Goal: Information Seeking & Learning: Learn about a topic

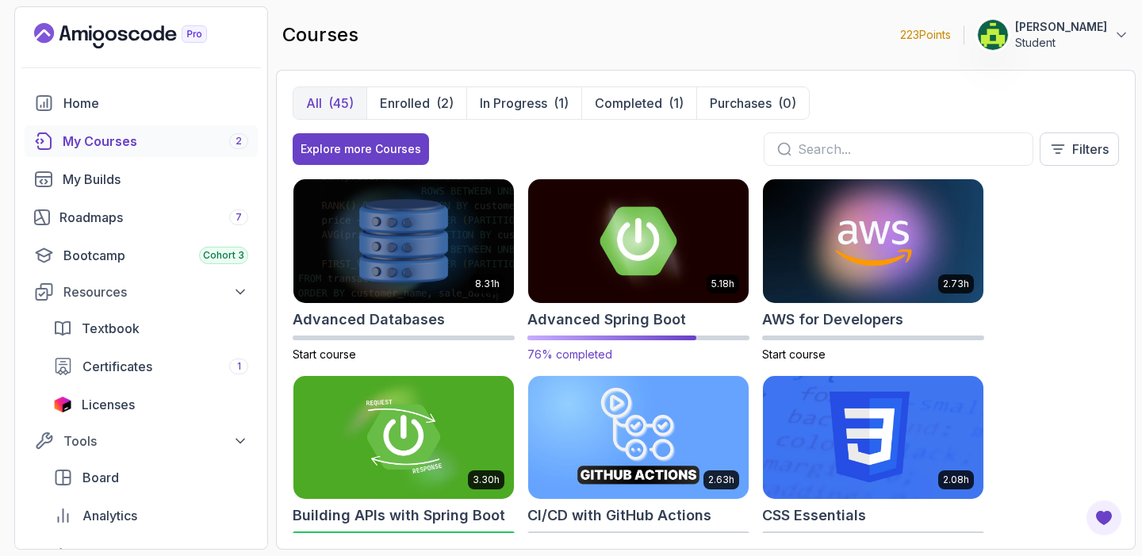
click at [639, 251] on img at bounding box center [639, 240] width 232 height 129
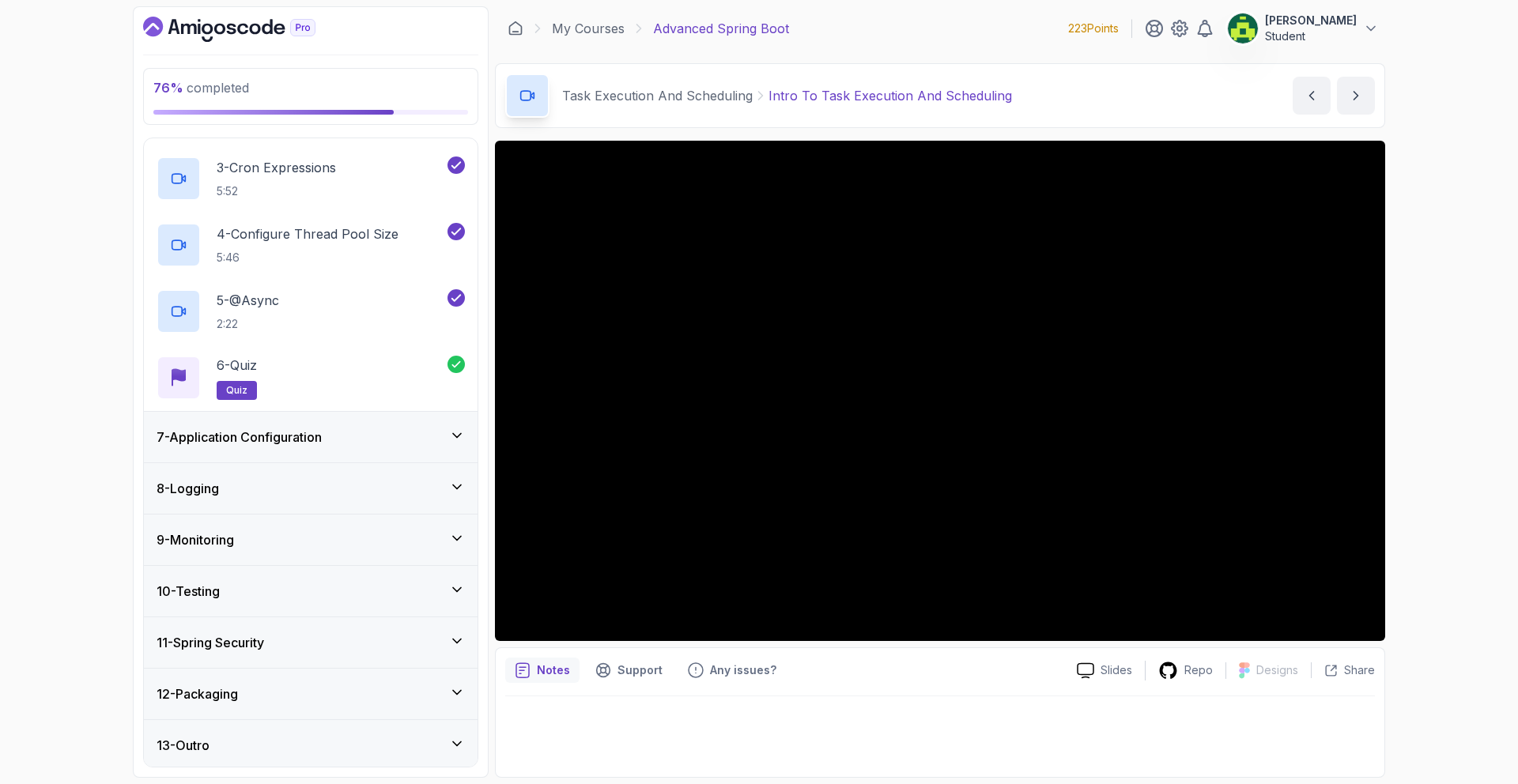
scroll to position [437, 0]
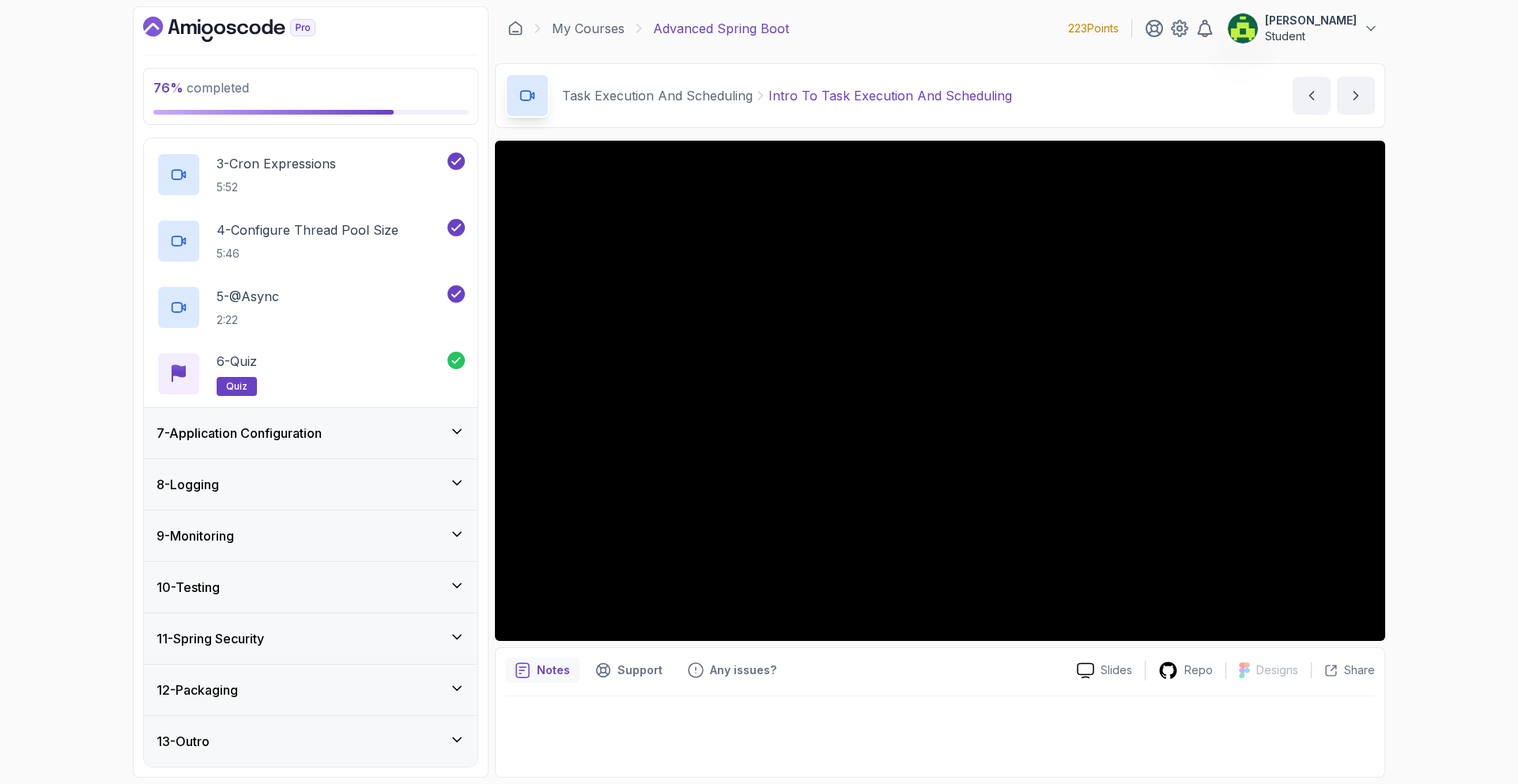
click at [256, 478] on div "8 - Logging" at bounding box center [310, 484] width 308 height 19
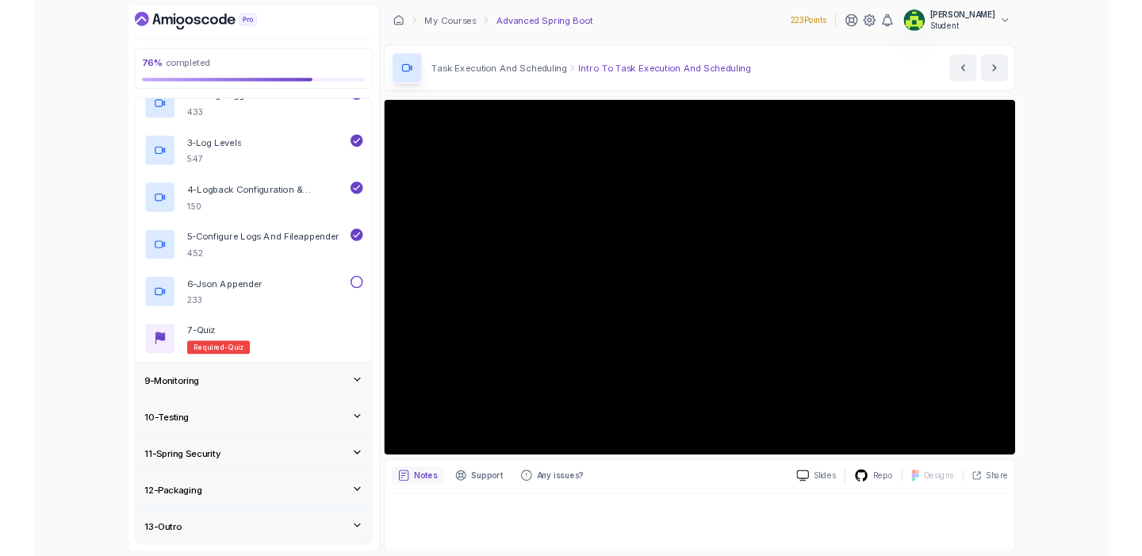
scroll to position [505, 0]
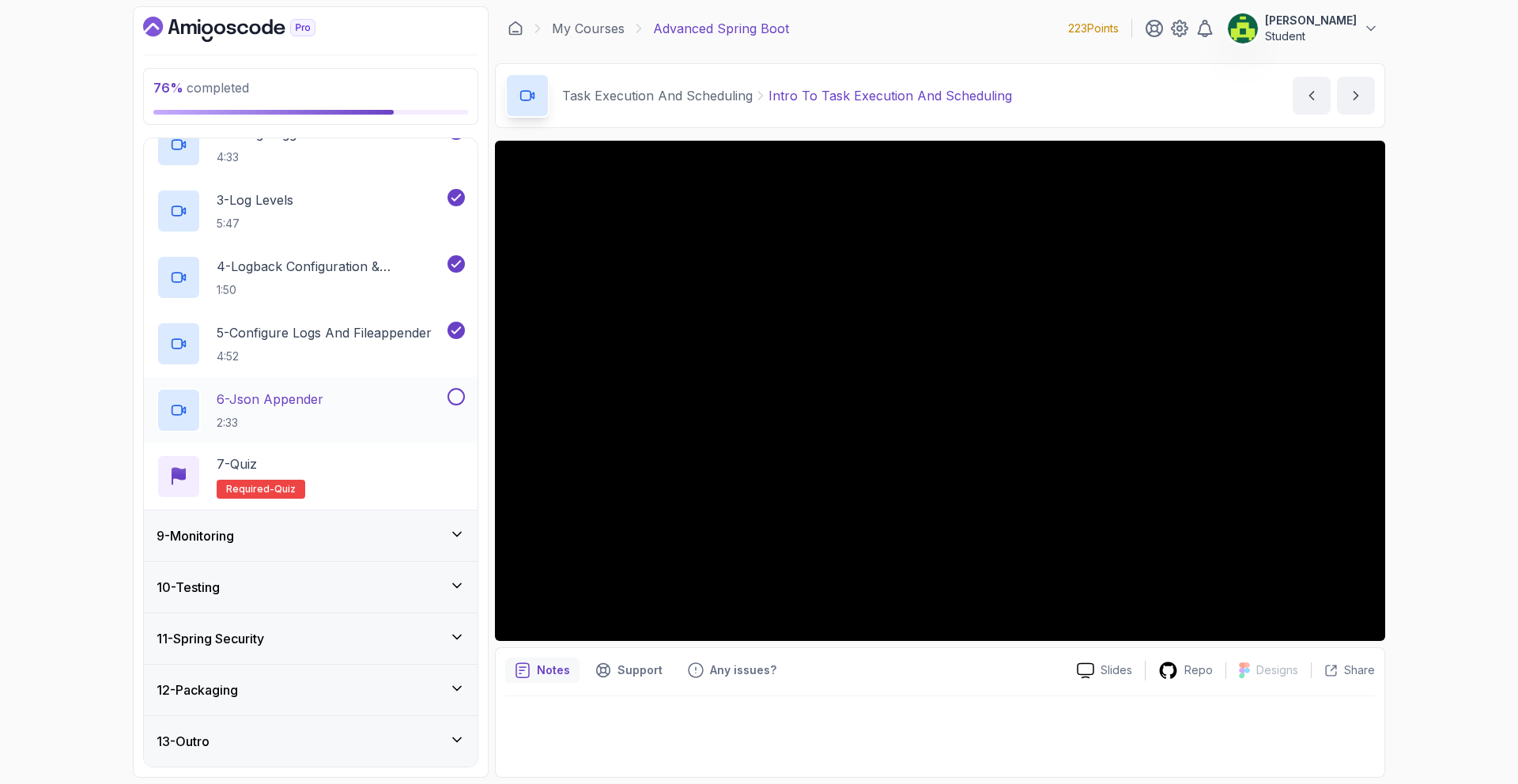
click at [323, 394] on p "6 - Json Appender" at bounding box center [269, 398] width 107 height 19
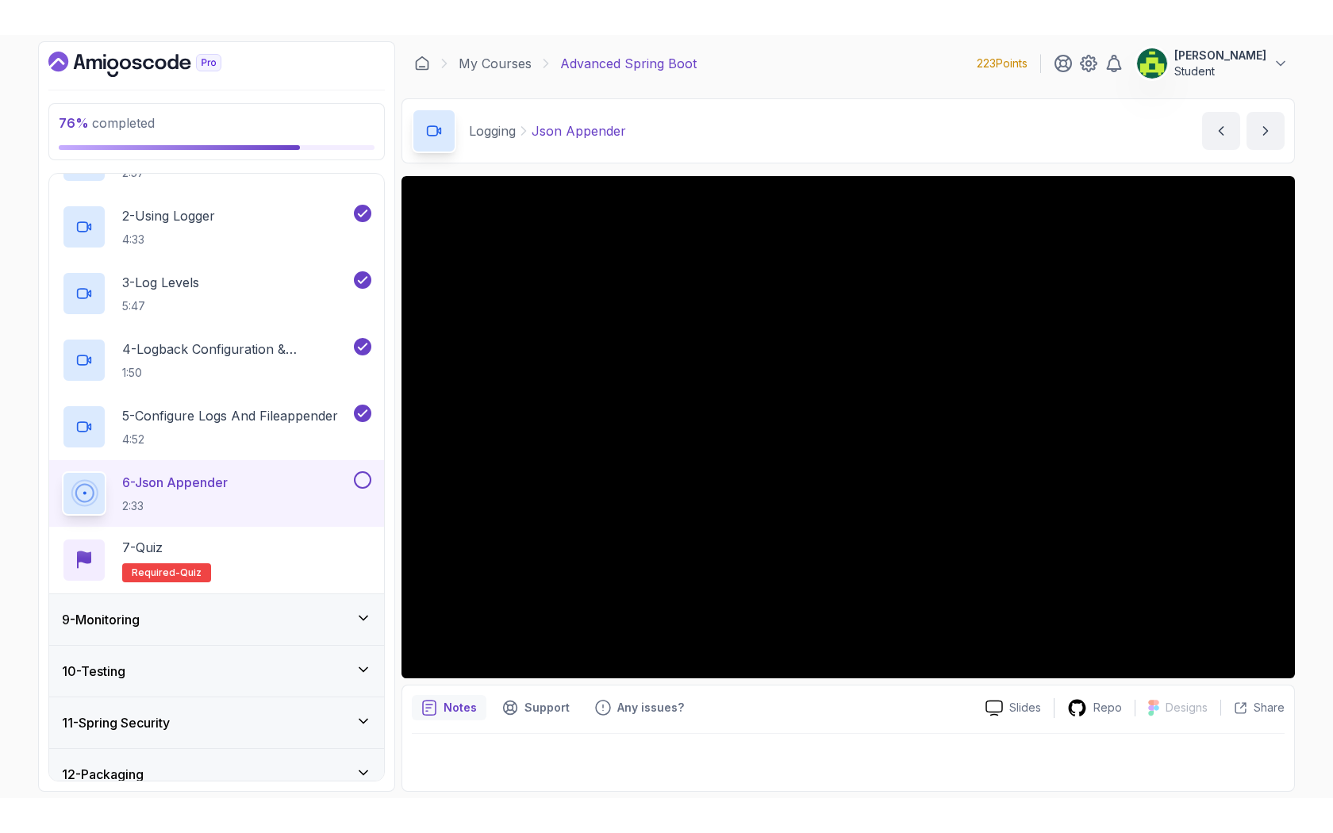
scroll to position [505, 0]
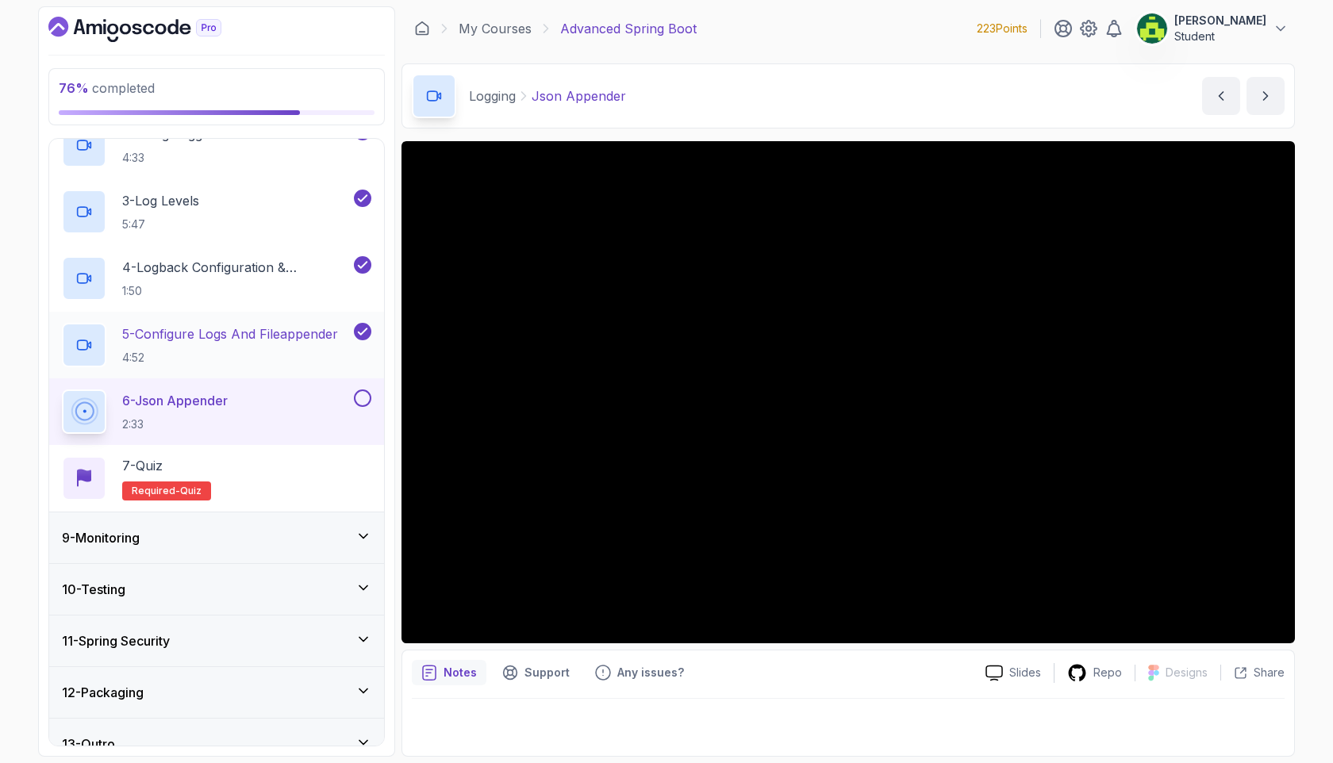
click at [250, 344] on h2 "5 - Configure Logs And Fileappender 4:52" at bounding box center [230, 344] width 216 height 41
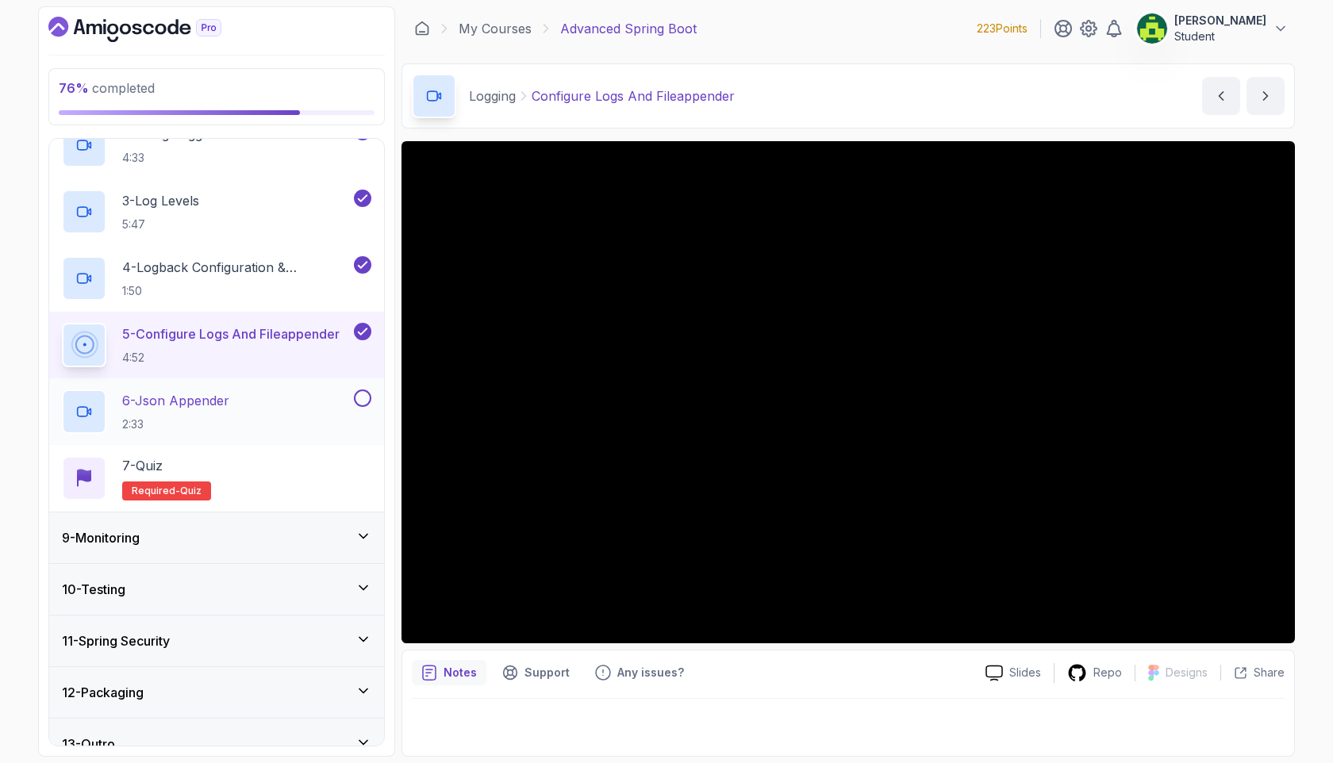
click at [167, 400] on p "6 - Json Appender" at bounding box center [175, 400] width 107 height 19
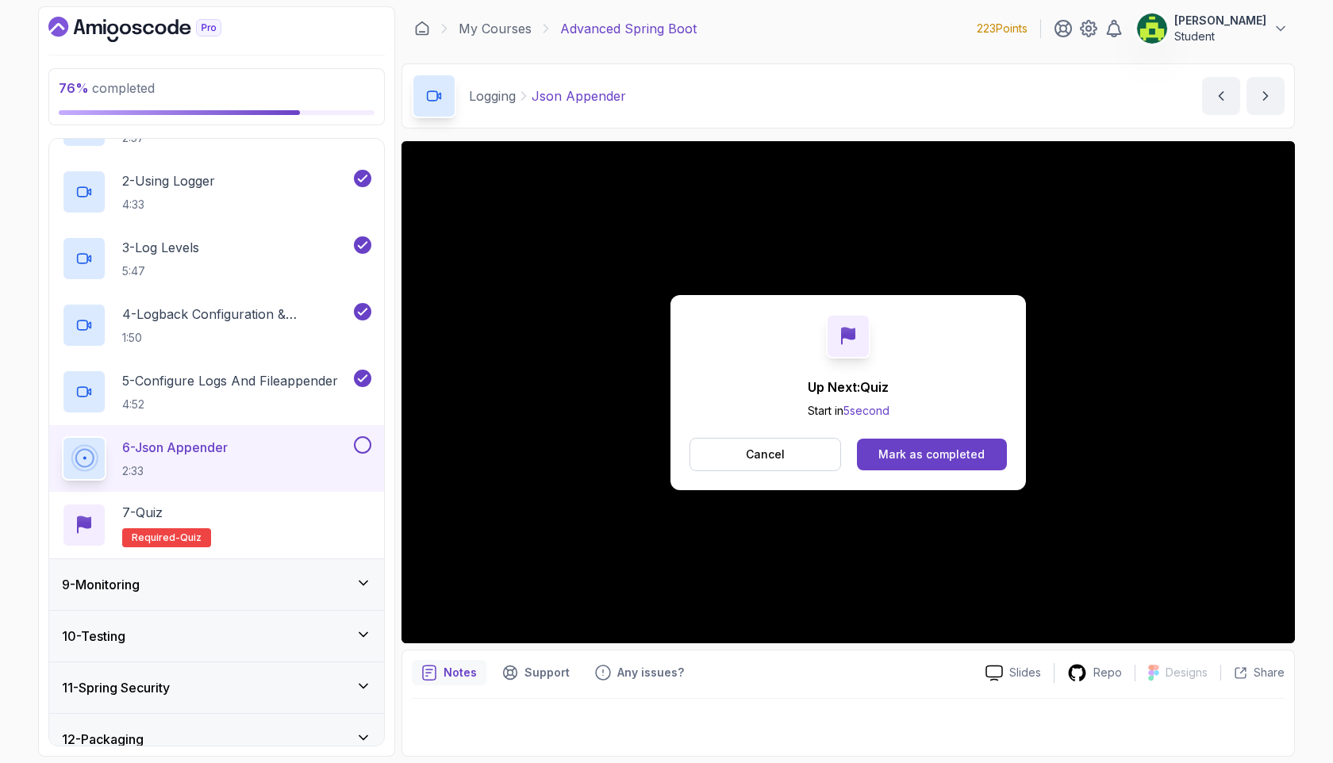
scroll to position [505, 0]
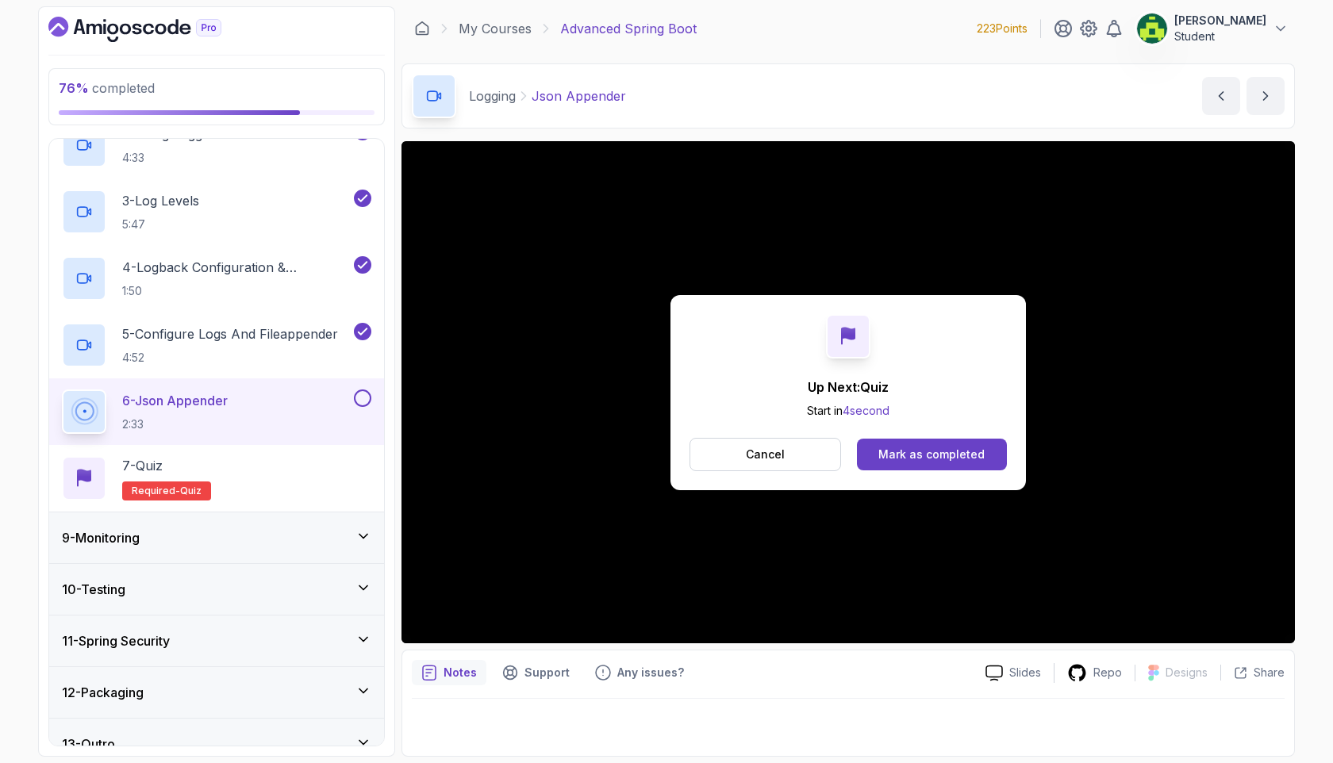
click at [990, 447] on button "Mark as completed" at bounding box center [932, 455] width 150 height 32
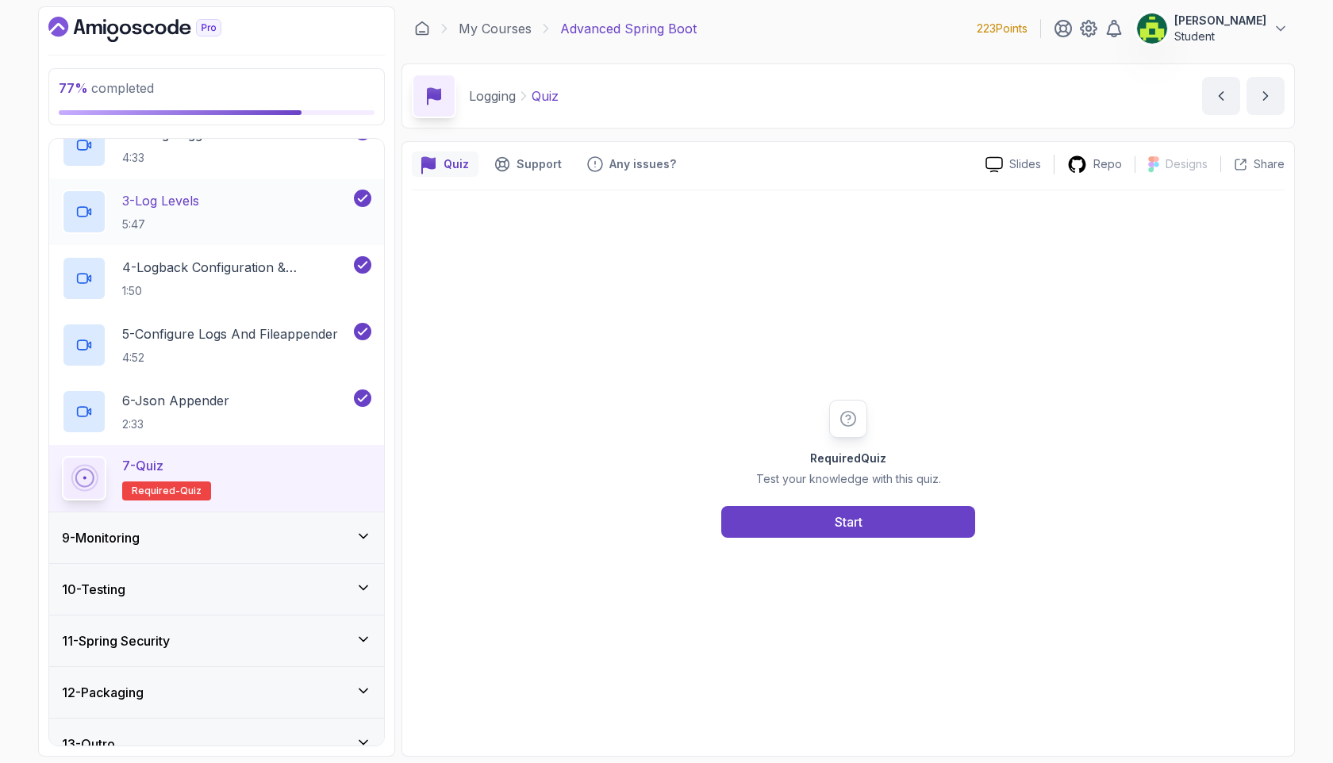
click at [282, 202] on div "3 - Log Levels 5:47" at bounding box center [206, 212] width 289 height 44
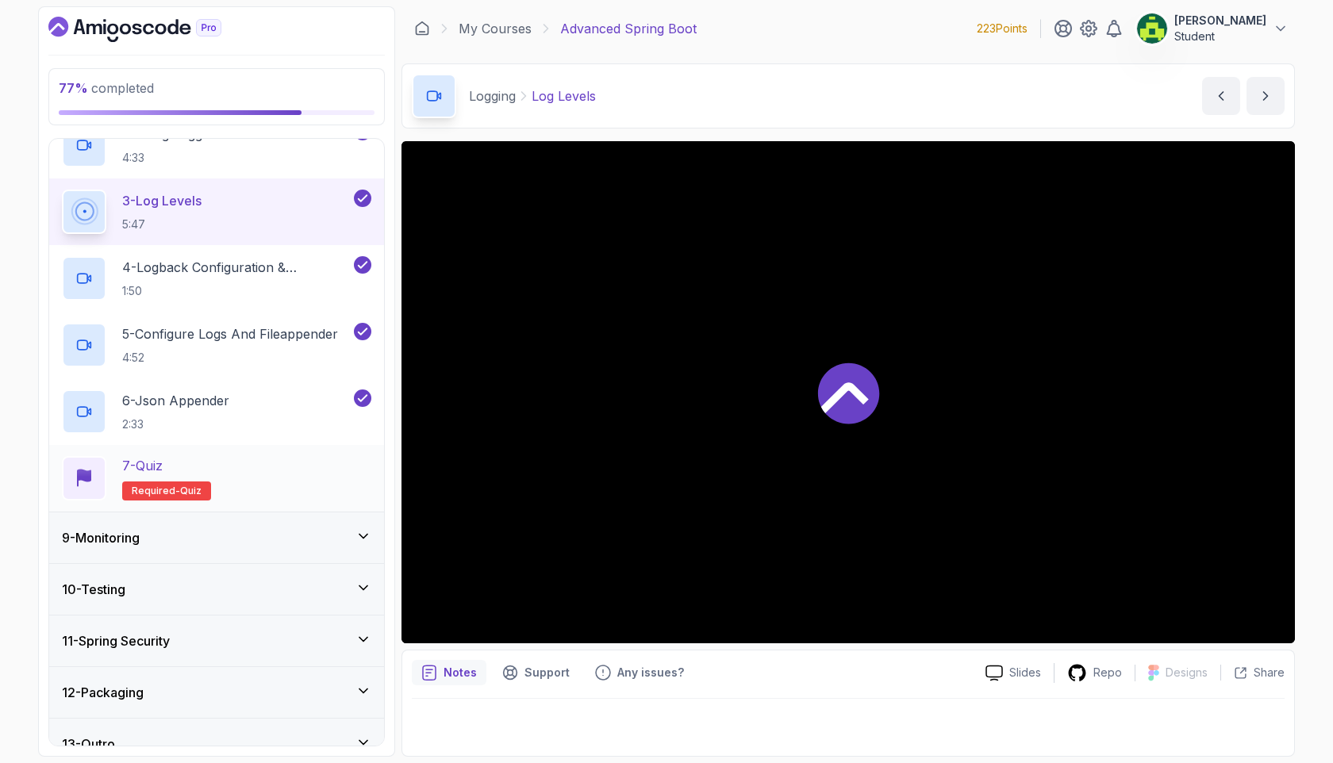
click at [292, 470] on div "7 - Quiz Required- quiz" at bounding box center [216, 478] width 309 height 44
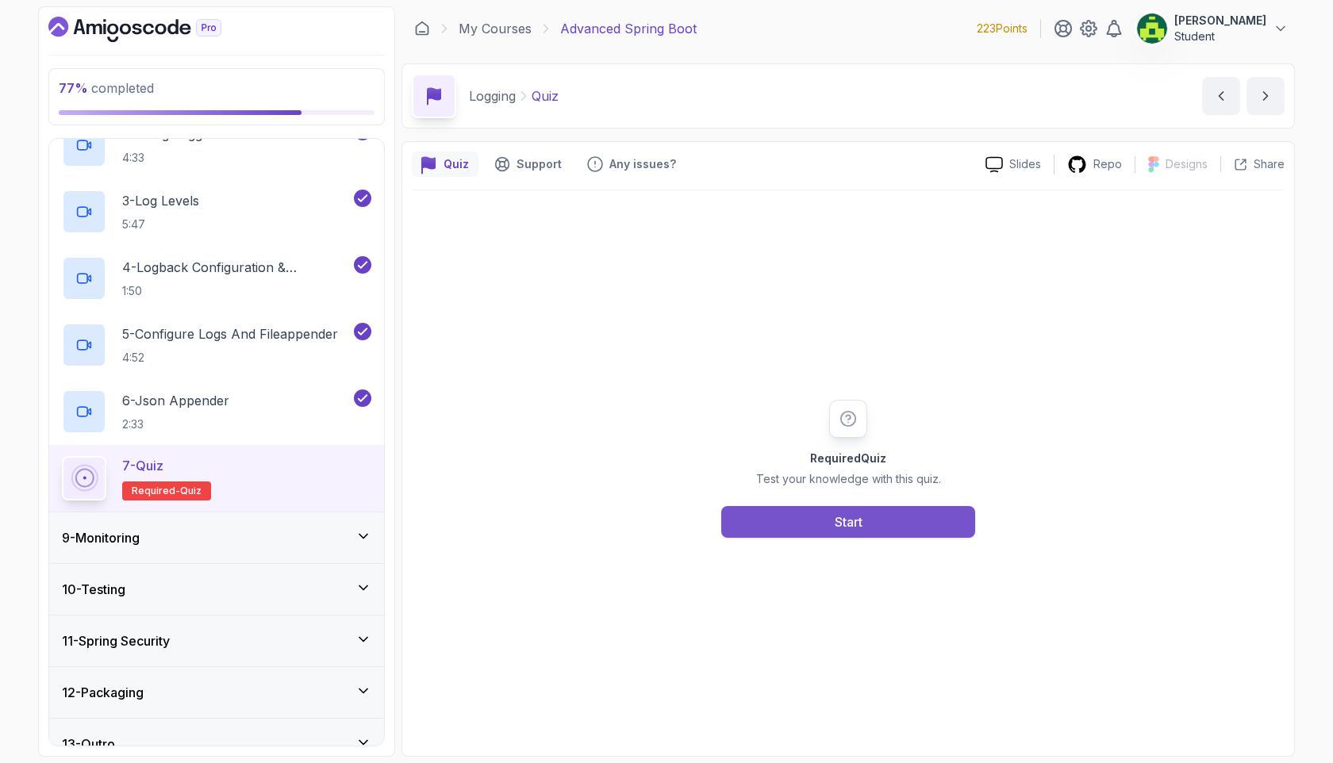
click at [760, 526] on button "Start" at bounding box center [848, 522] width 254 height 32
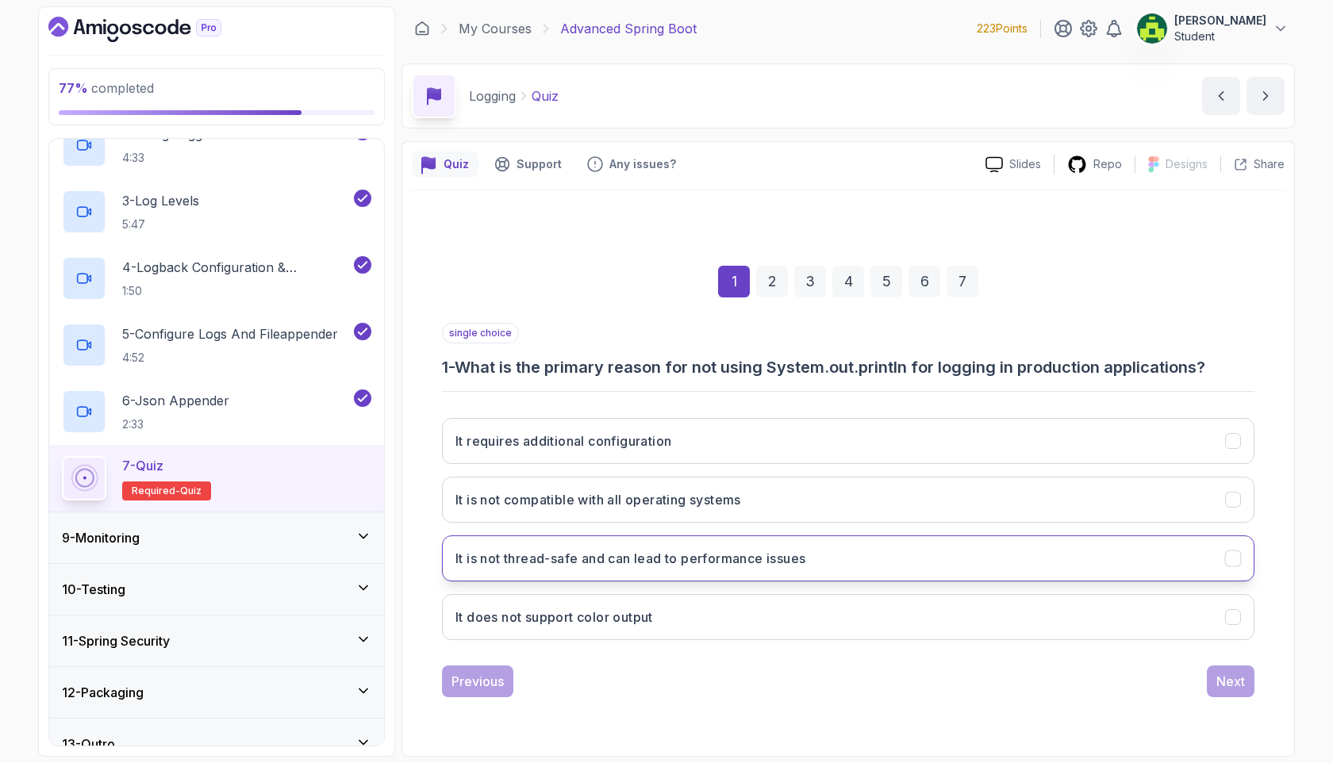
click at [800, 554] on h3 "It is not thread-safe and can lead to performance issues" at bounding box center [630, 558] width 350 height 19
click at [1141, 555] on button "Next" at bounding box center [1230, 681] width 48 height 32
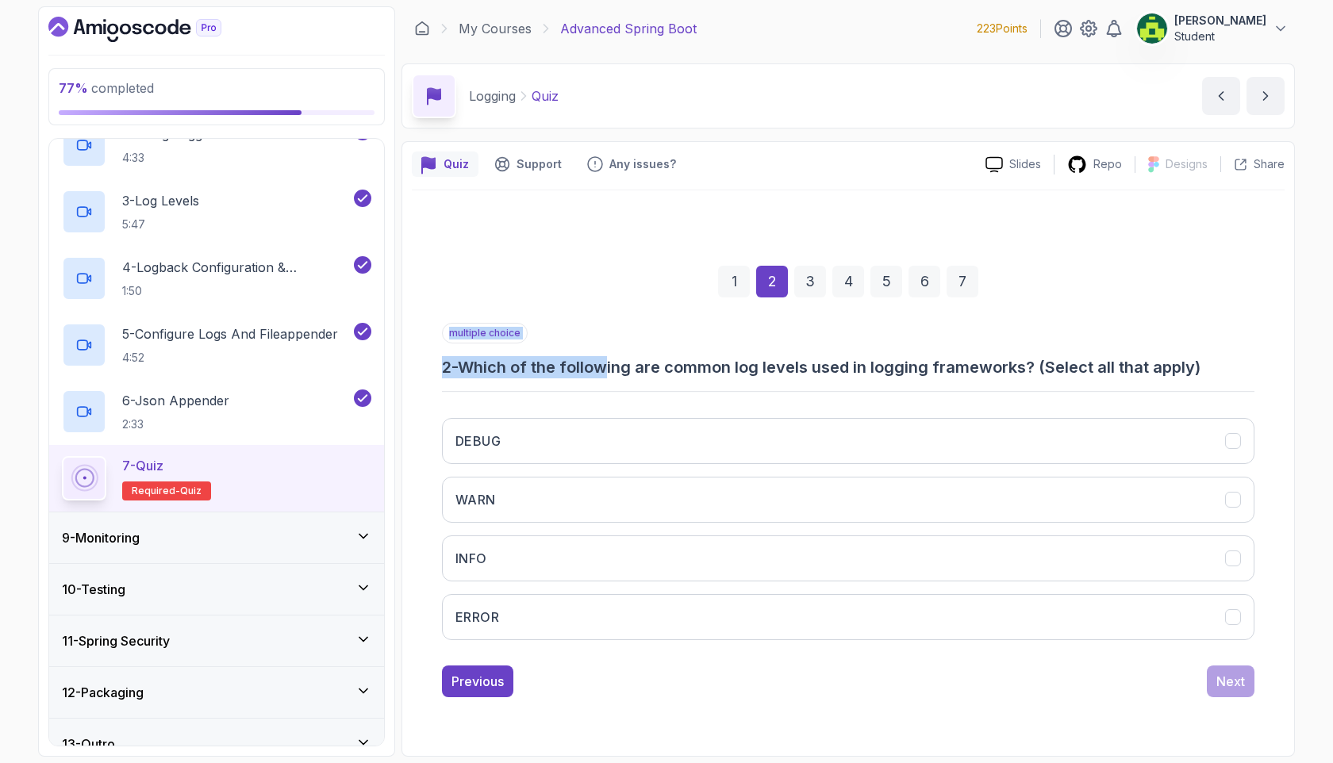
drag, startPoint x: 616, startPoint y: 378, endPoint x: 756, endPoint y: 380, distance: 139.6
click at [756, 380] on div "multiple choice 2 - Which of the following are common log levels used in loggin…" at bounding box center [848, 488] width 812 height 330
click at [545, 347] on div "multiple choice 2 - Which of the following are common log levels used in loggin…" at bounding box center [848, 351] width 812 height 56
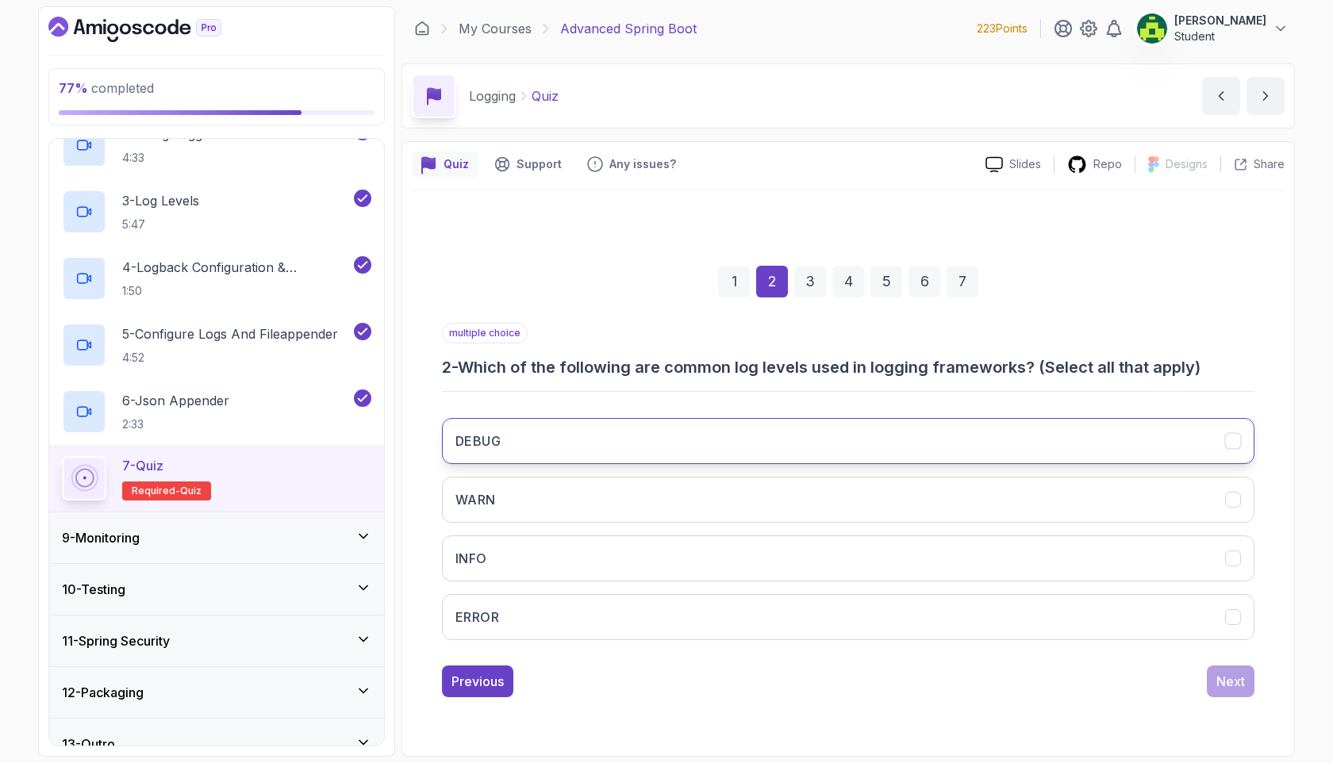
click at [595, 428] on button "DEBUG" at bounding box center [848, 441] width 812 height 46
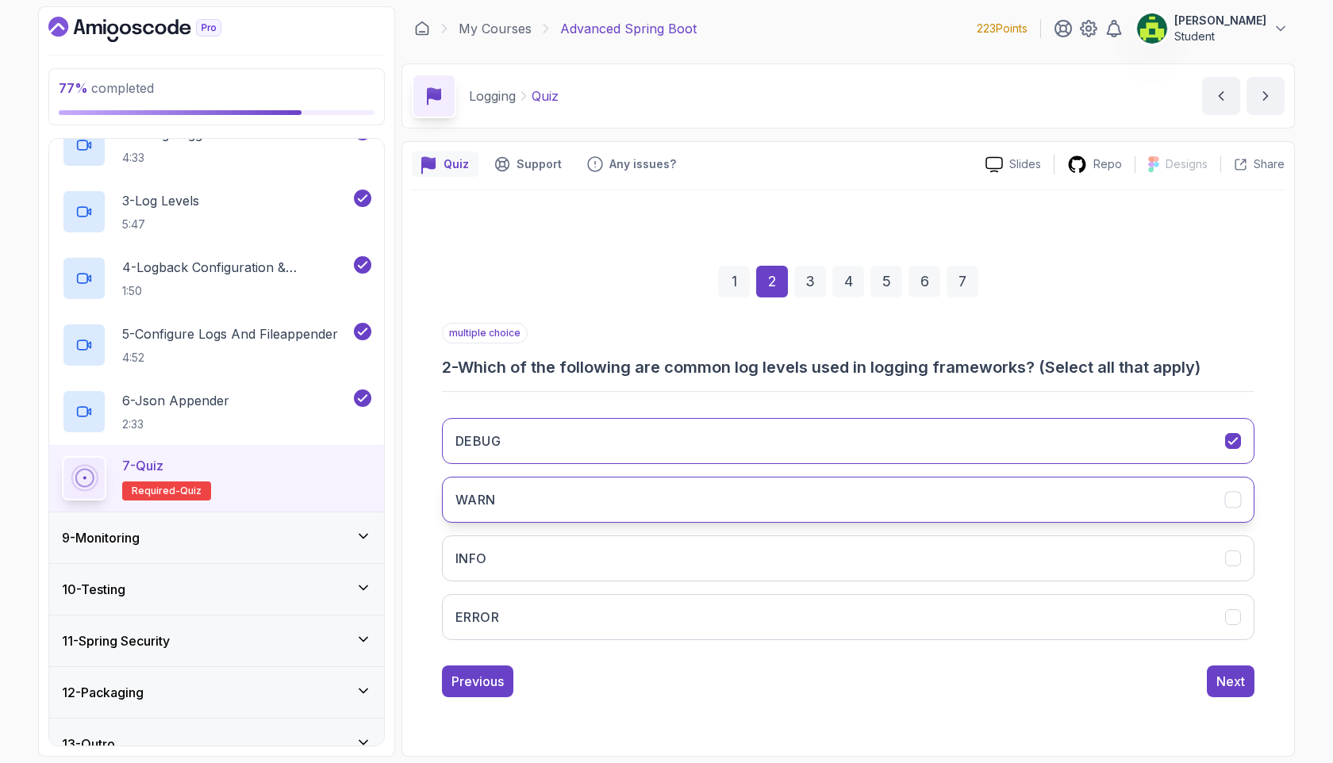
click at [646, 504] on button "WARN" at bounding box center [848, 500] width 812 height 46
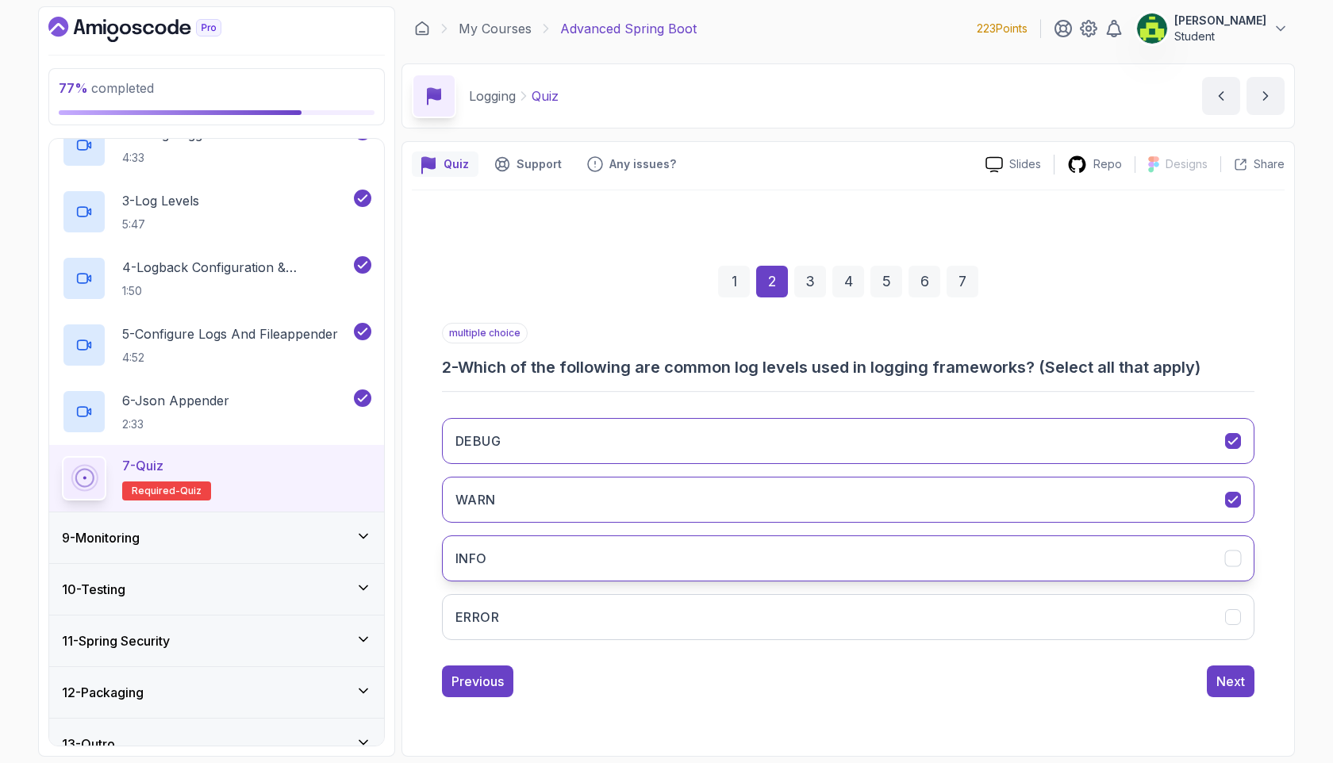
click at [636, 550] on button "INFO" at bounding box center [848, 558] width 812 height 46
click at [612, 555] on button "ERROR" at bounding box center [848, 617] width 812 height 46
click at [1141, 555] on div "Next" at bounding box center [1230, 681] width 29 height 19
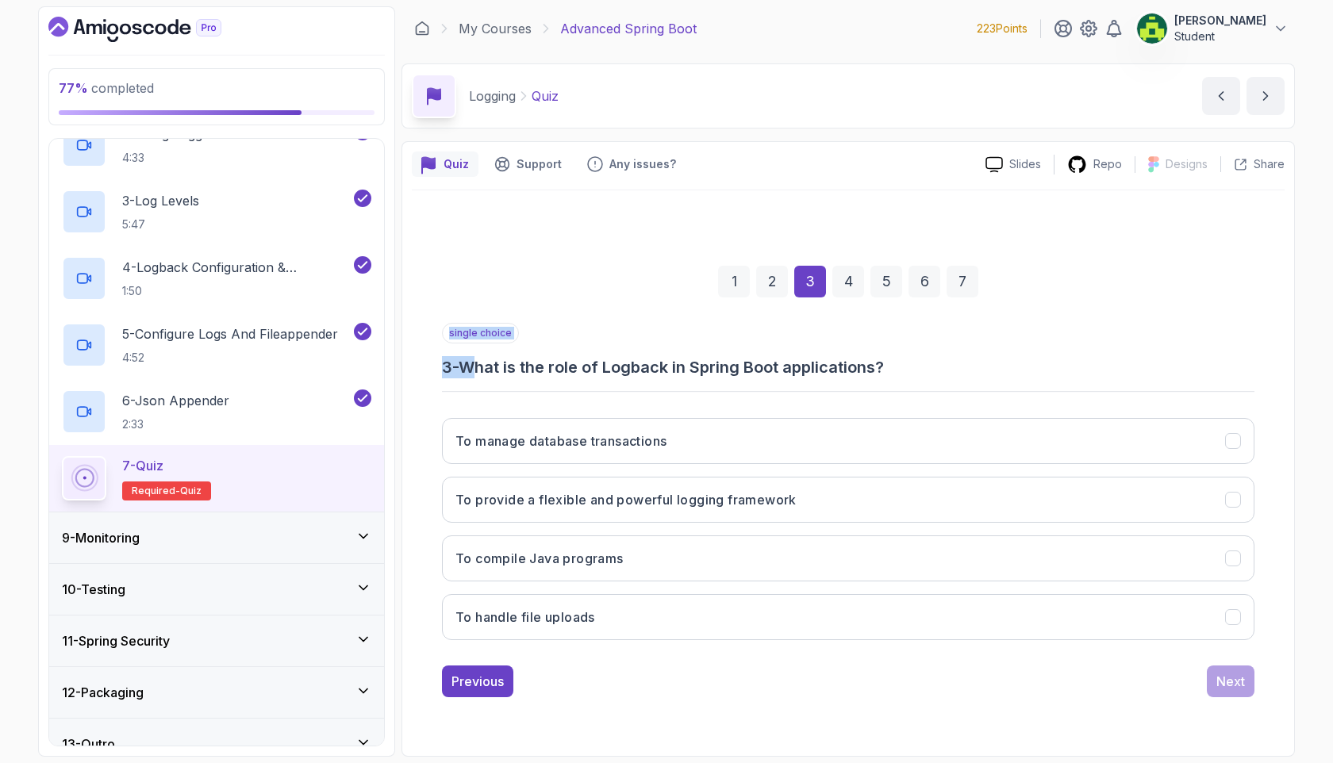
drag, startPoint x: 544, startPoint y: 378, endPoint x: 715, endPoint y: 389, distance: 170.9
click at [715, 389] on div "single choice 3 - What is the role of Logback in Spring Boot applications? To m…" at bounding box center [848, 488] width 812 height 330
click at [915, 385] on div "single choice 3 - What is the role of Logback in Spring Boot applications? To m…" at bounding box center [848, 488] width 812 height 330
click at [762, 555] on button "To handle file uploads" at bounding box center [848, 617] width 812 height 46
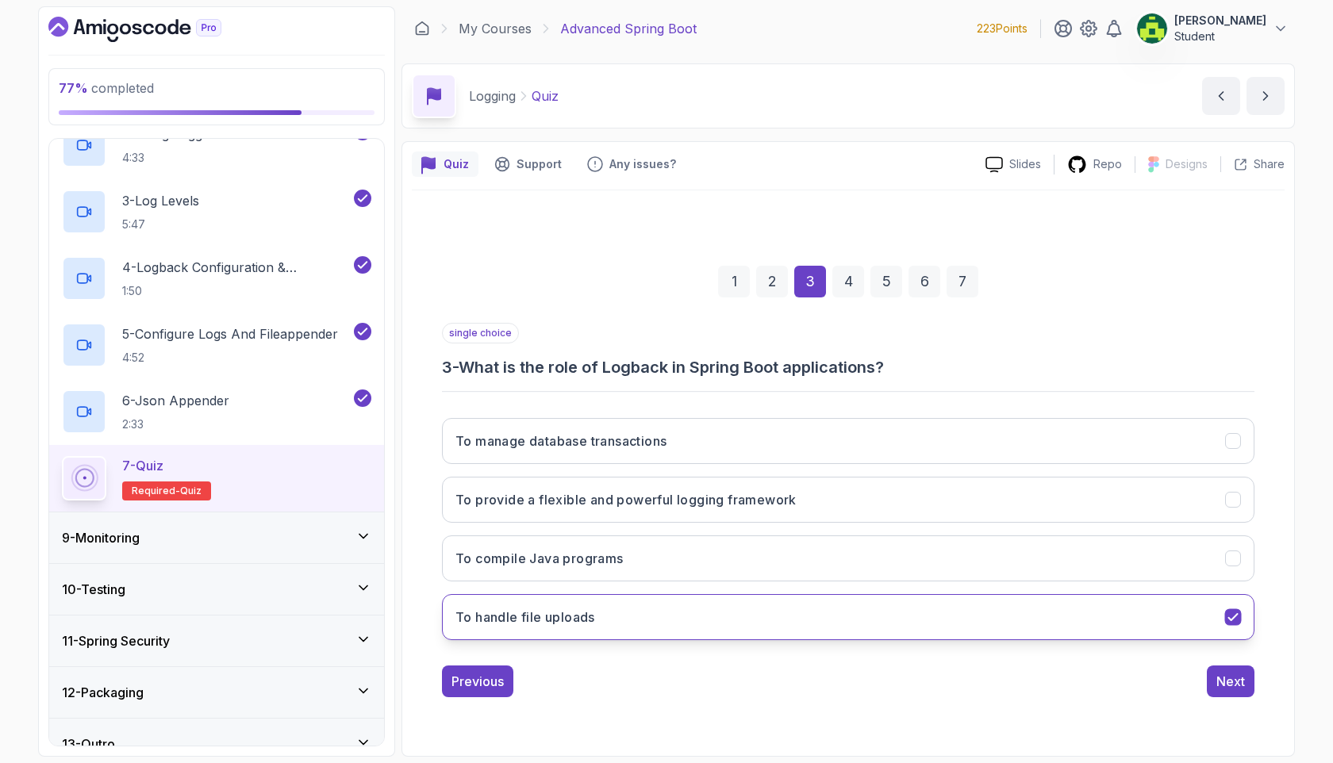
click at [957, 555] on button "To handle file uploads" at bounding box center [848, 617] width 812 height 46
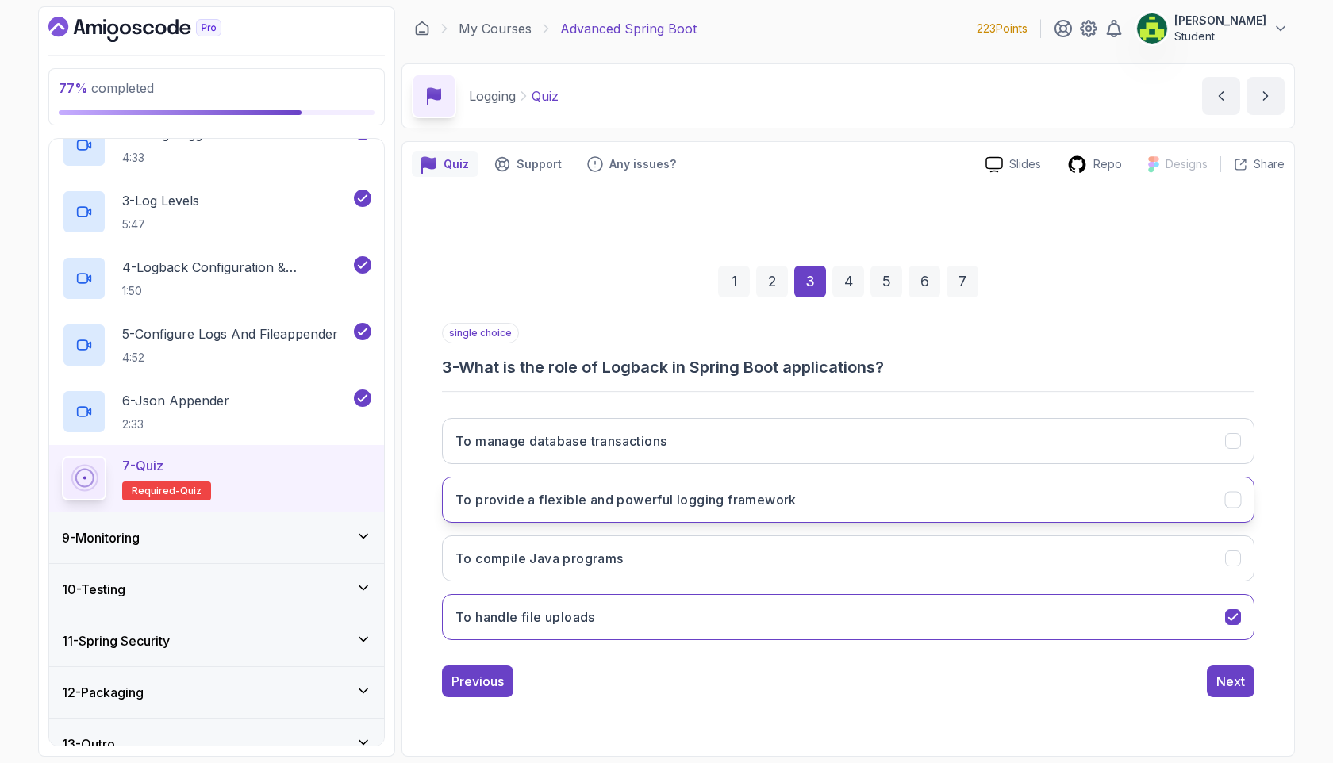
click at [975, 516] on button "To provide a flexible and powerful logging framework" at bounding box center [848, 500] width 812 height 46
click at [1141, 555] on button "Next" at bounding box center [1230, 681] width 48 height 32
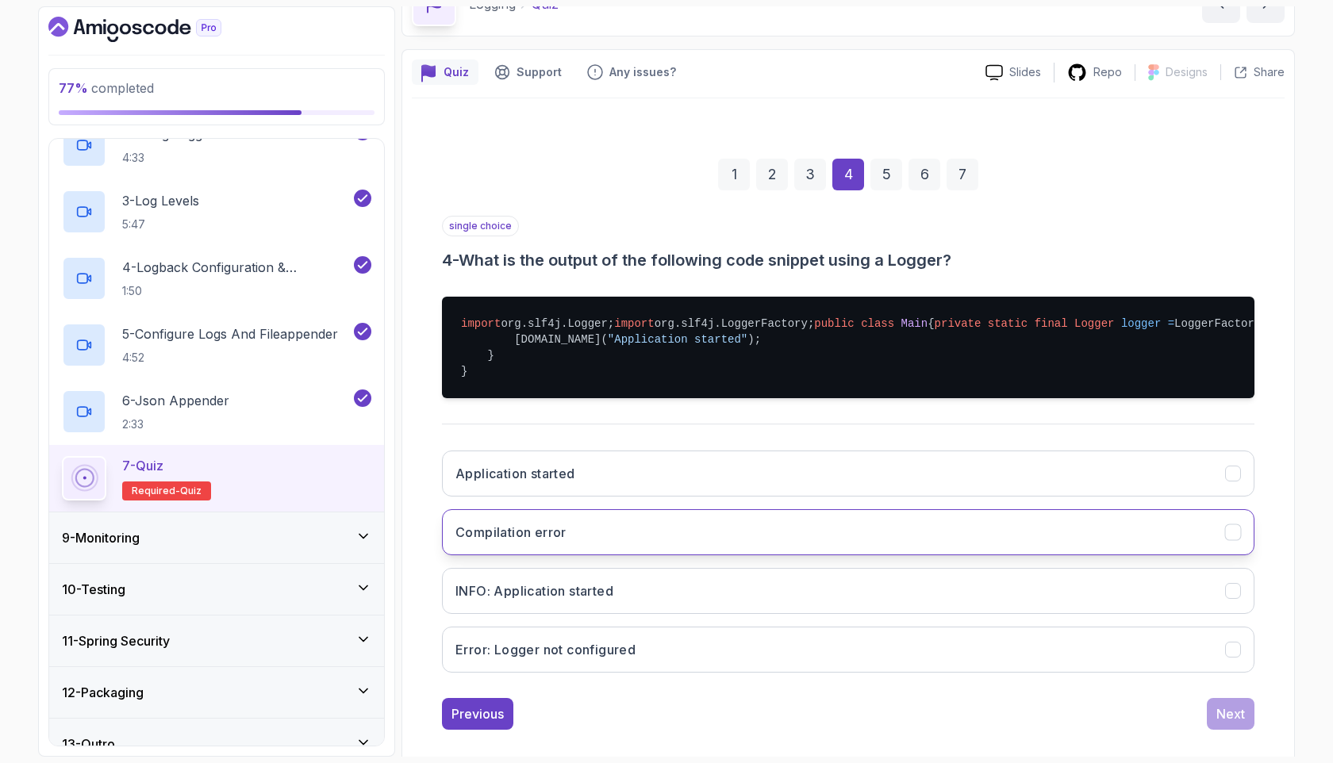
scroll to position [205, 0]
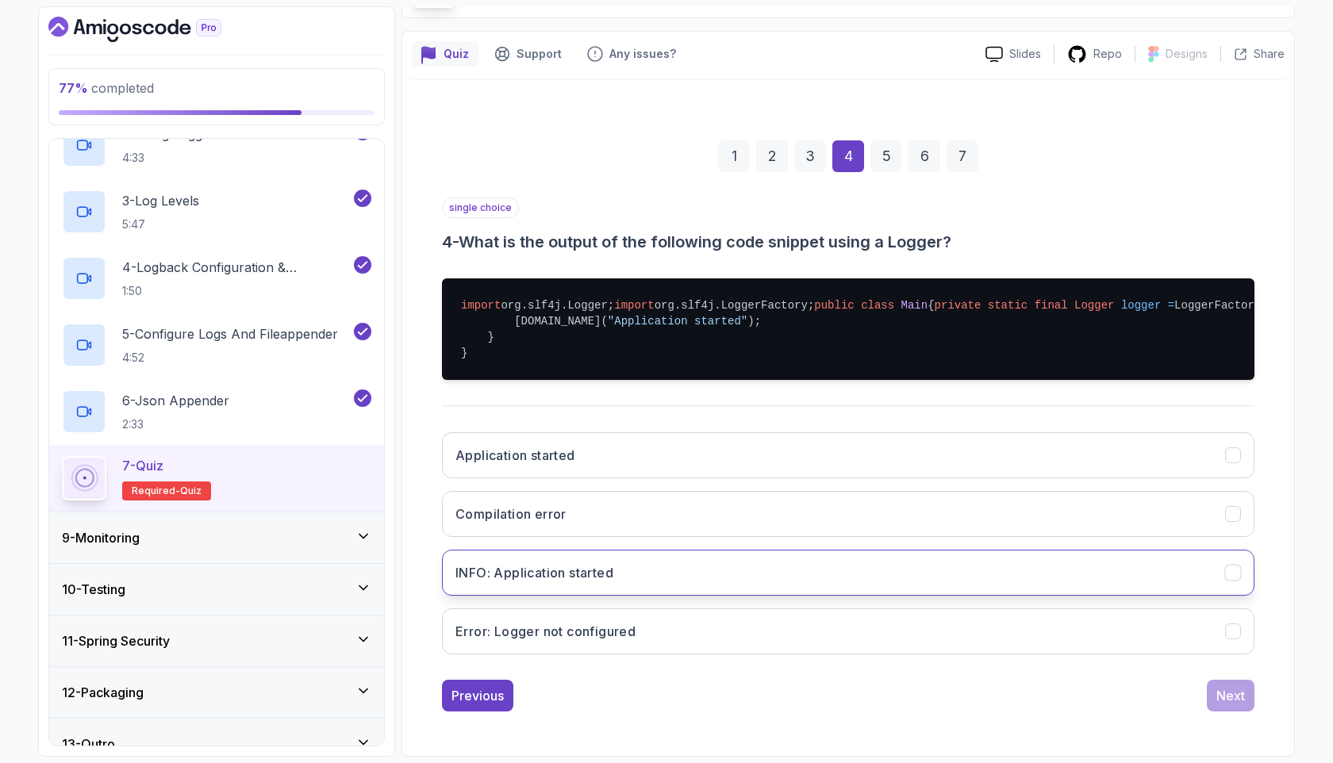
click at [905, 555] on button "INFO: Application started" at bounding box center [848, 573] width 812 height 46
click at [1141, 555] on button "Next" at bounding box center [1230, 696] width 48 height 32
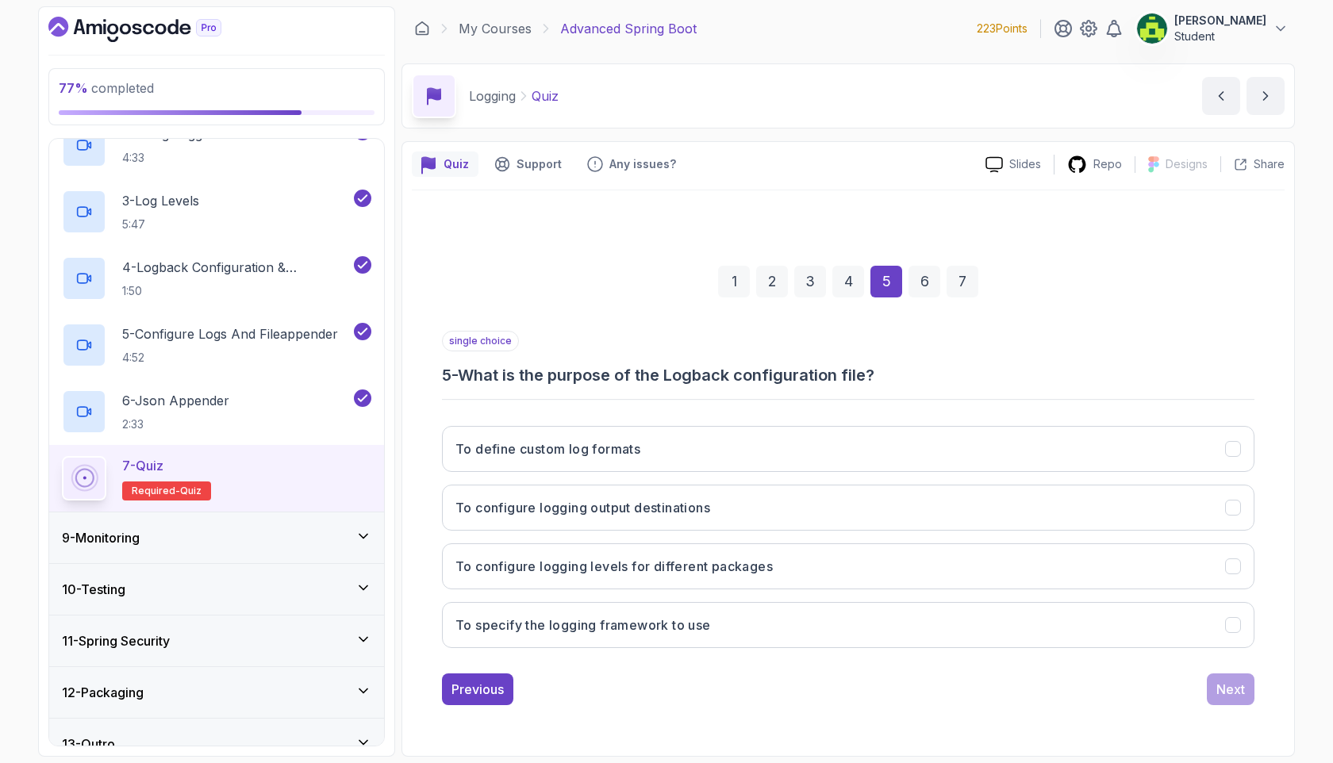
scroll to position [0, 0]
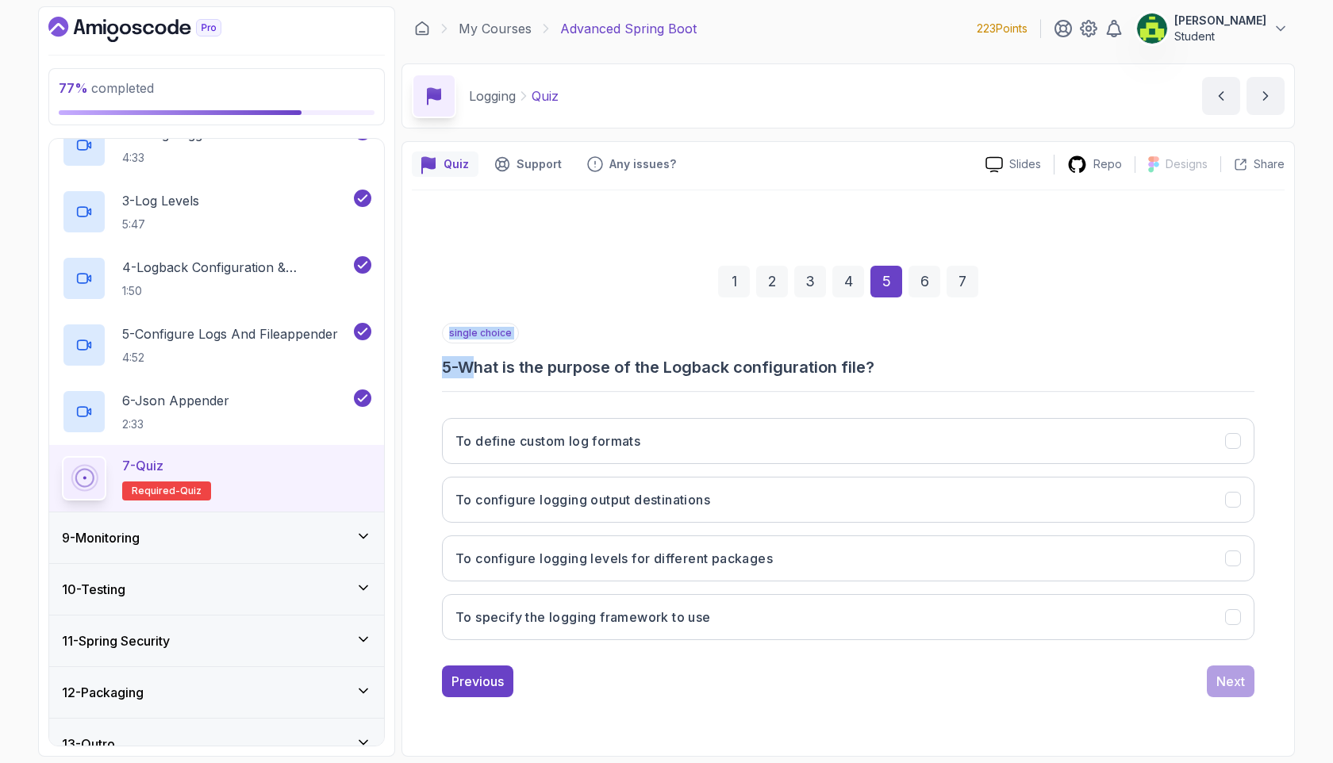
drag, startPoint x: 540, startPoint y: 364, endPoint x: 864, endPoint y: 378, distance: 323.9
click at [864, 378] on div "single choice 5 - What is the purpose of the Logback configuration file? To def…" at bounding box center [848, 488] width 812 height 330
click at [934, 367] on h3 "5 - What is the purpose of the Logback configuration file?" at bounding box center [848, 367] width 812 height 22
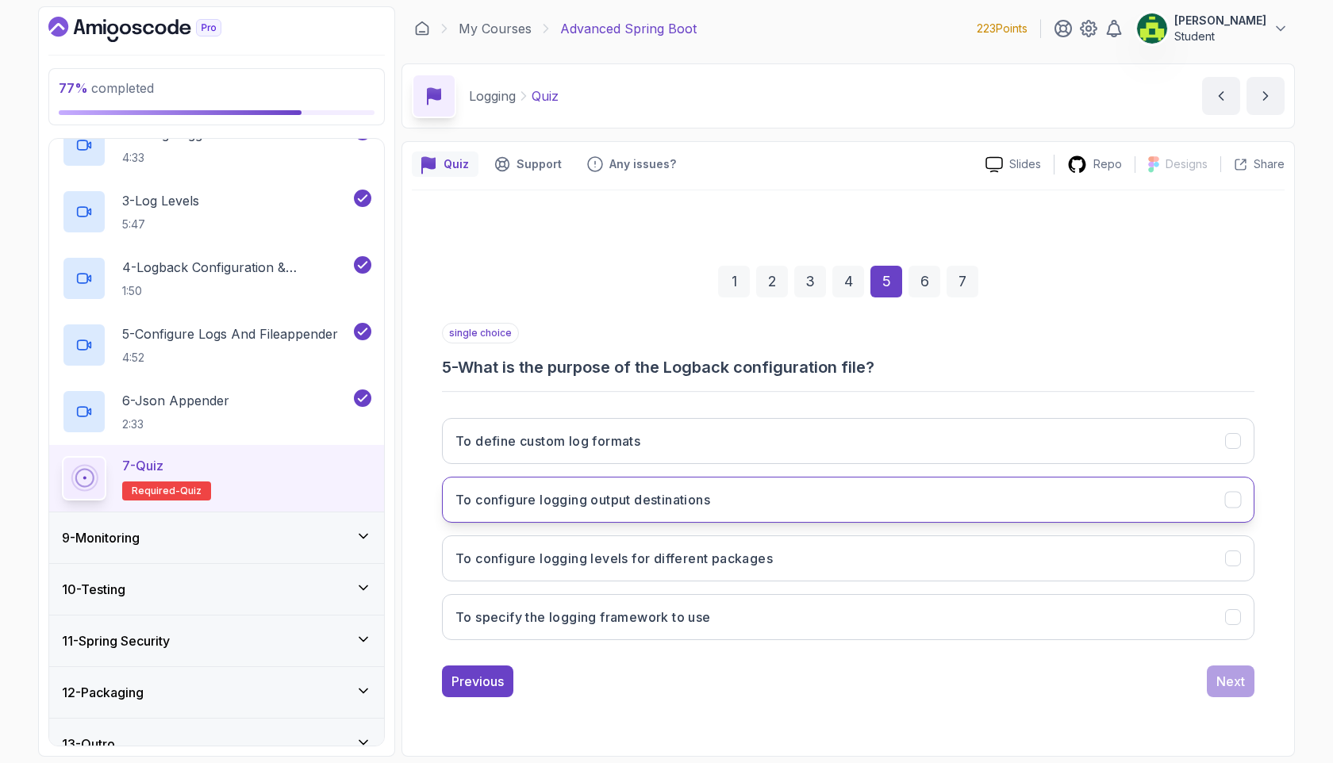
click at [892, 500] on button "To configure logging output destinations" at bounding box center [848, 500] width 812 height 46
click at [1141, 555] on div "Next" at bounding box center [1230, 681] width 29 height 19
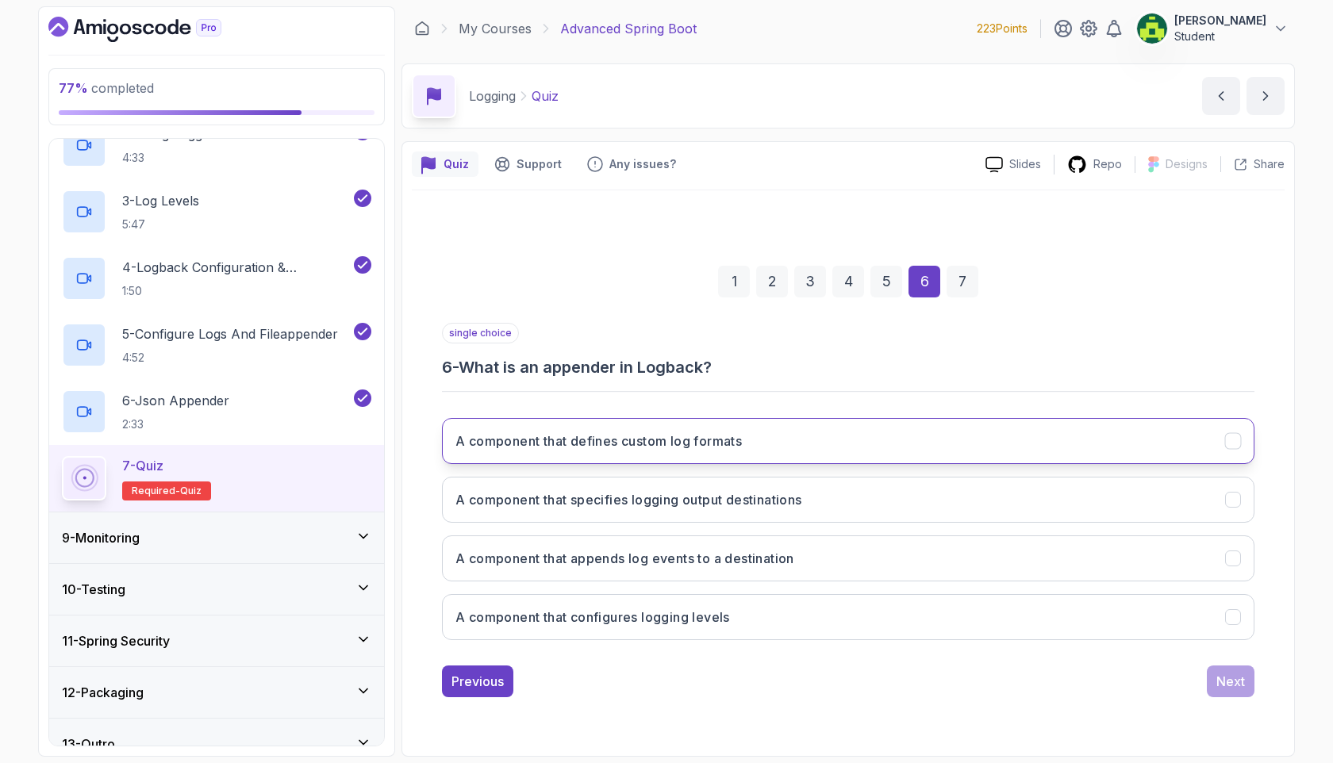
click at [833, 444] on button "A component that defines custom log formats" at bounding box center [848, 441] width 812 height 46
click at [1141, 555] on button "Next" at bounding box center [1230, 681] width 48 height 32
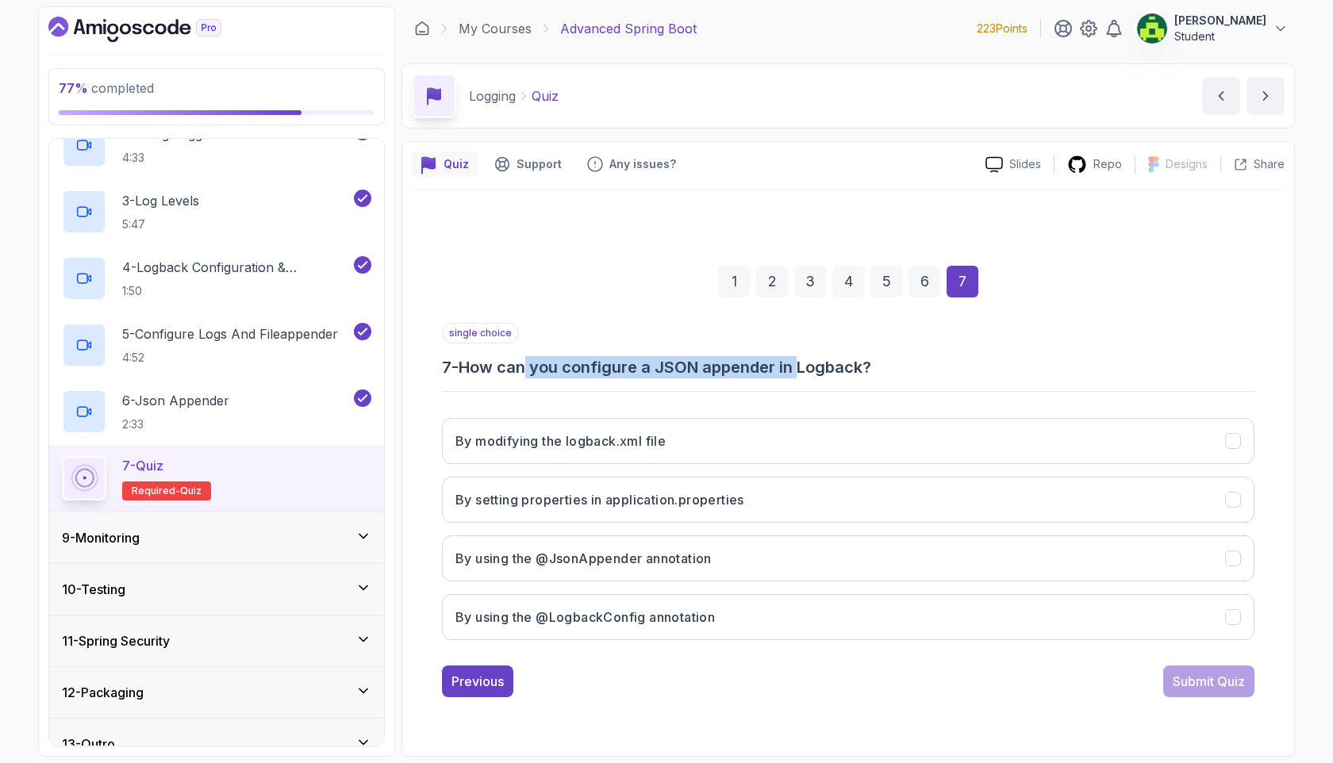
drag, startPoint x: 531, startPoint y: 361, endPoint x: 864, endPoint y: 361, distance: 333.1
click at [819, 361] on h3 "7 - How can you configure a JSON appender in Logback?" at bounding box center [848, 367] width 812 height 22
click at [936, 363] on h3 "7 - How can you configure a JSON appender in Logback?" at bounding box center [848, 367] width 812 height 22
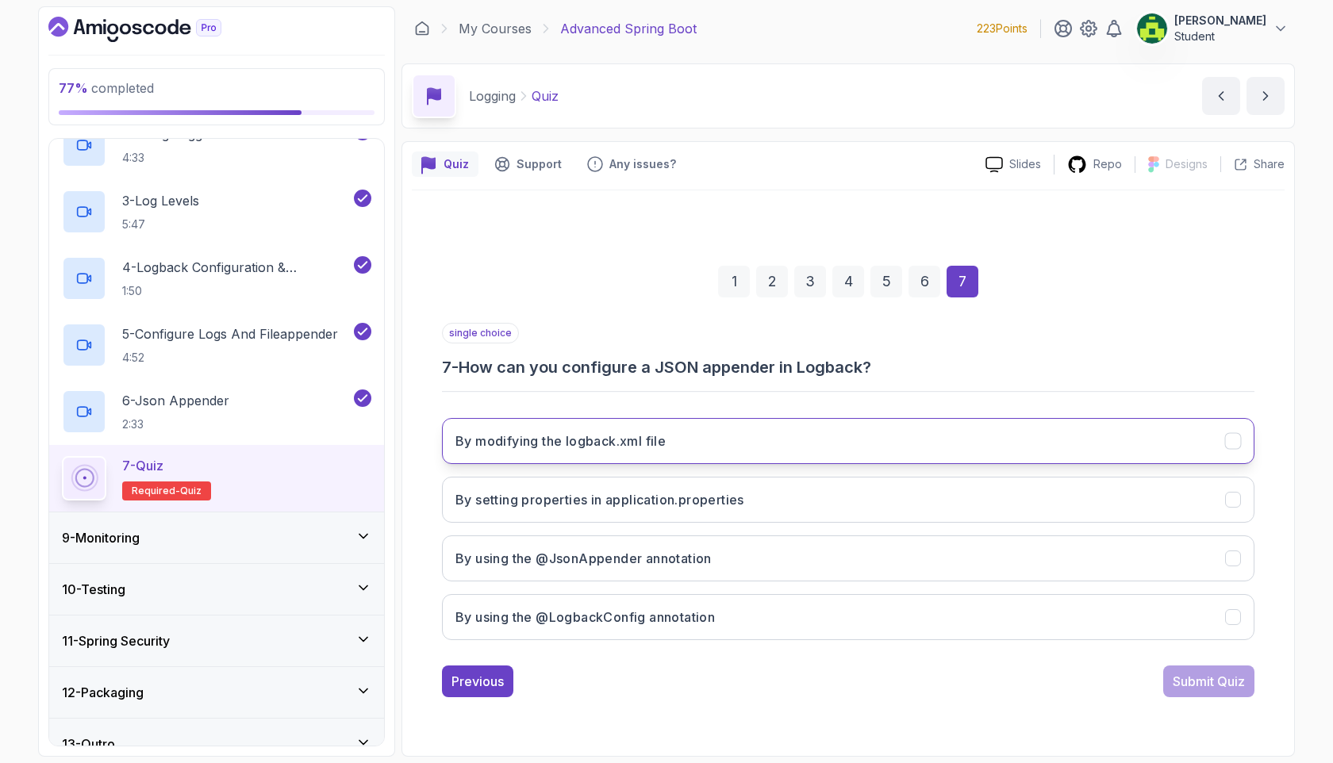
click at [851, 442] on button "By modifying the logback.xml file" at bounding box center [848, 441] width 812 height 46
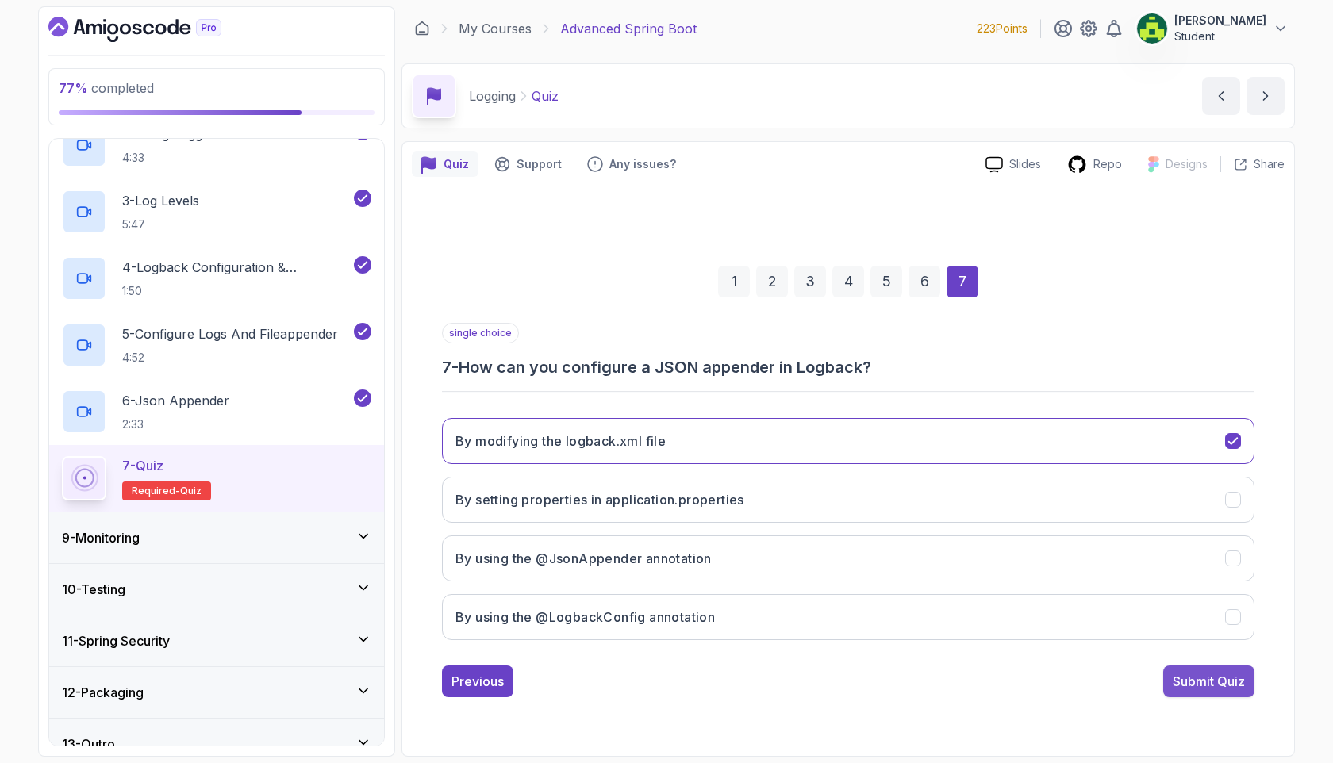
click at [1141, 555] on div "Submit Quiz" at bounding box center [1208, 681] width 72 height 19
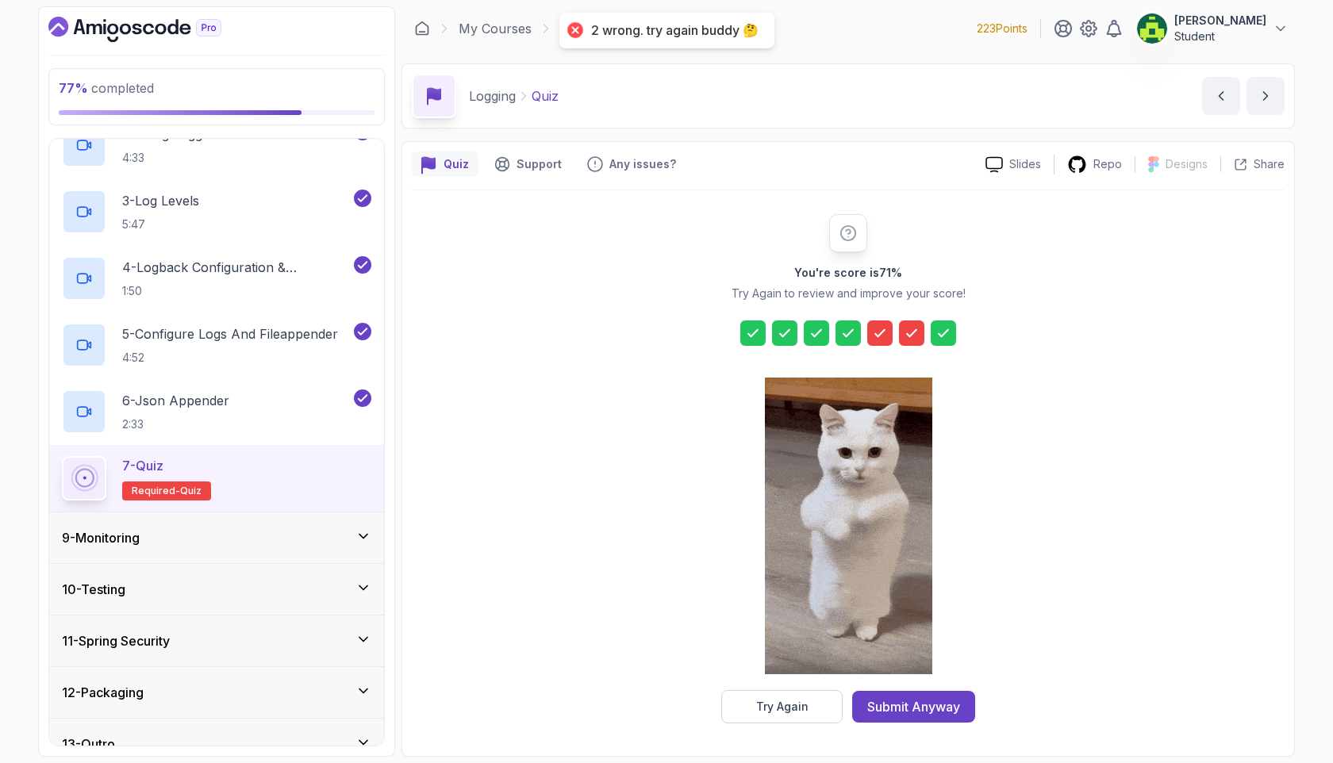
click at [869, 332] on div at bounding box center [879, 332] width 25 height 25
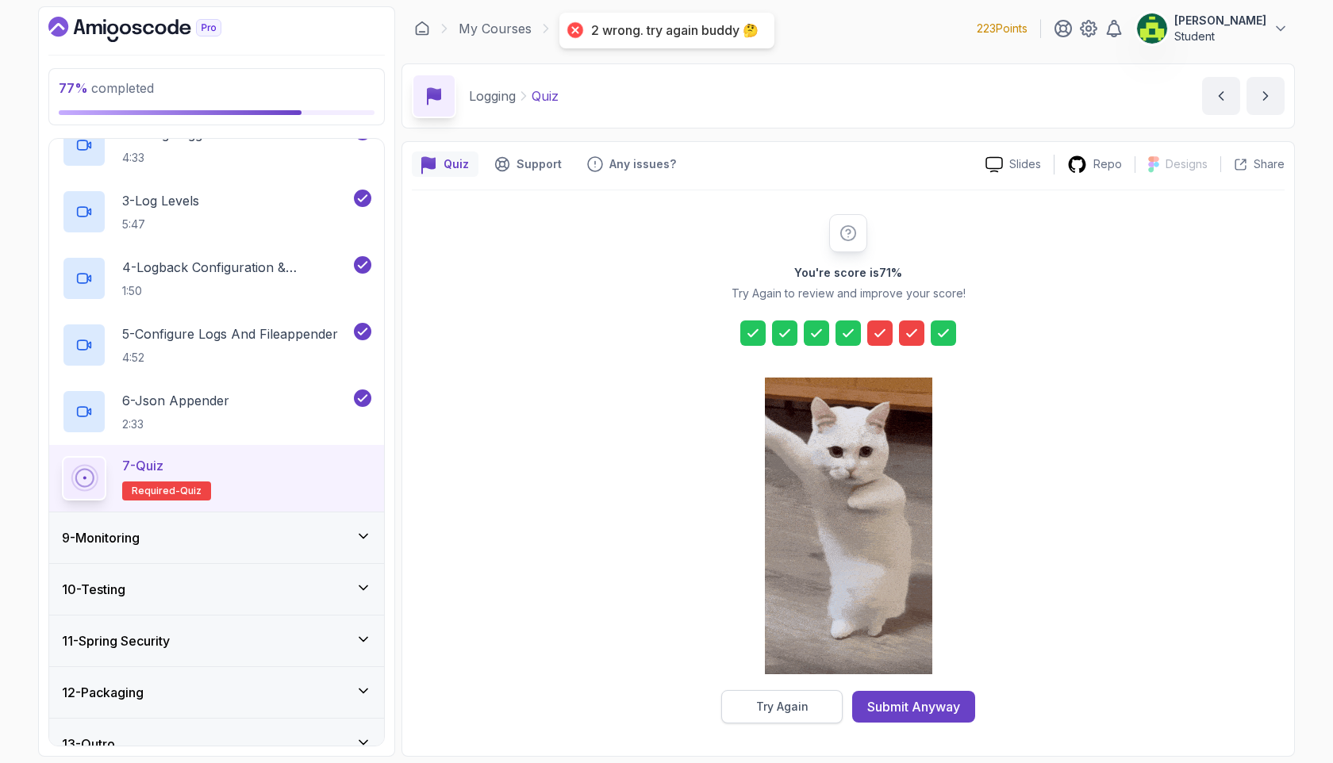
click at [794, 555] on button "Try Again" at bounding box center [781, 706] width 121 height 33
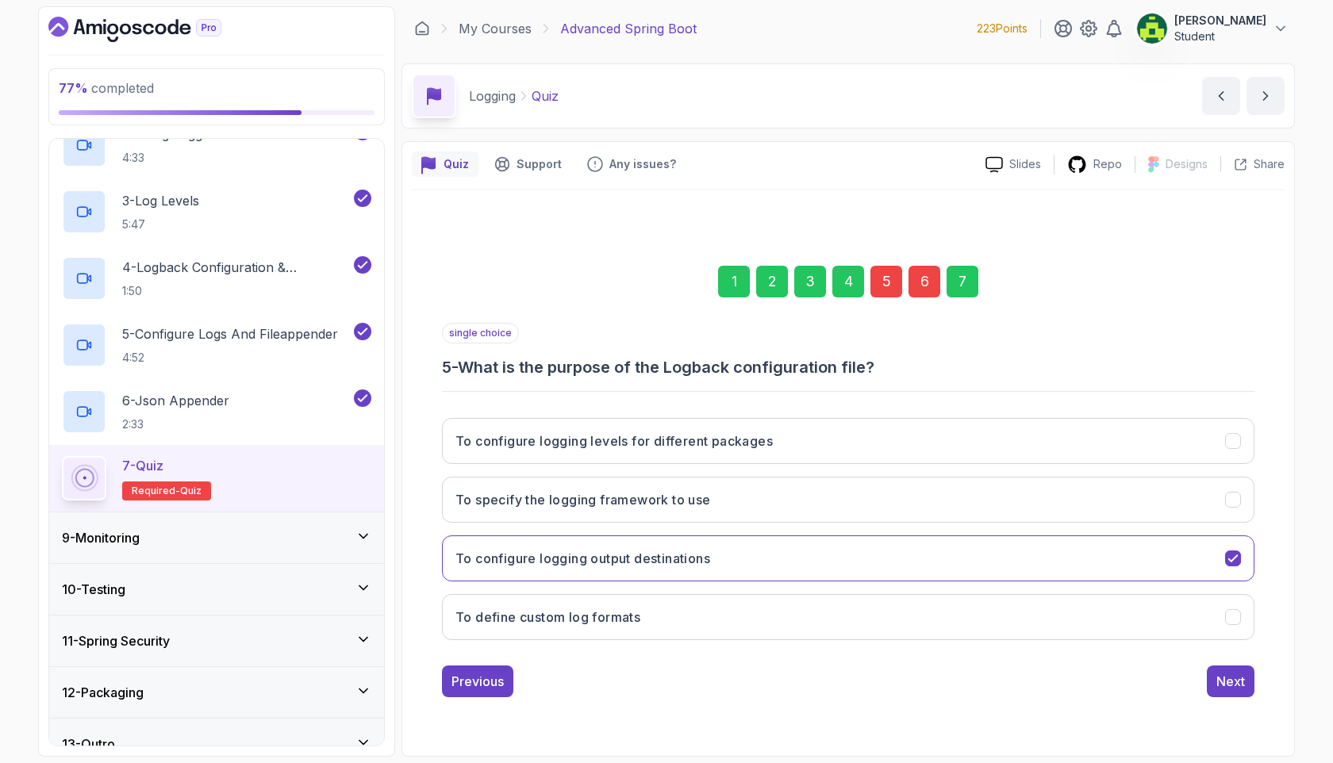
click at [869, 270] on div "1 2 3 4 5 6 7" at bounding box center [848, 281] width 812 height 82
click at [891, 277] on div "5" at bounding box center [886, 282] width 32 height 32
drag, startPoint x: 646, startPoint y: 369, endPoint x: 886, endPoint y: 370, distance: 240.3
click at [881, 370] on h3 "5 - What is the purpose of the Logback configuration file?" at bounding box center [848, 367] width 812 height 22
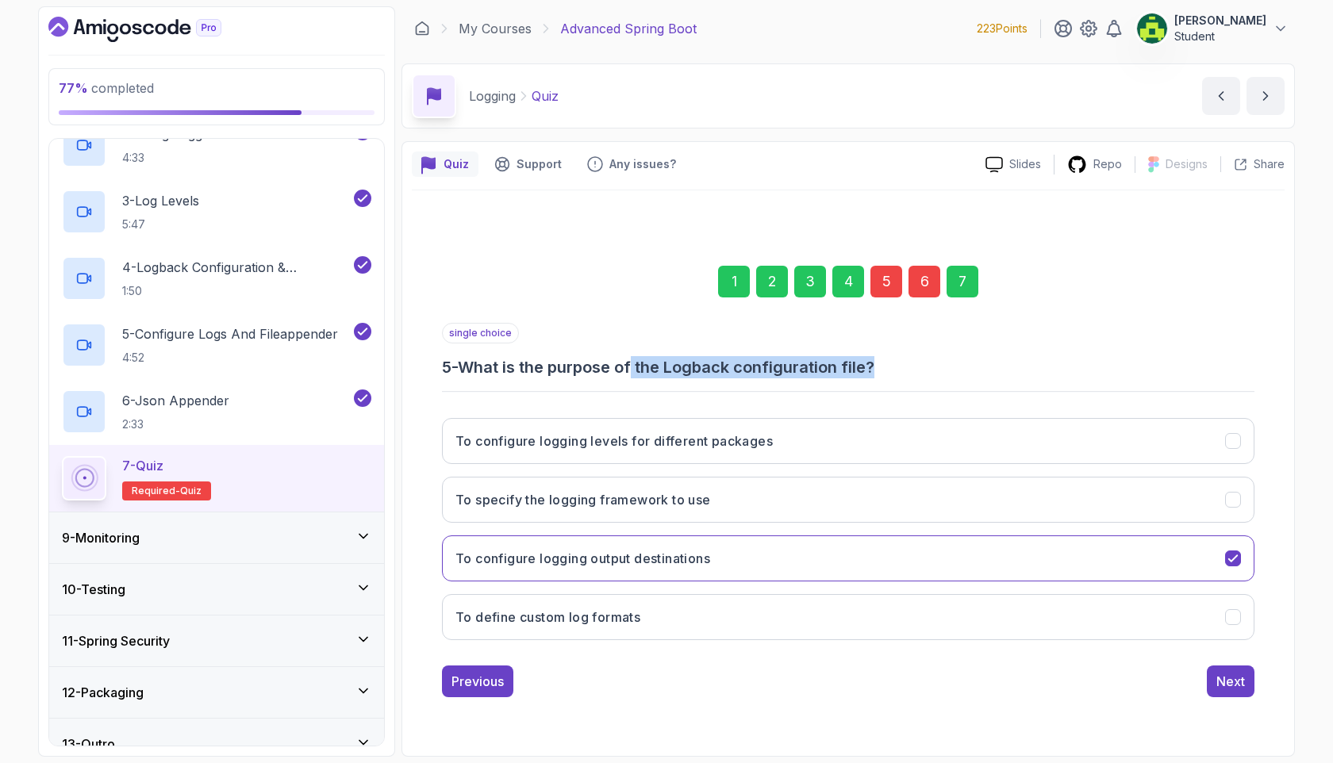
click at [921, 370] on h3 "5 - What is the purpose of the Logback configuration file?" at bounding box center [848, 367] width 812 height 22
click at [843, 555] on button "To configure logging output destinations" at bounding box center [848, 558] width 812 height 46
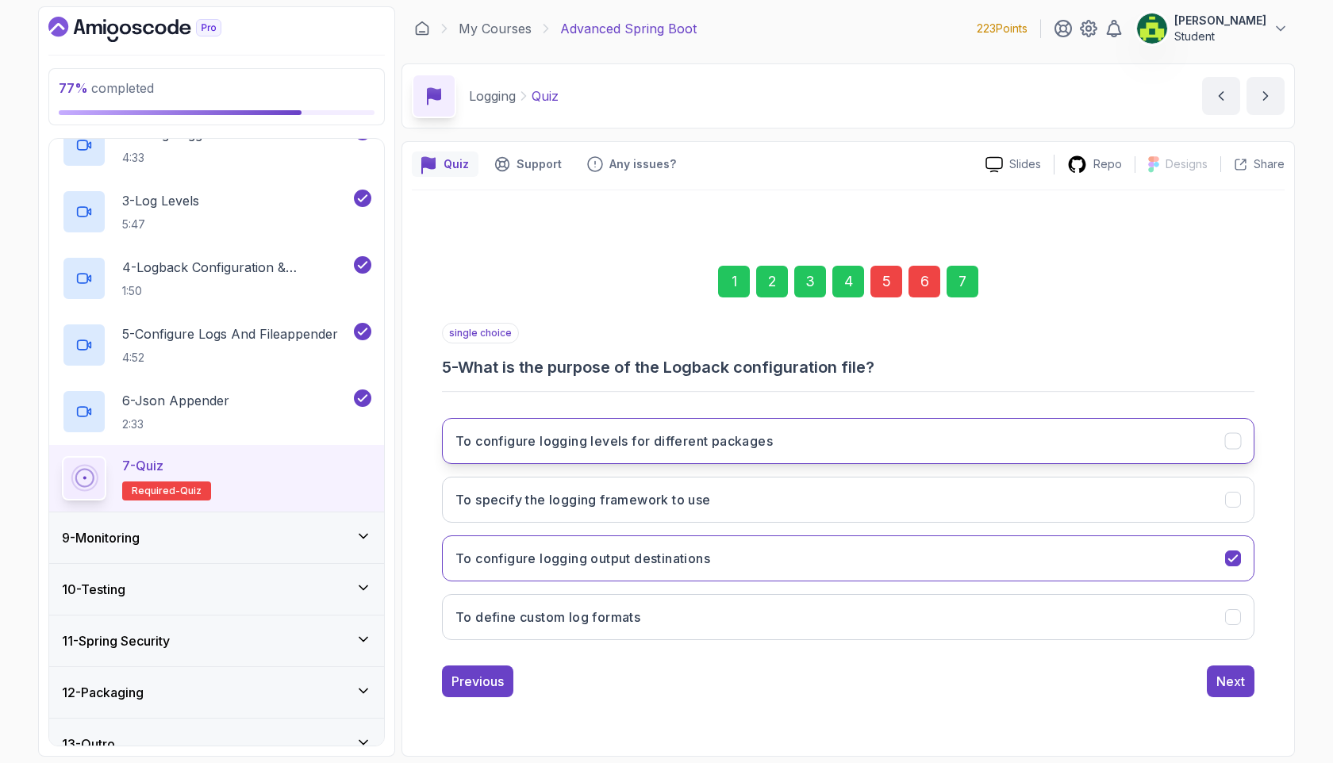
click at [857, 437] on button "To configure logging levels for different packages" at bounding box center [848, 441] width 812 height 46
click at [823, 443] on button "To configure logging levels for different packages" at bounding box center [848, 441] width 812 height 46
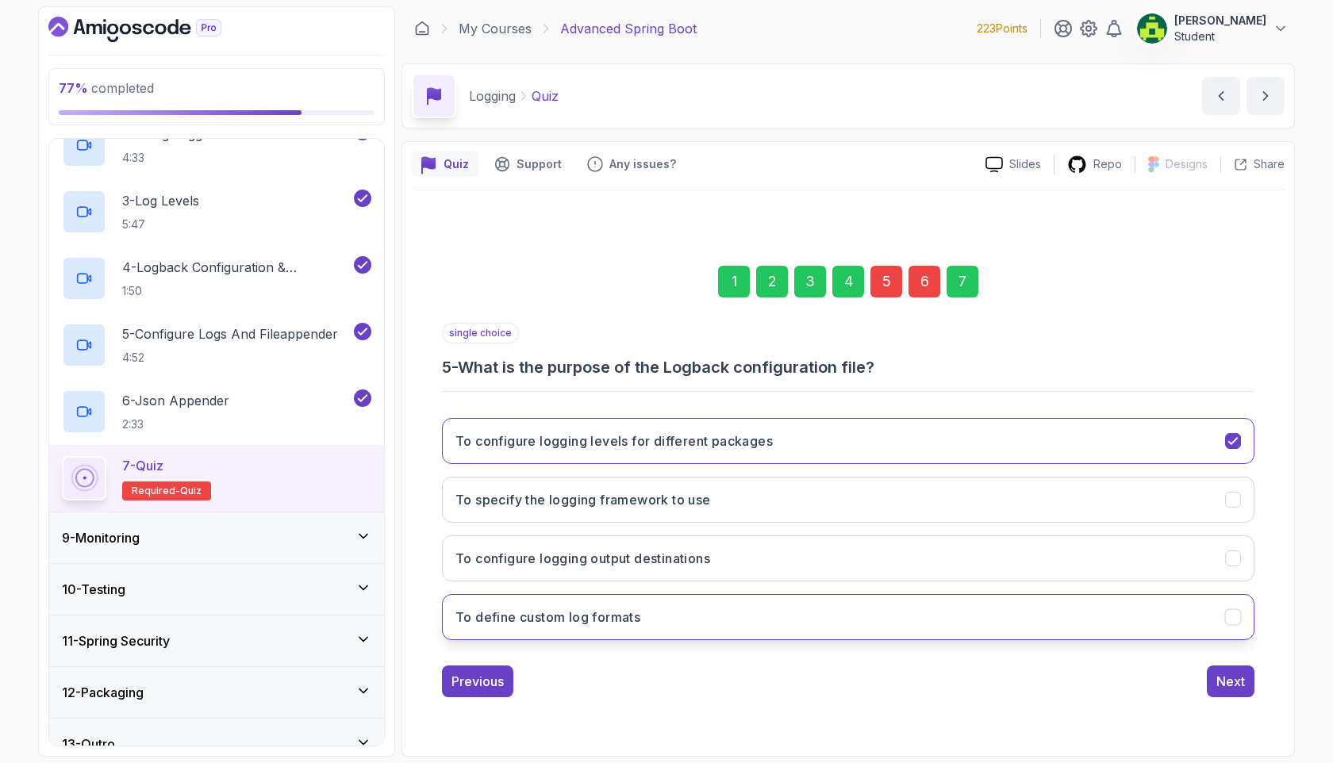
click at [750, 555] on button "To define custom log formats" at bounding box center [848, 617] width 812 height 46
click at [922, 276] on div "6" at bounding box center [924, 282] width 32 height 32
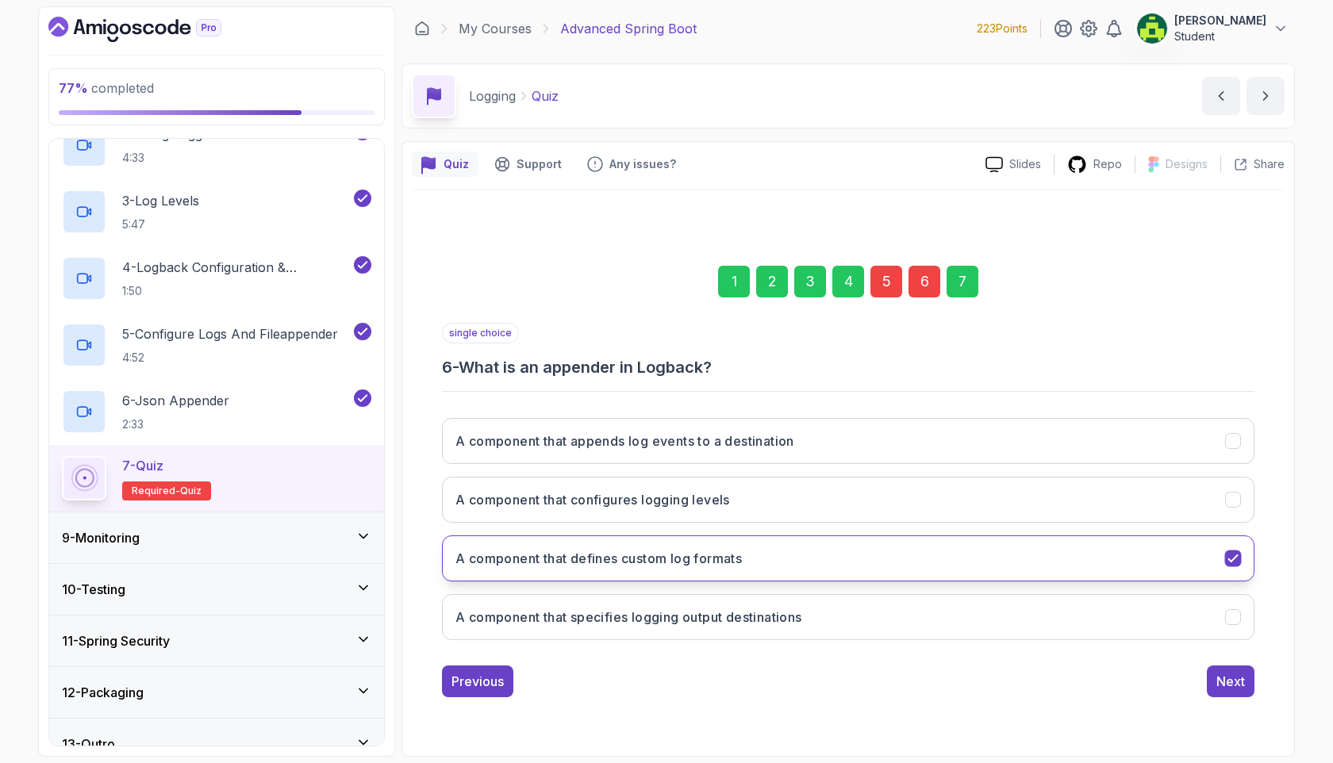
click at [885, 552] on button "A component that defines custom log formats" at bounding box center [848, 558] width 812 height 46
click at [959, 550] on button "A component that defines custom log formats" at bounding box center [848, 558] width 812 height 46
click at [925, 555] on button "A component that specifies logging output destinations" at bounding box center [848, 617] width 812 height 46
click at [1141, 555] on div "single choice 6 - What is an appender in Logback? A component that appends log …" at bounding box center [848, 510] width 812 height 374
click at [1141, 555] on div "Next" at bounding box center [1230, 681] width 29 height 19
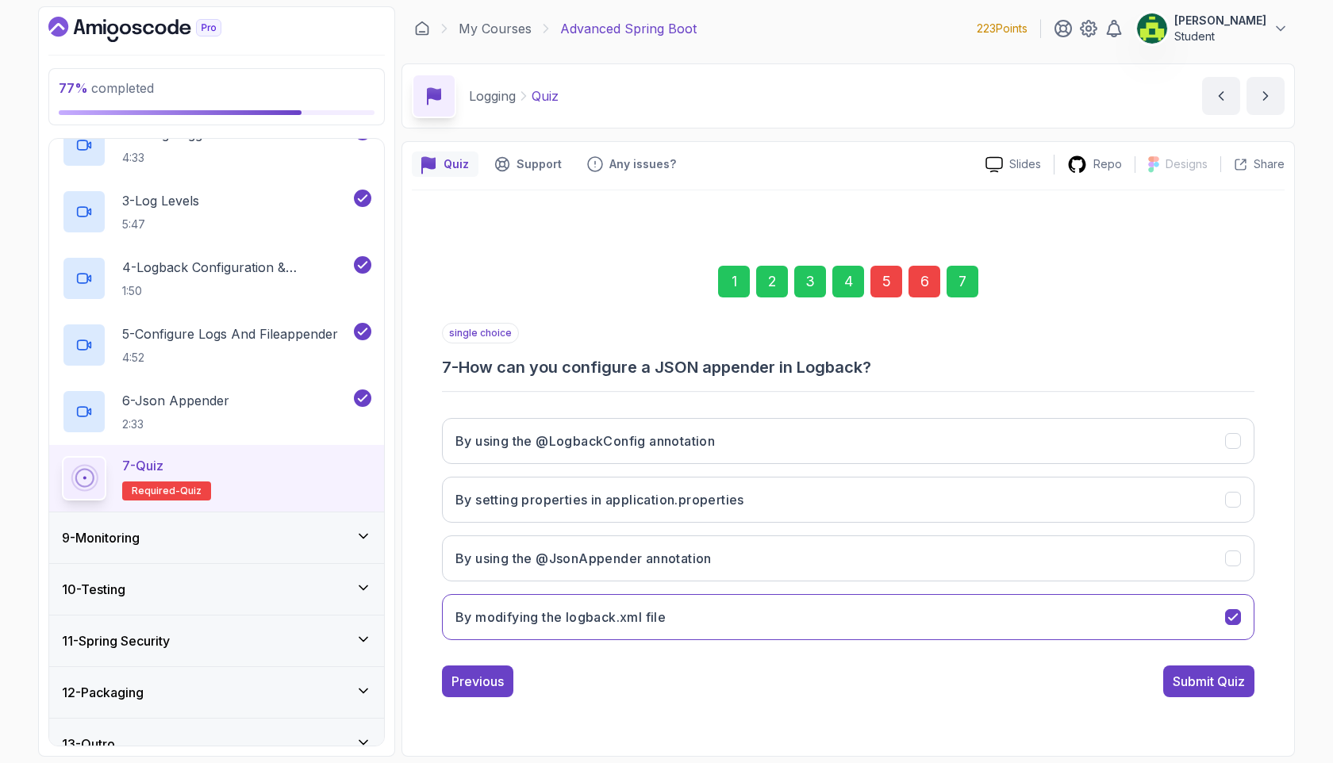
click at [1141, 555] on div "1 2 3 4 5 6 7 single choice 7 - How can you configure a JSON appender in Logbac…" at bounding box center [848, 469] width 872 height 482
click at [1141, 555] on div "Submit Quiz" at bounding box center [1208, 681] width 72 height 19
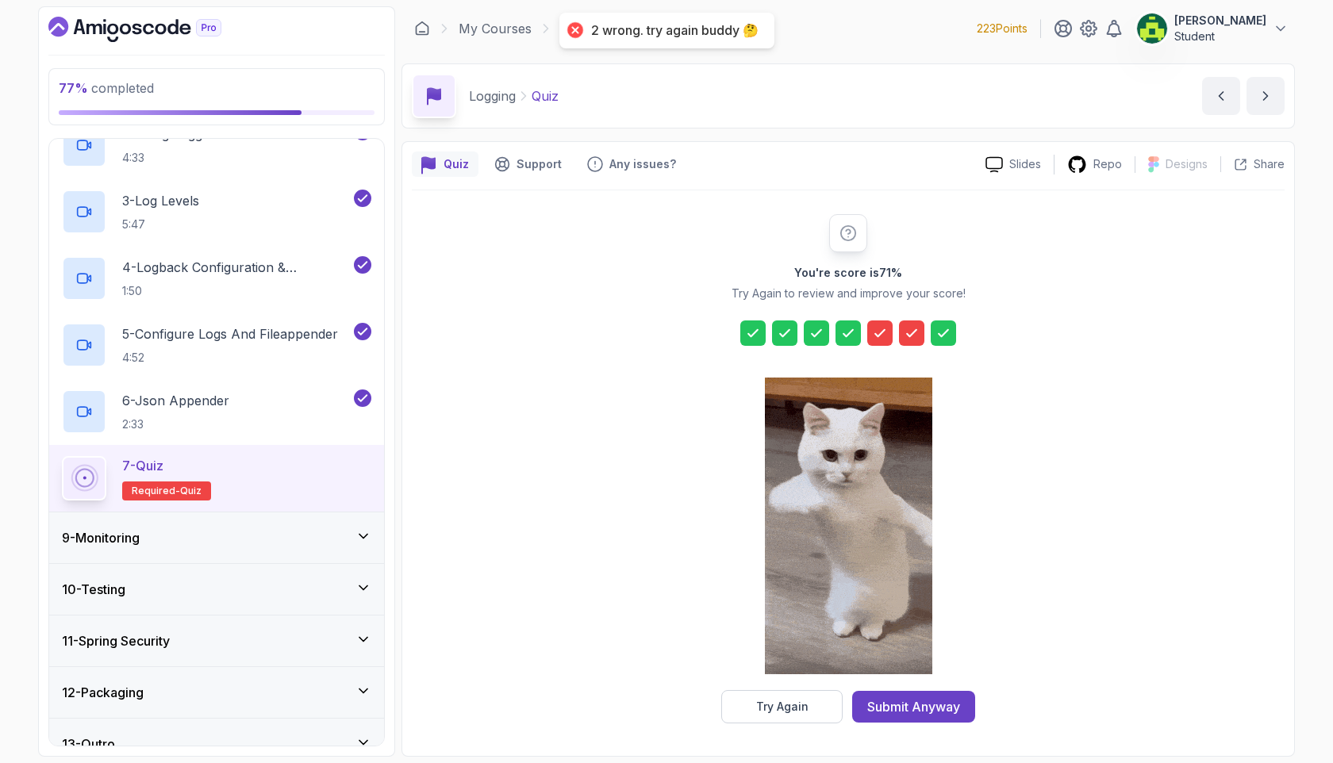
click at [881, 330] on icon at bounding box center [880, 332] width 10 height 6
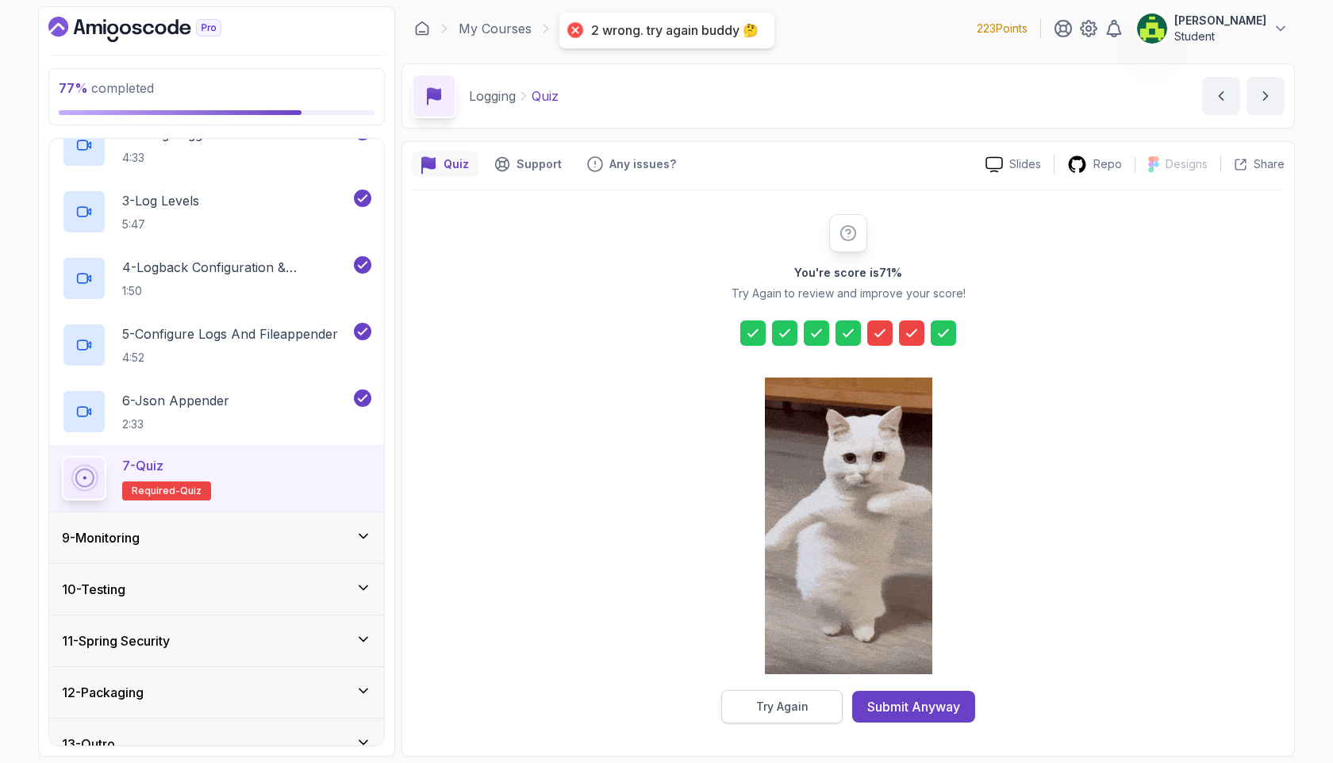
click at [769, 555] on div "Try Again" at bounding box center [782, 707] width 52 height 16
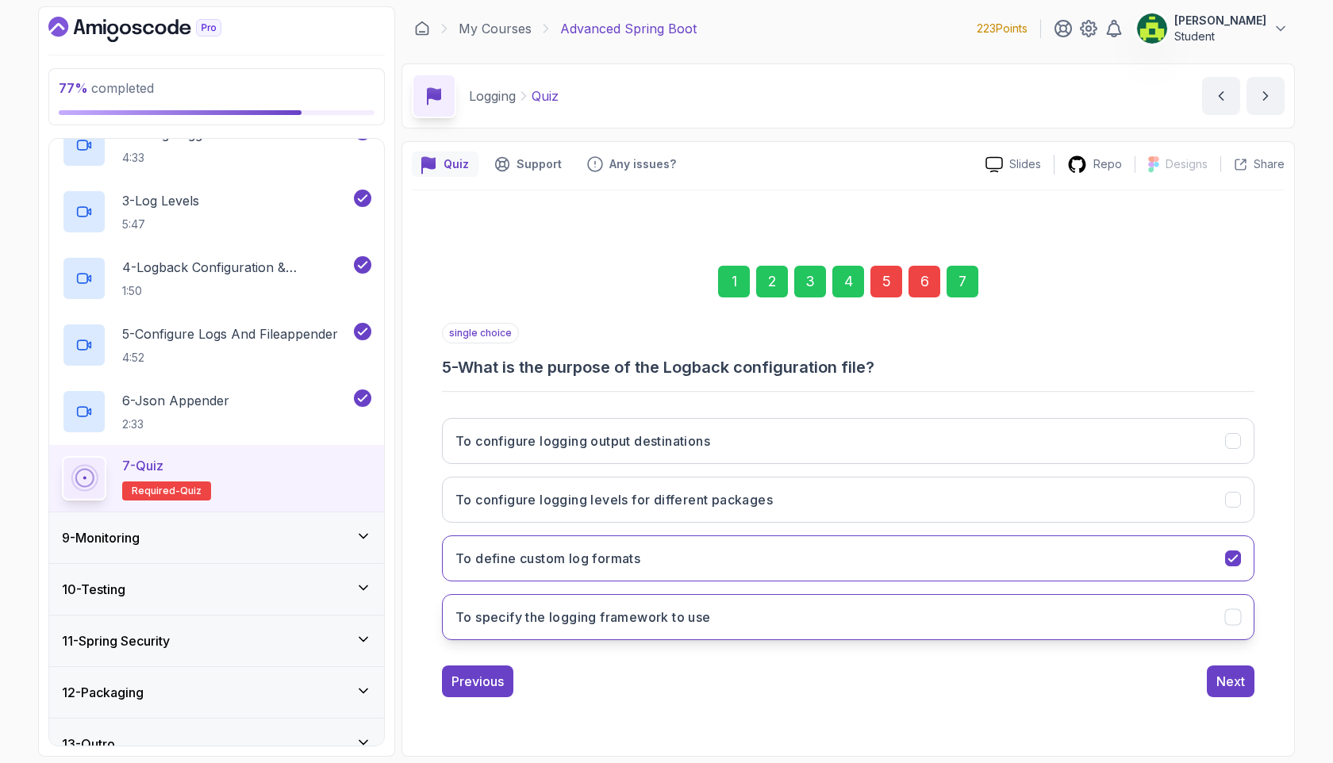
click at [811, 555] on button "To specify the logging framework to use" at bounding box center [848, 617] width 812 height 46
click at [839, 547] on button "To define custom log formats" at bounding box center [848, 558] width 812 height 46
click at [1141, 555] on div "1 2 3 4 5 6 7 single choice 5 - What is the purpose of the Logback configuratio…" at bounding box center [848, 469] width 872 height 482
click at [1141, 555] on div "Next" at bounding box center [1230, 681] width 29 height 19
click at [802, 555] on button "A component that appends log events to a destination" at bounding box center [848, 617] width 812 height 46
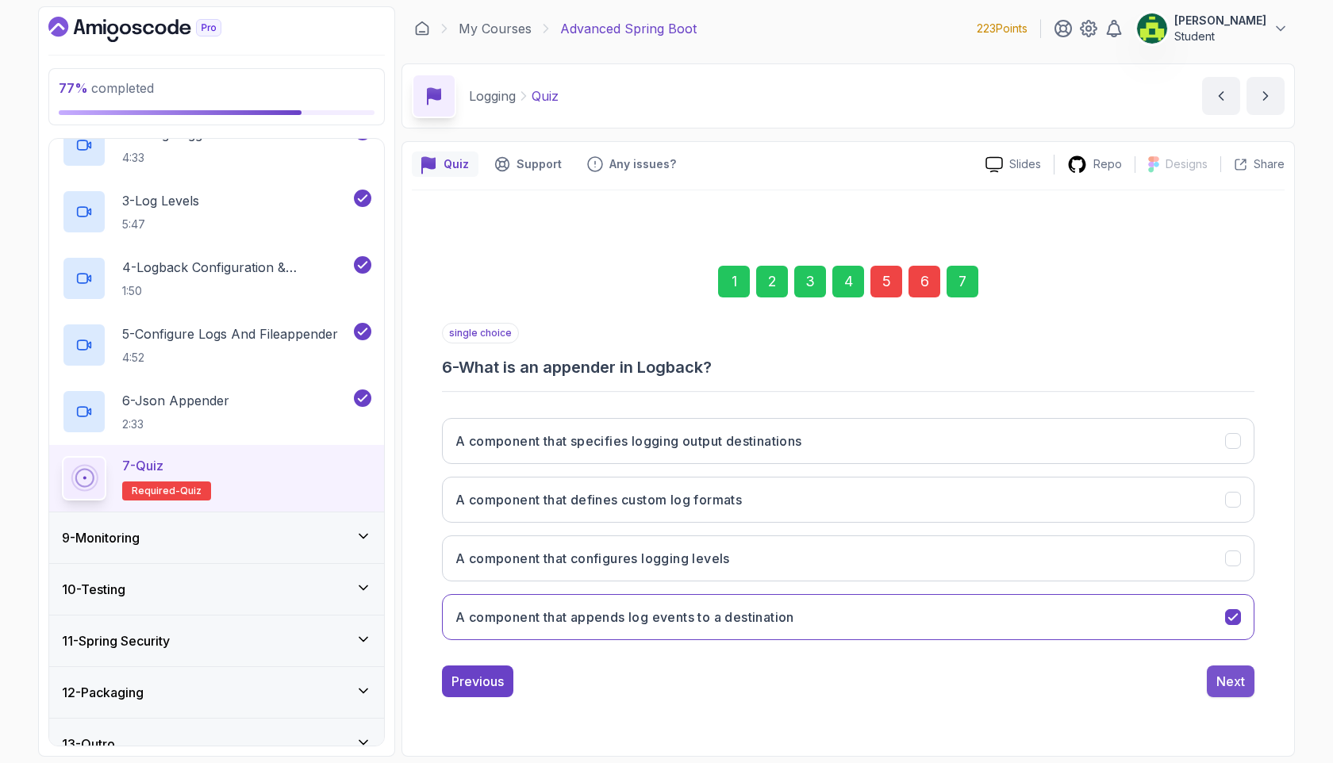
click at [1141, 555] on button "Next" at bounding box center [1230, 681] width 48 height 32
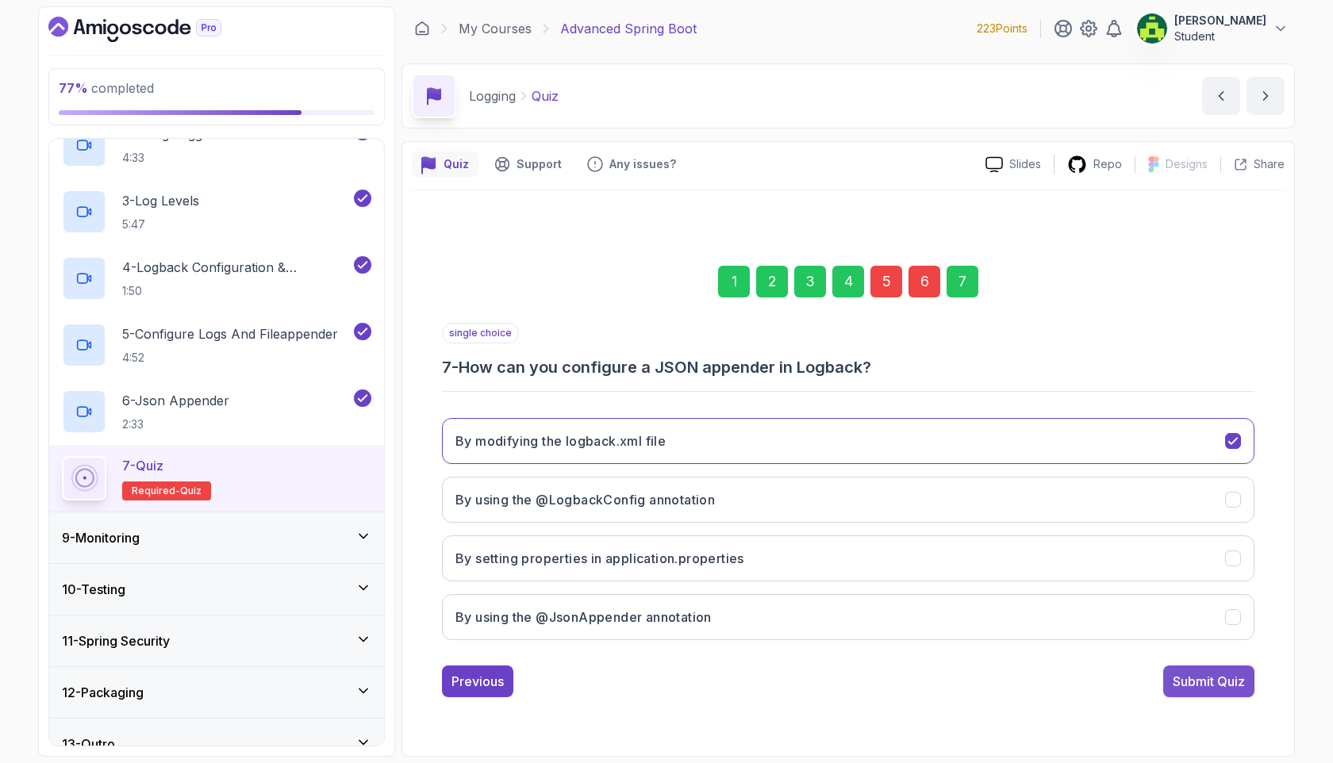
click at [1141, 555] on div "Submit Quiz" at bounding box center [1208, 681] width 72 height 19
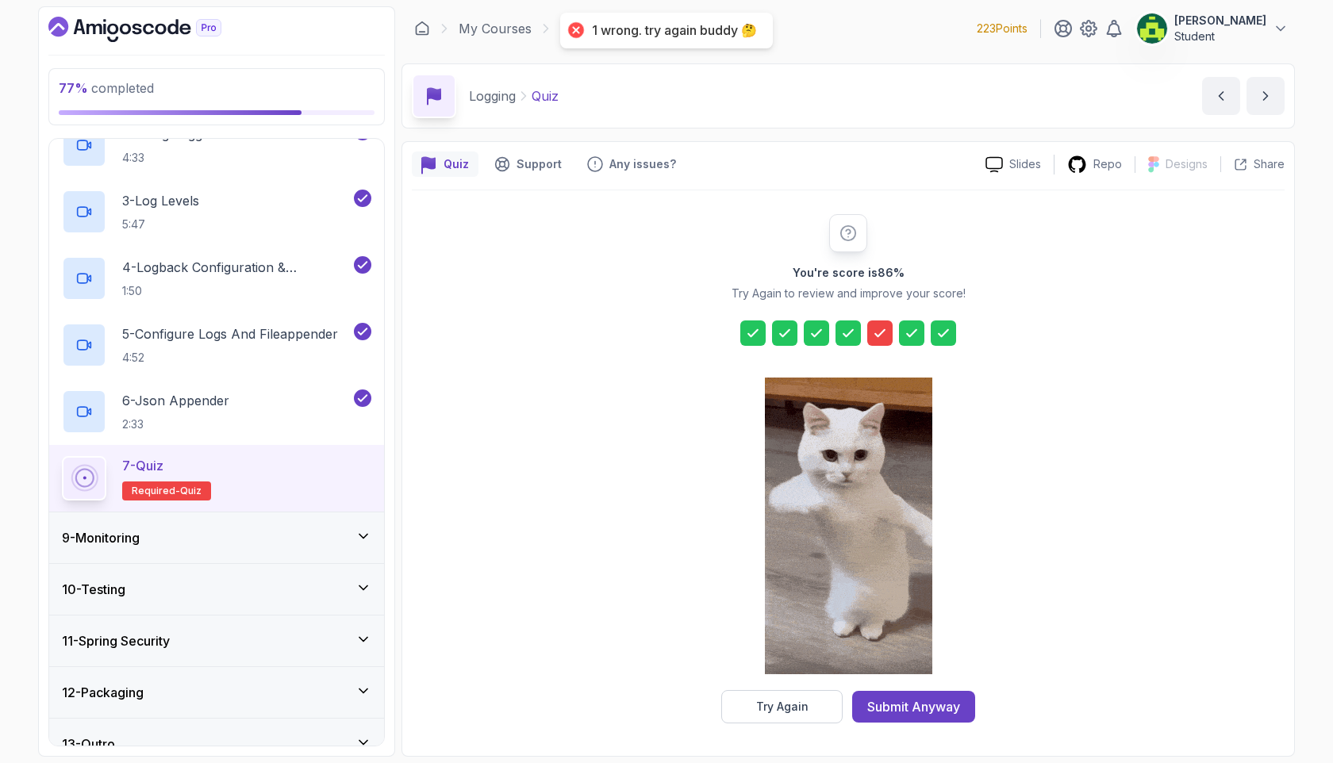
click at [865, 337] on div at bounding box center [848, 332] width 216 height 25
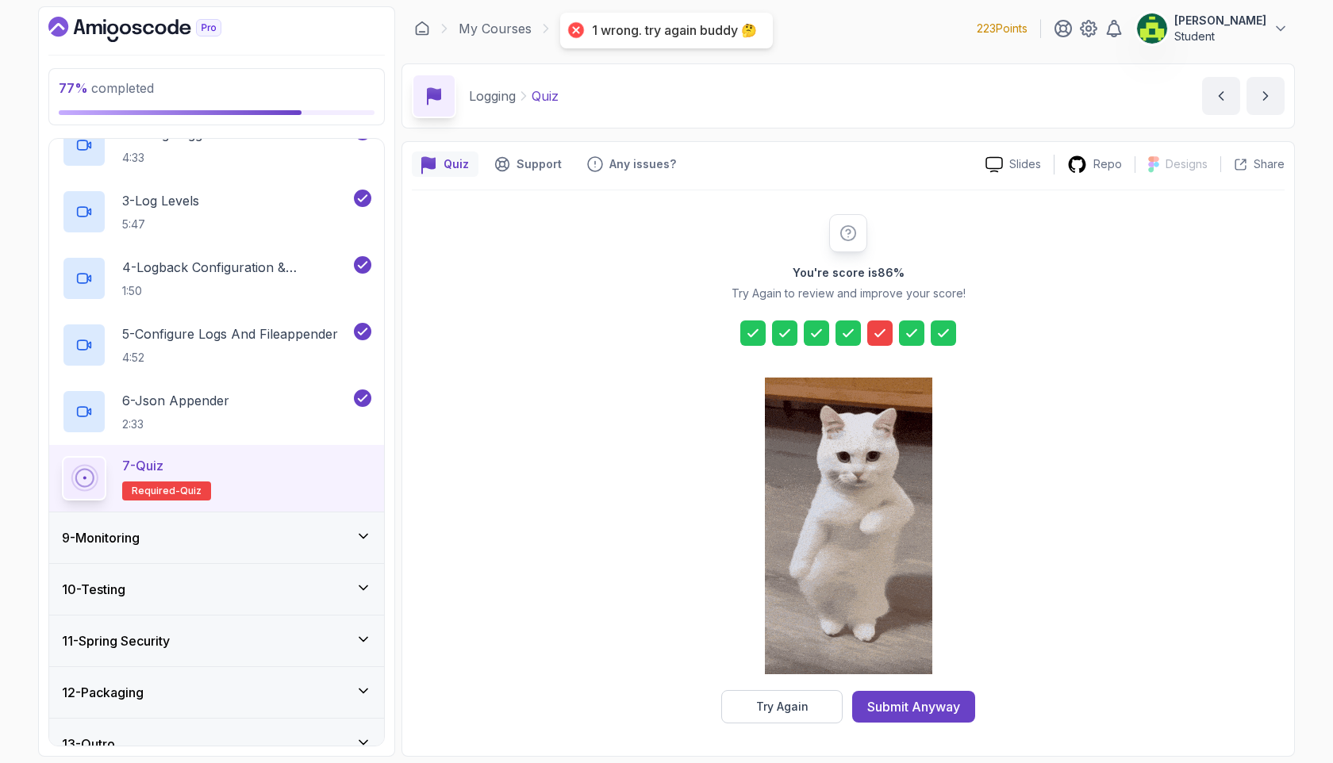
click at [868, 336] on div at bounding box center [879, 332] width 25 height 25
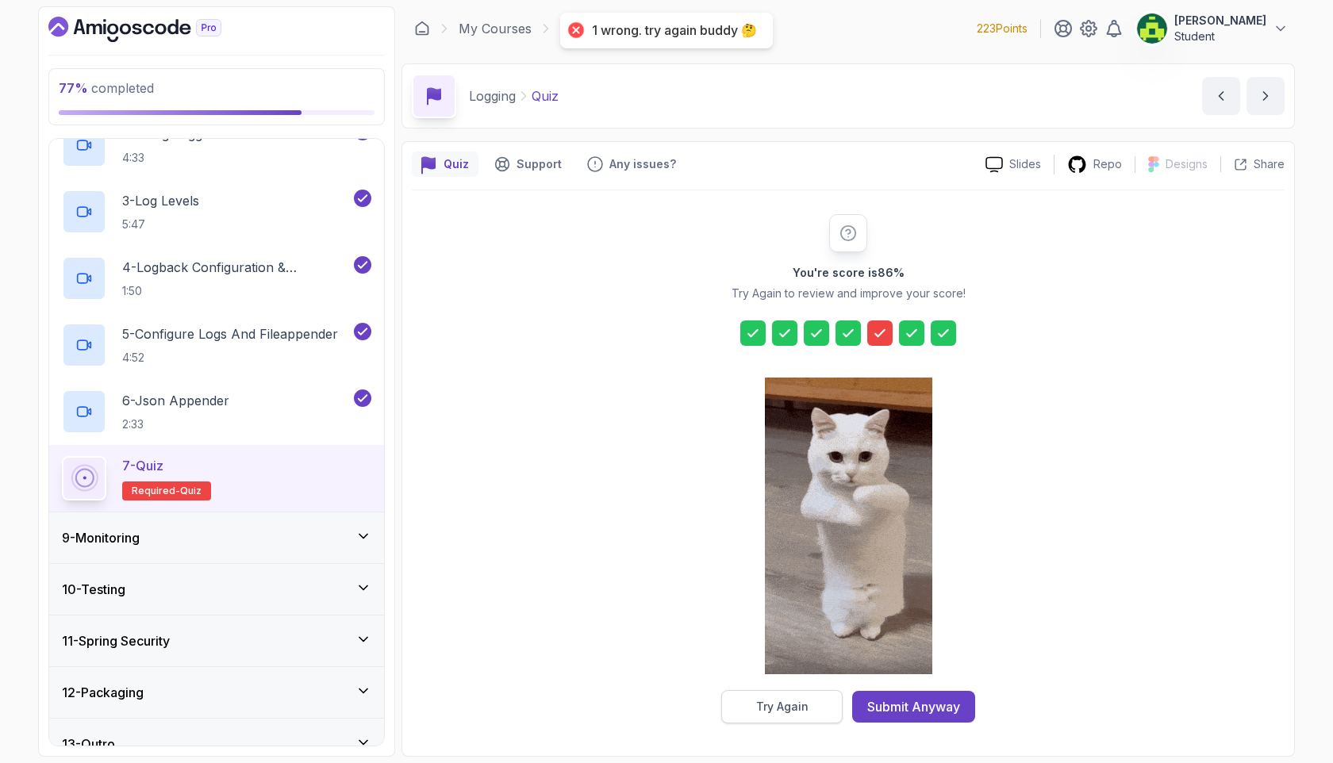
click at [762, 555] on div "Try Again" at bounding box center [782, 707] width 52 height 16
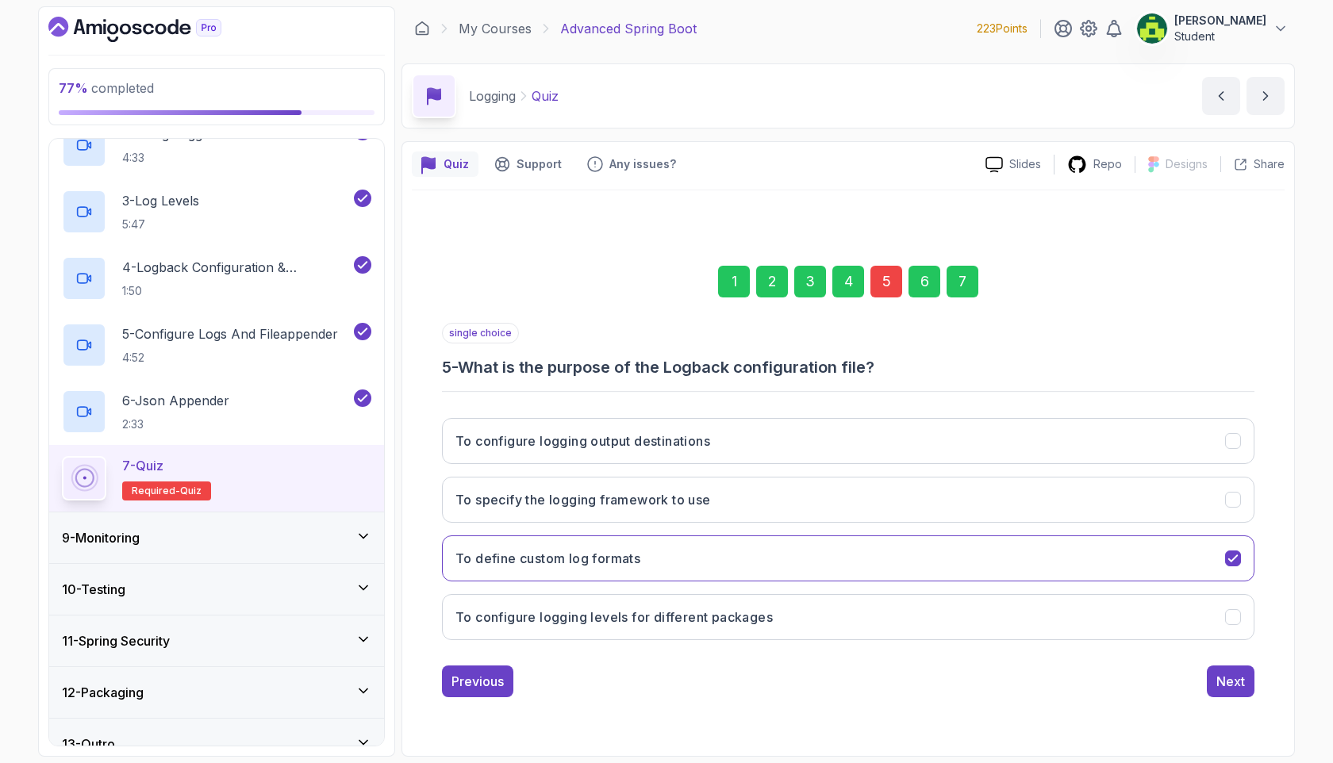
click at [892, 282] on div "5" at bounding box center [886, 282] width 32 height 32
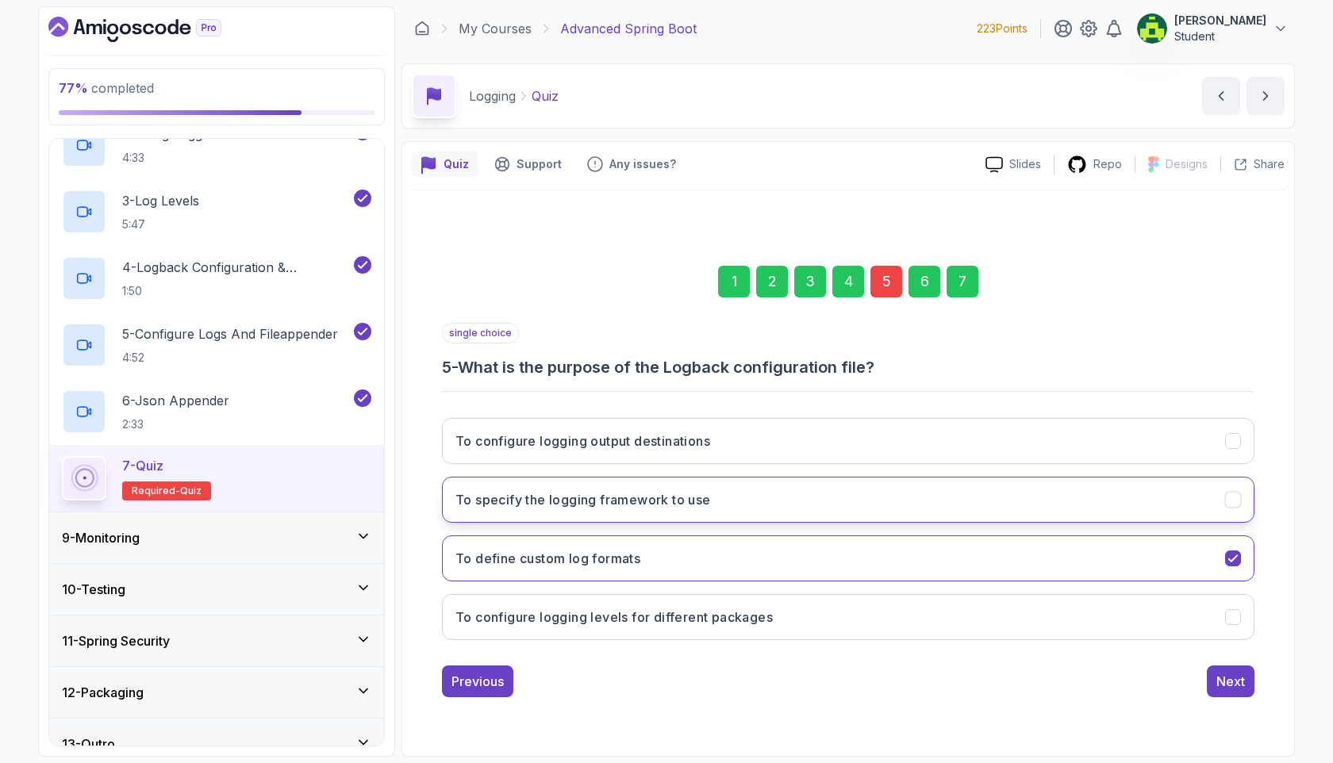
click at [803, 497] on button "To specify the logging framework to use" at bounding box center [848, 500] width 812 height 46
click at [733, 555] on button "To define custom log formats" at bounding box center [848, 558] width 812 height 46
click at [1030, 478] on button "To specify the logging framework to use" at bounding box center [848, 500] width 812 height 46
click at [1141, 555] on button "Next" at bounding box center [1230, 681] width 48 height 32
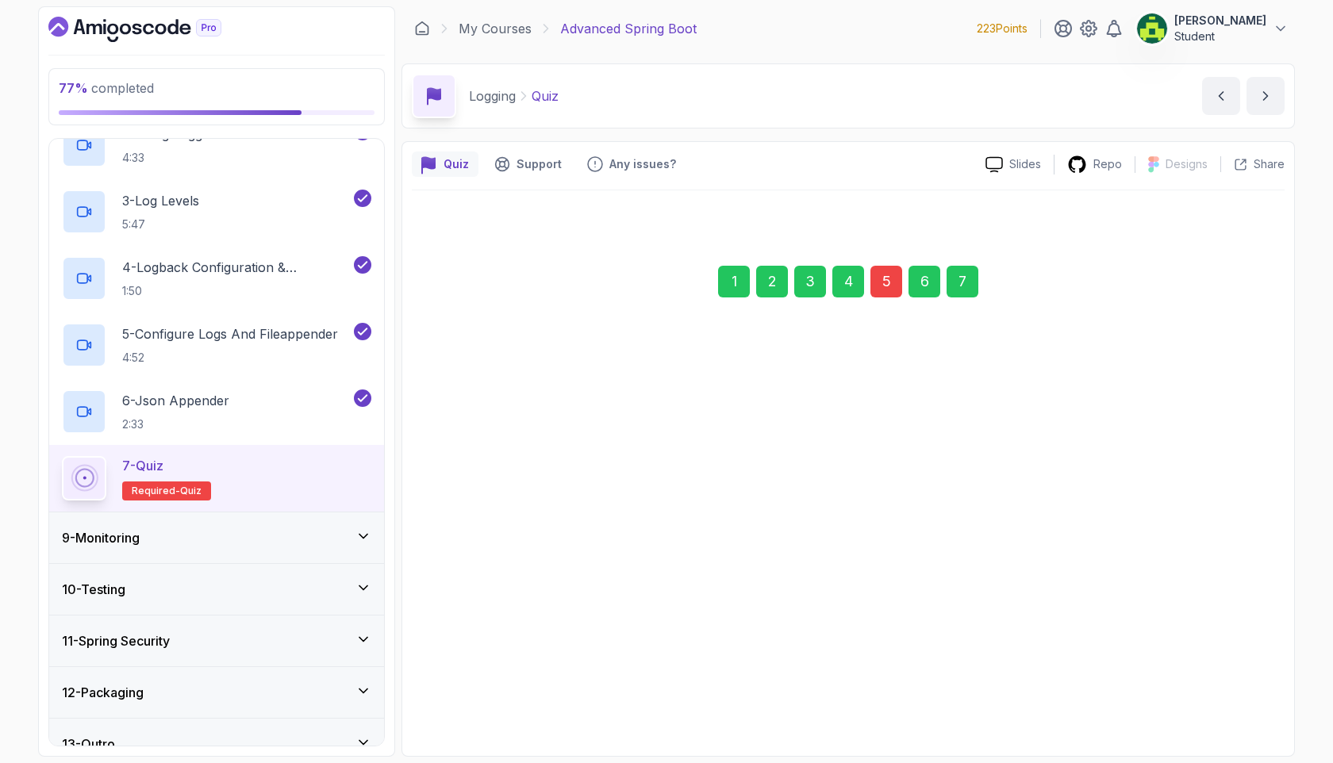
click at [1141, 555] on button "Next" at bounding box center [1230, 681] width 48 height 32
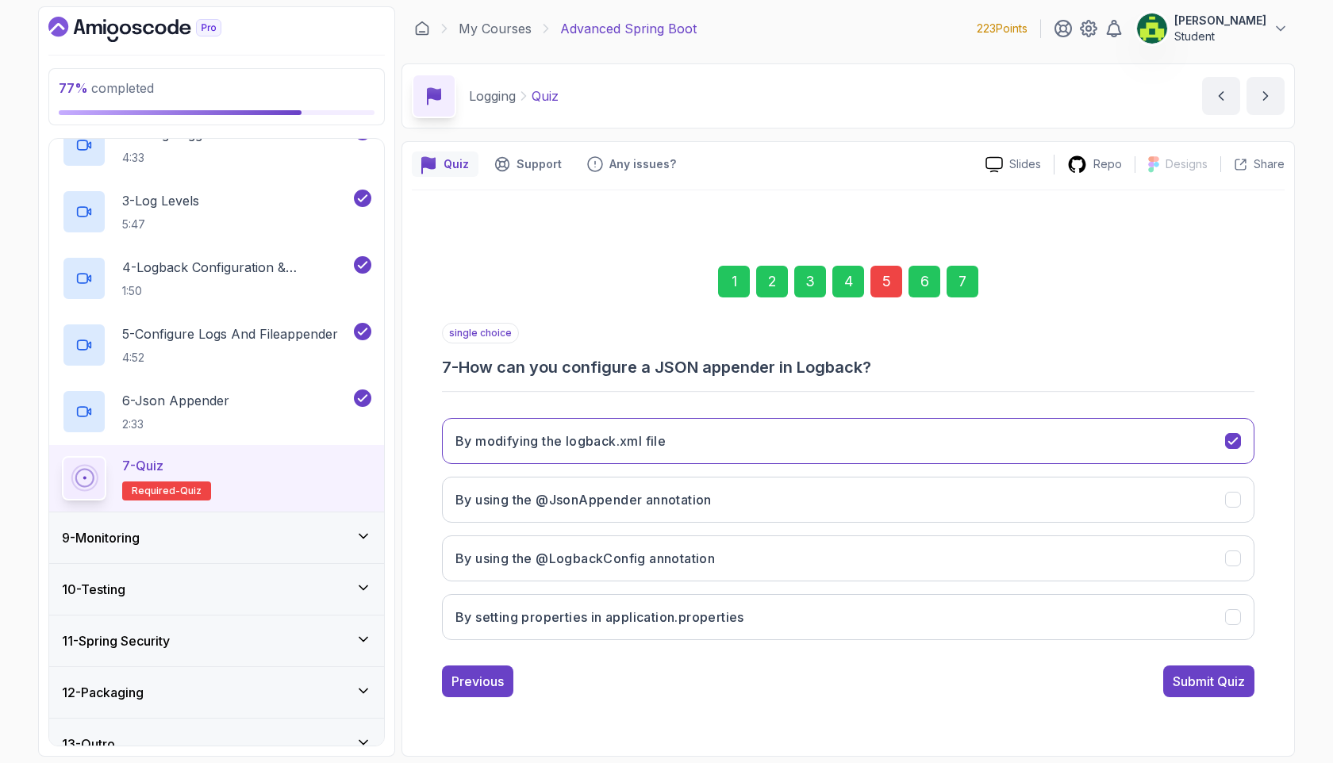
click at [1141, 555] on button "Submit Quiz" at bounding box center [1208, 681] width 91 height 32
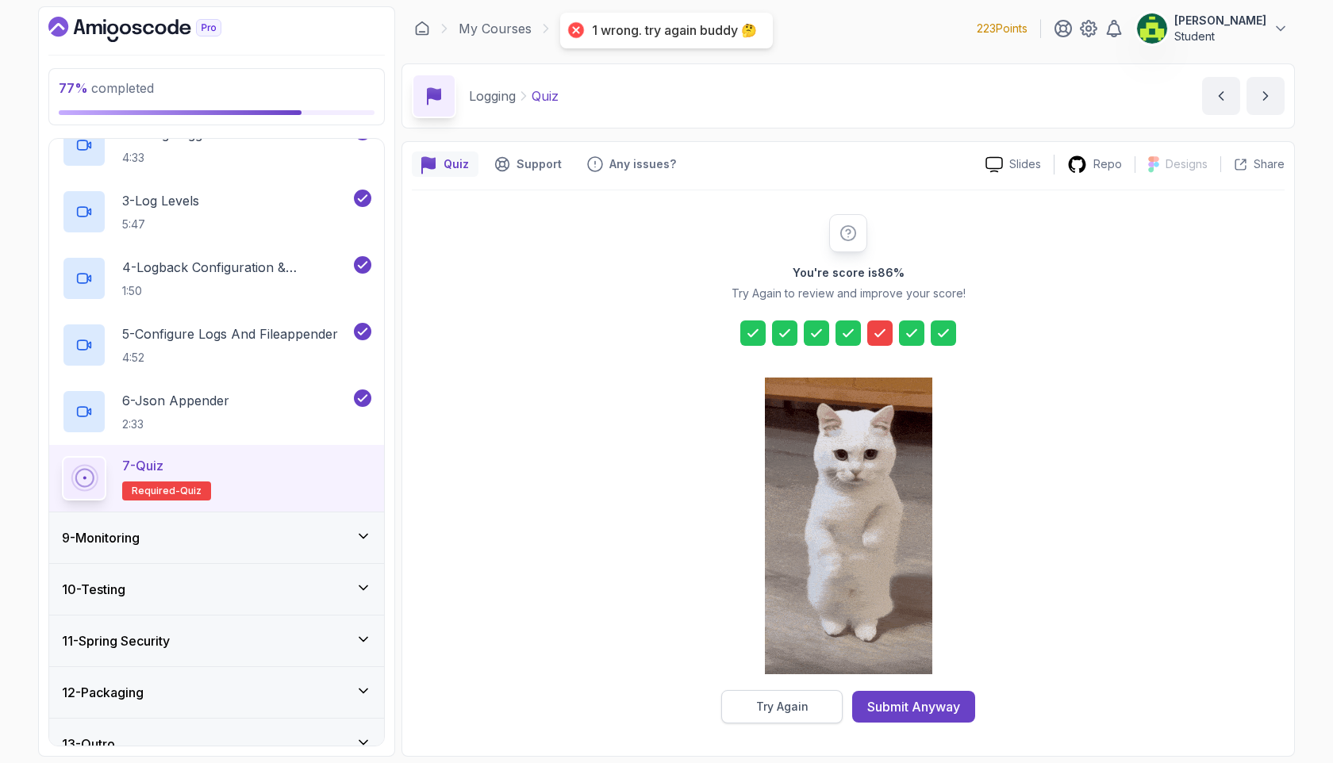
click at [815, 555] on button "Try Again" at bounding box center [781, 706] width 121 height 33
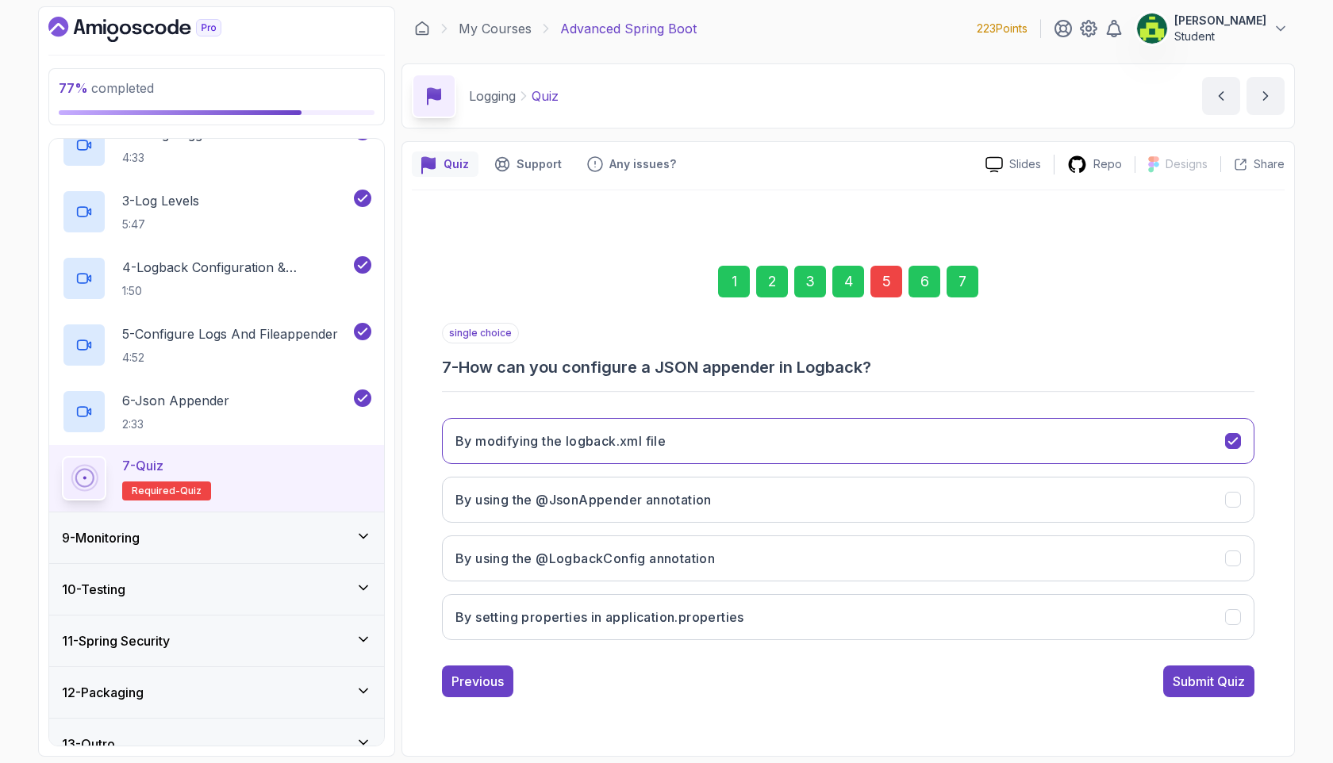
click at [881, 297] on div "5" at bounding box center [886, 282] width 32 height 32
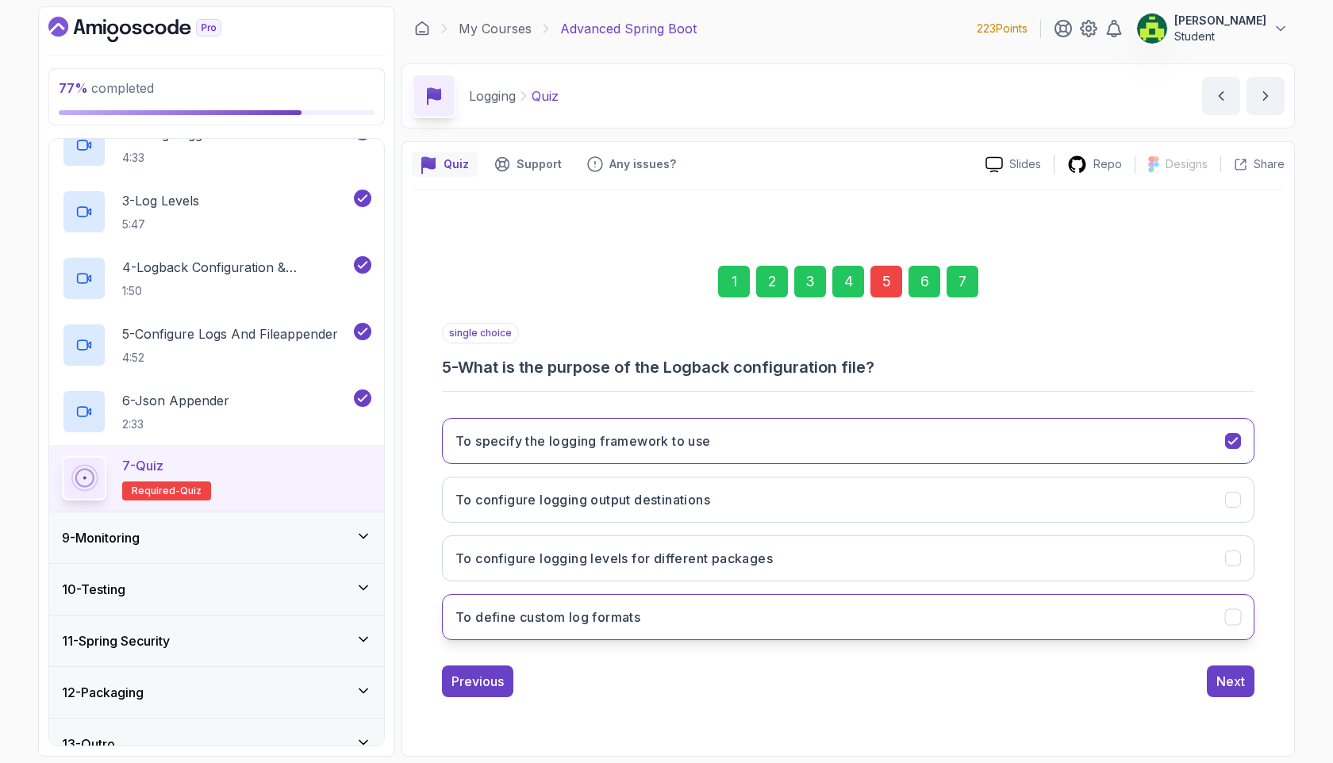
click at [698, 555] on button "To define custom log formats" at bounding box center [848, 617] width 812 height 46
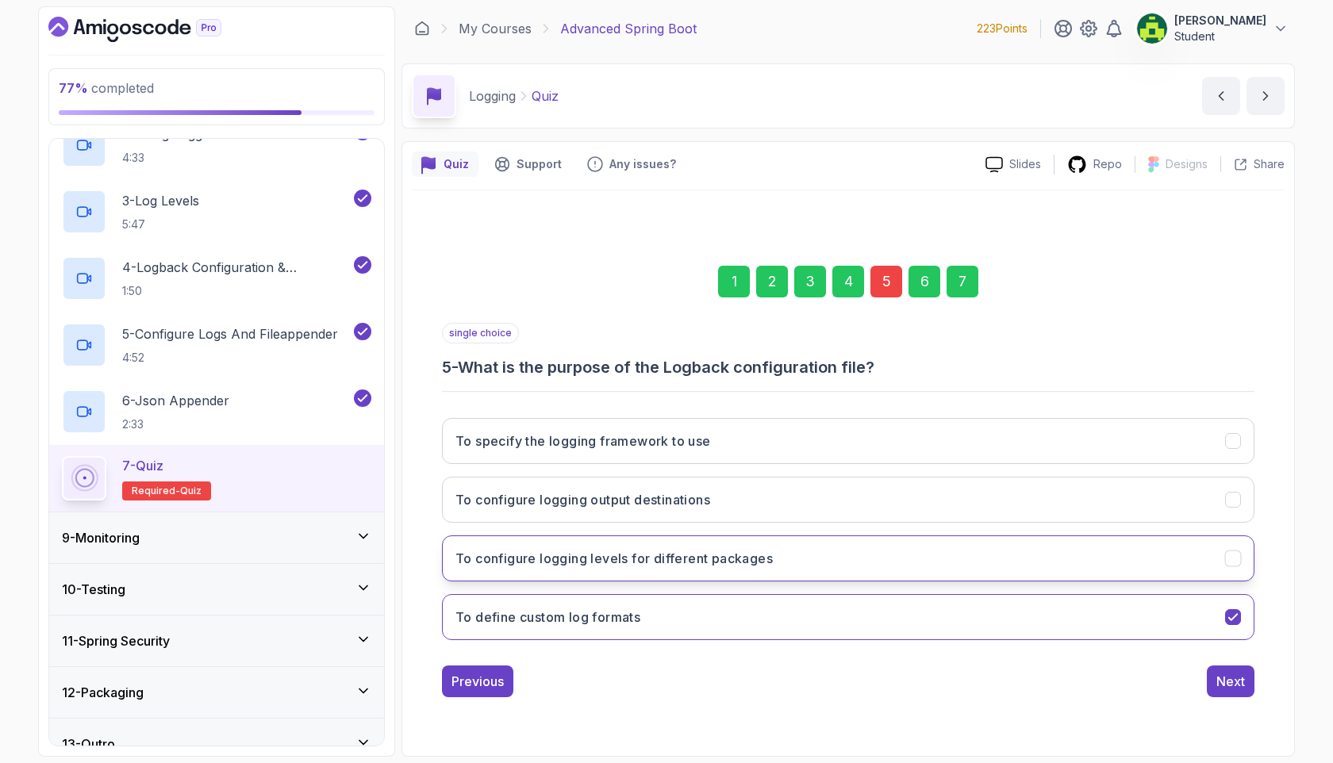
click at [758, 555] on h3 "To configure logging levels for different packages" at bounding box center [613, 558] width 317 height 19
click at [1141, 555] on div "Next" at bounding box center [1230, 681] width 48 height 32
click at [1141, 555] on button "Next" at bounding box center [1230, 681] width 48 height 32
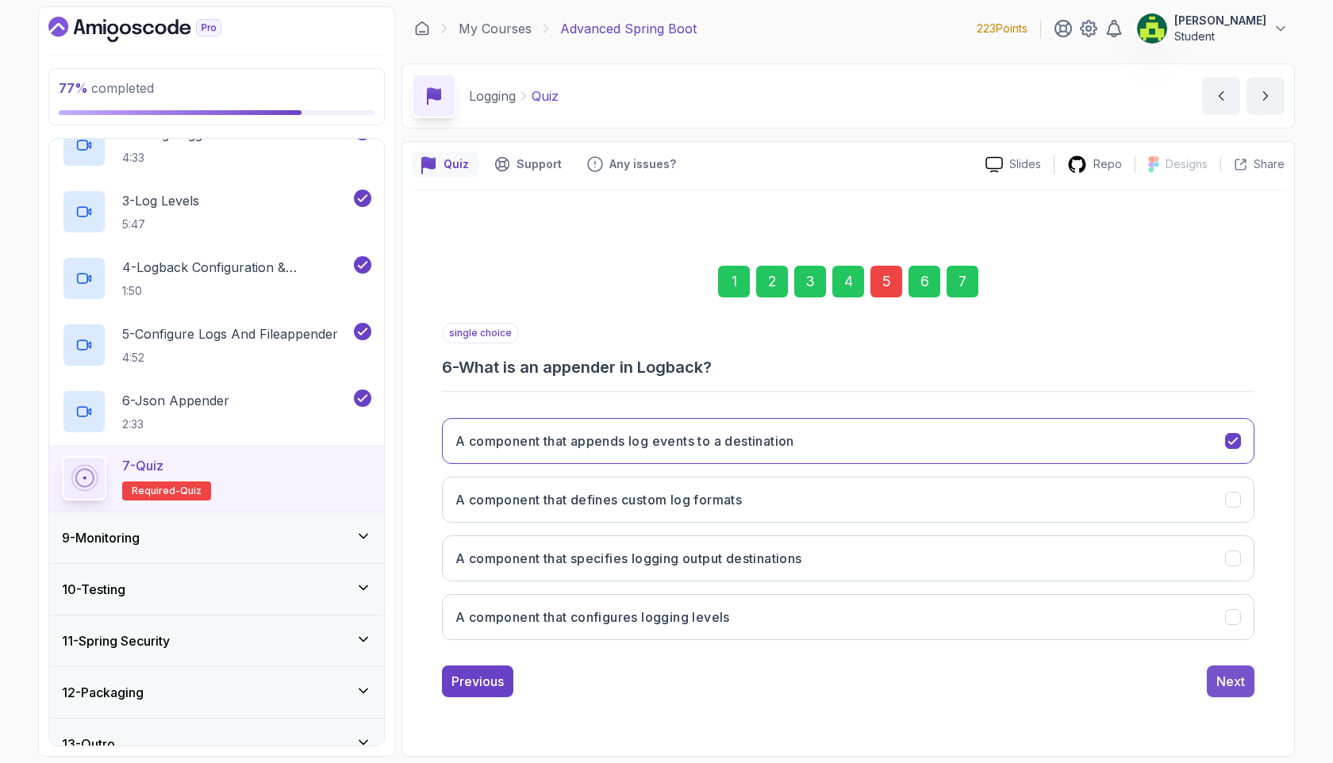
click at [1141, 555] on div "Next" at bounding box center [1230, 681] width 29 height 19
click at [1141, 555] on div "Submit Quiz" at bounding box center [1208, 681] width 72 height 19
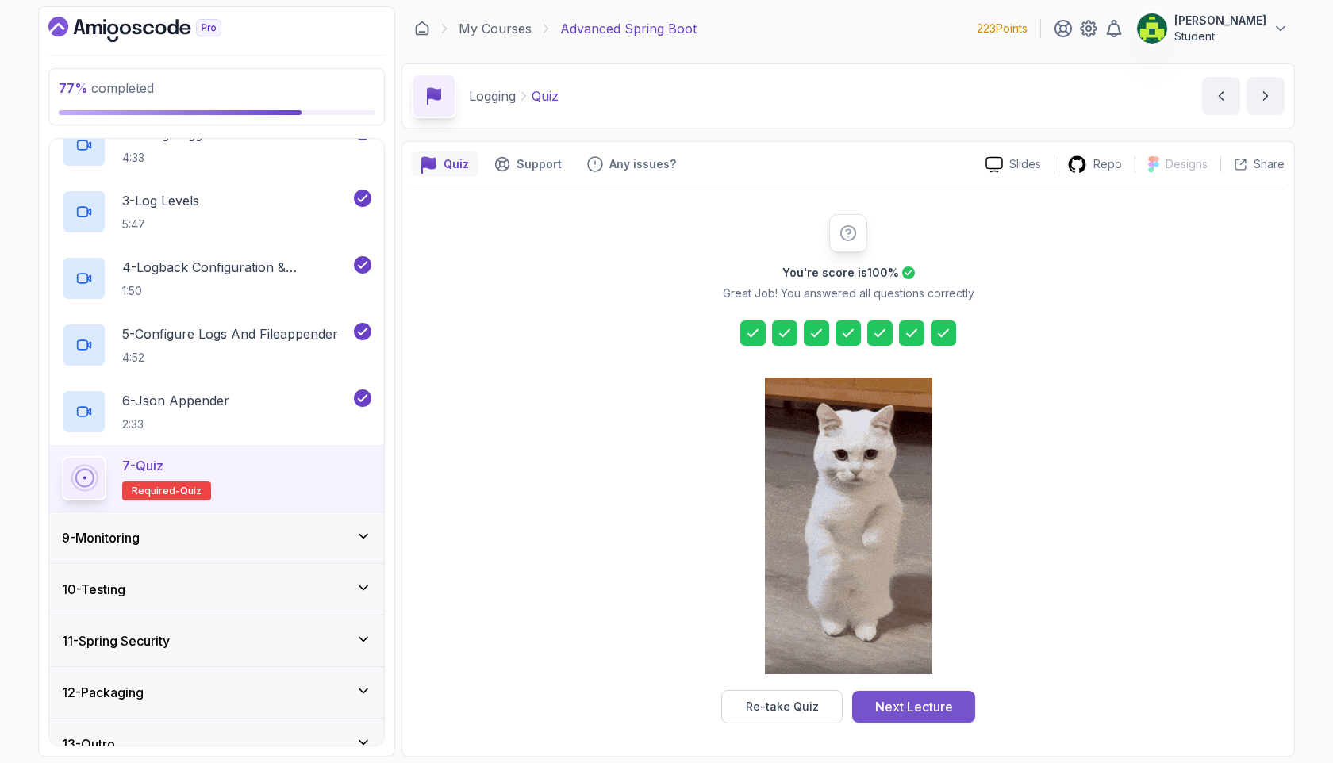
click at [918, 555] on div "Next Lecture" at bounding box center [914, 706] width 78 height 19
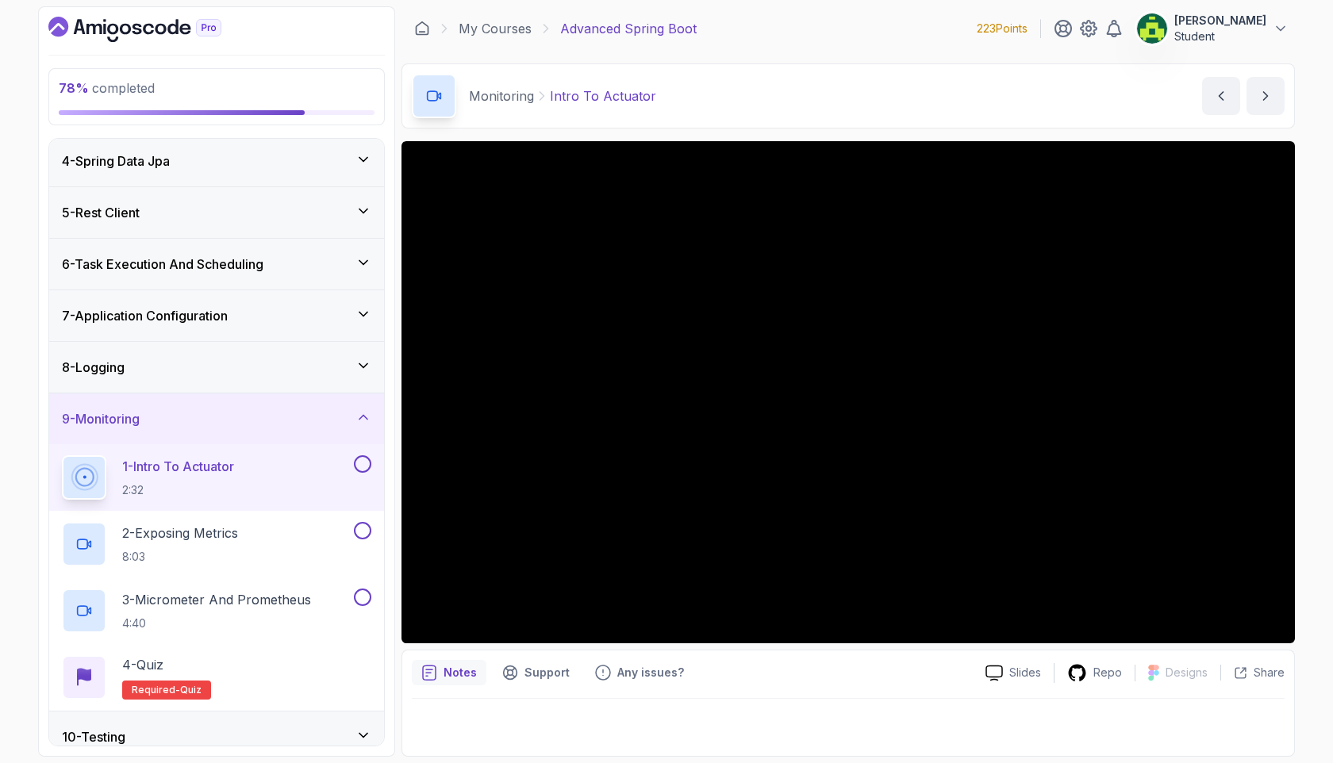
scroll to position [240, 0]
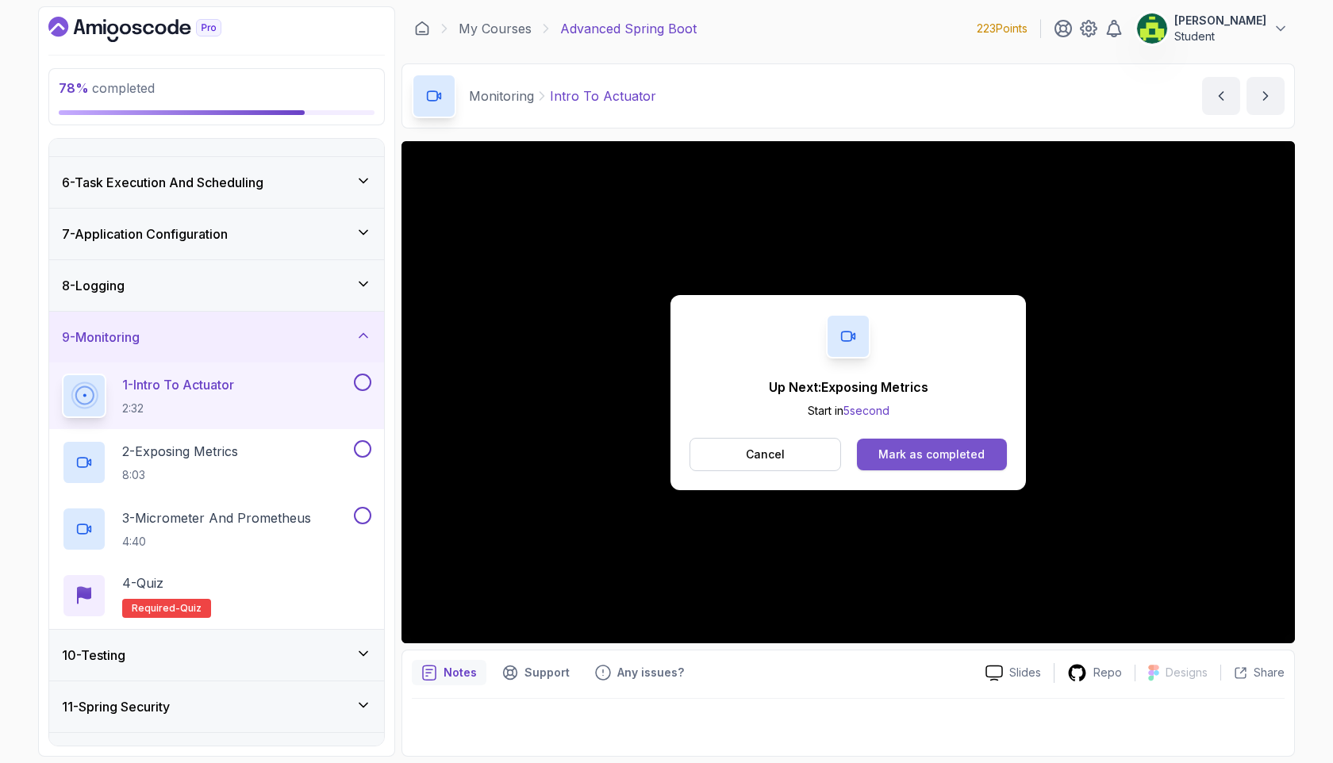
click at [963, 462] on button "Mark as completed" at bounding box center [932, 455] width 150 height 32
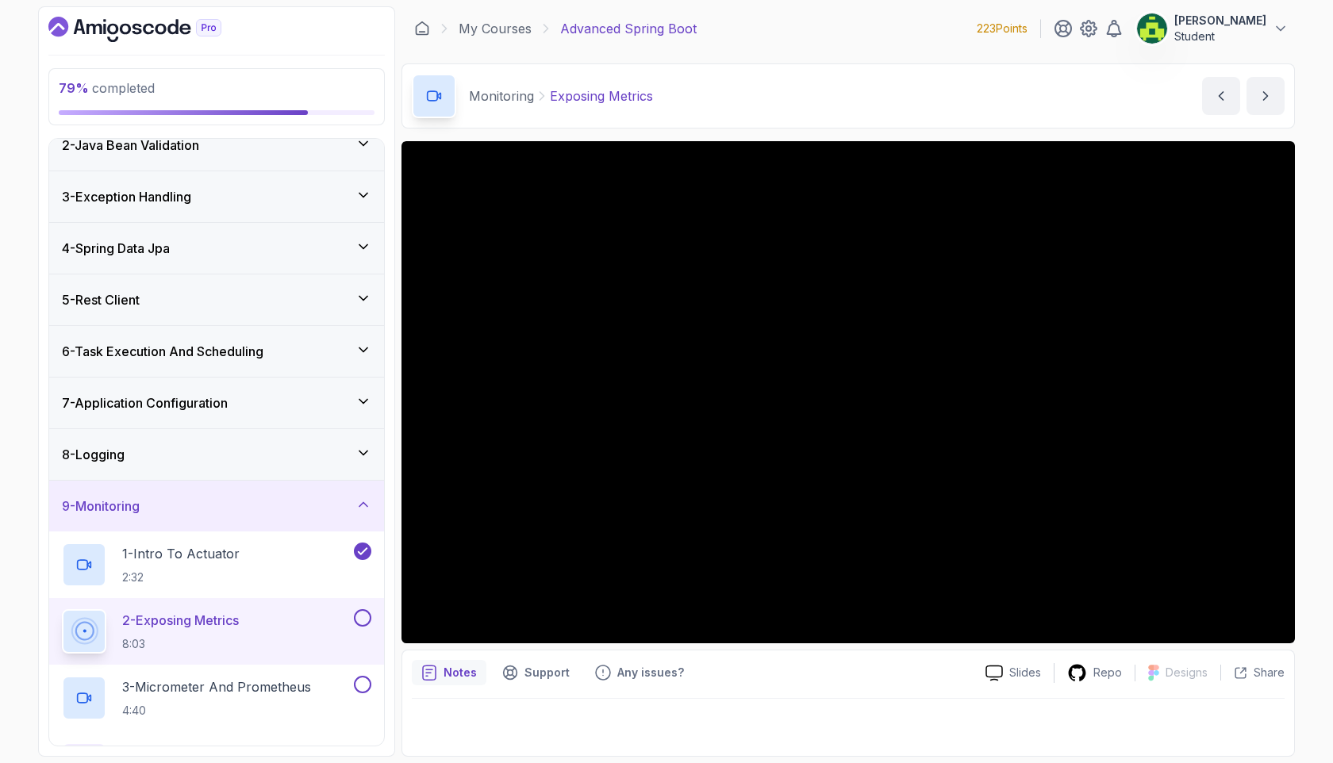
scroll to position [96, 0]
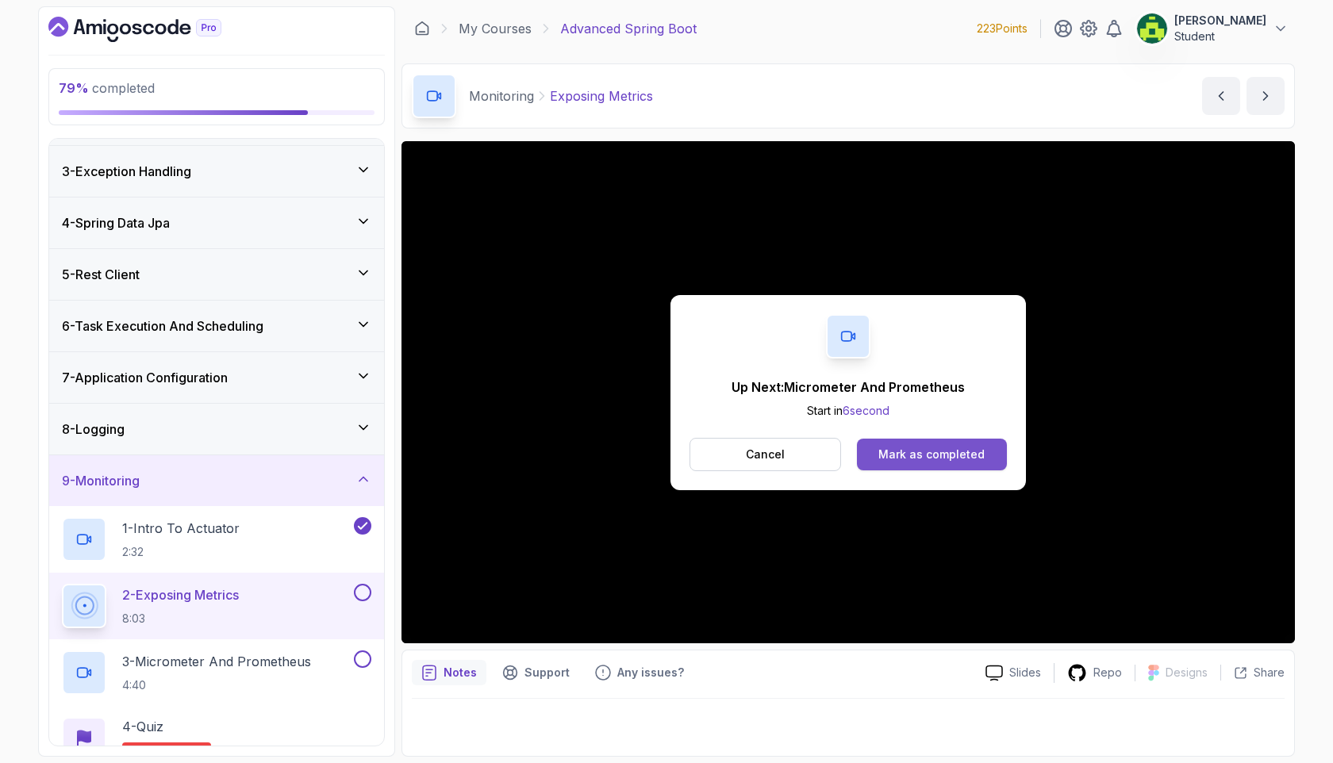
click at [931, 454] on div "Mark as completed" at bounding box center [931, 455] width 106 height 16
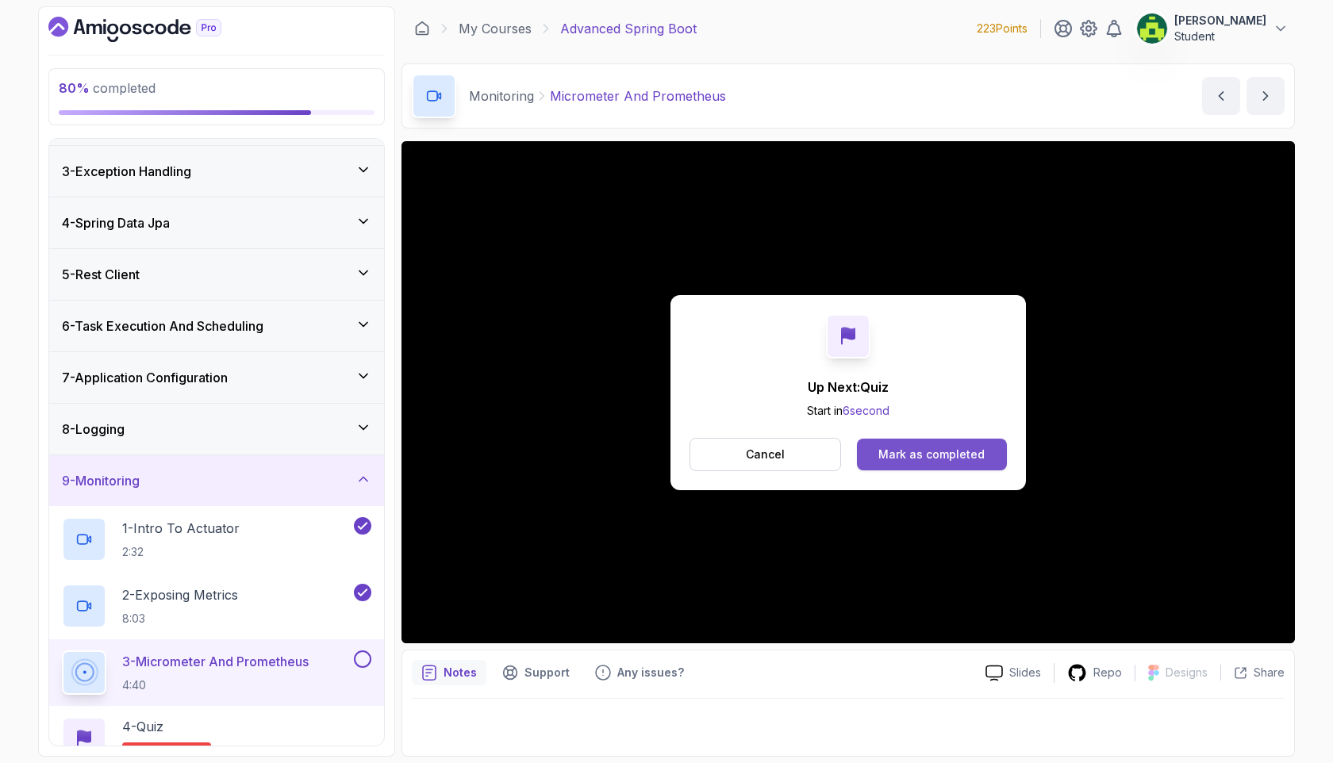
click at [949, 448] on div "Mark as completed" at bounding box center [931, 455] width 106 height 16
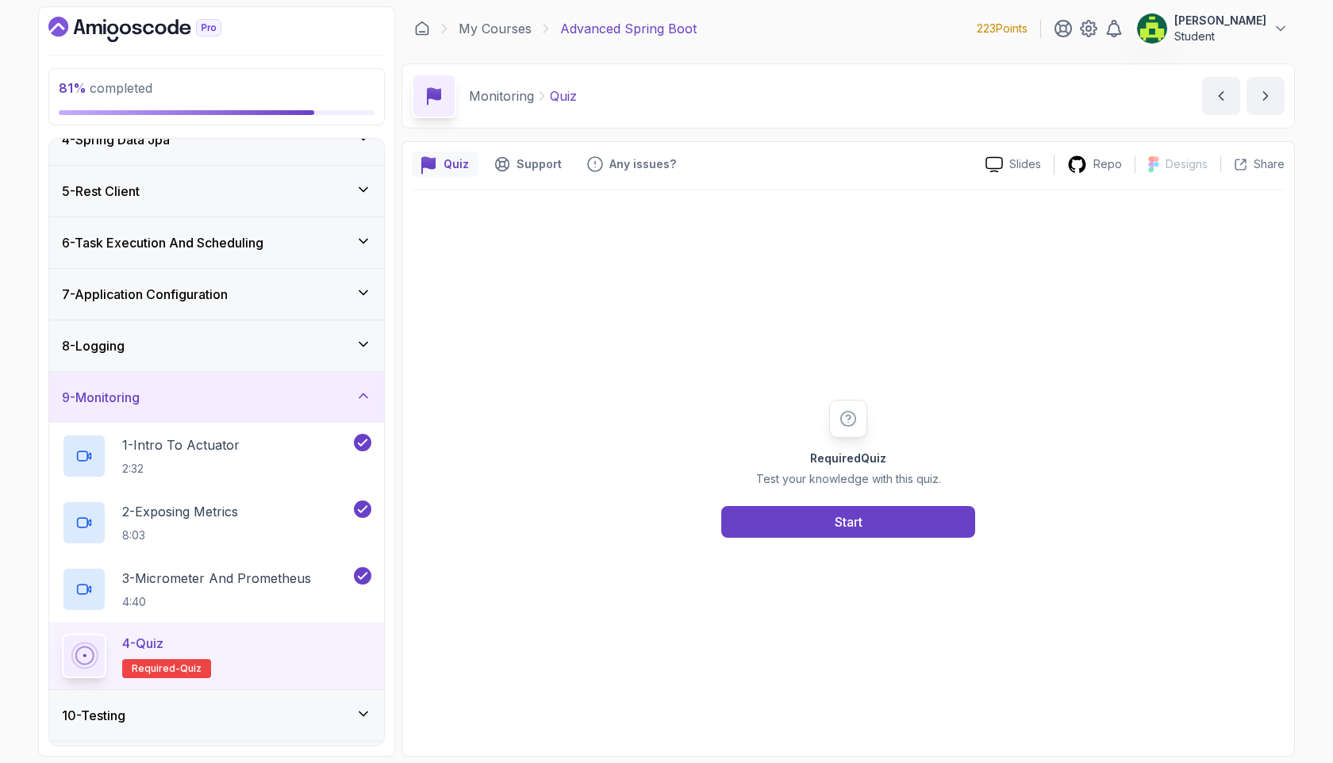
scroll to position [328, 0]
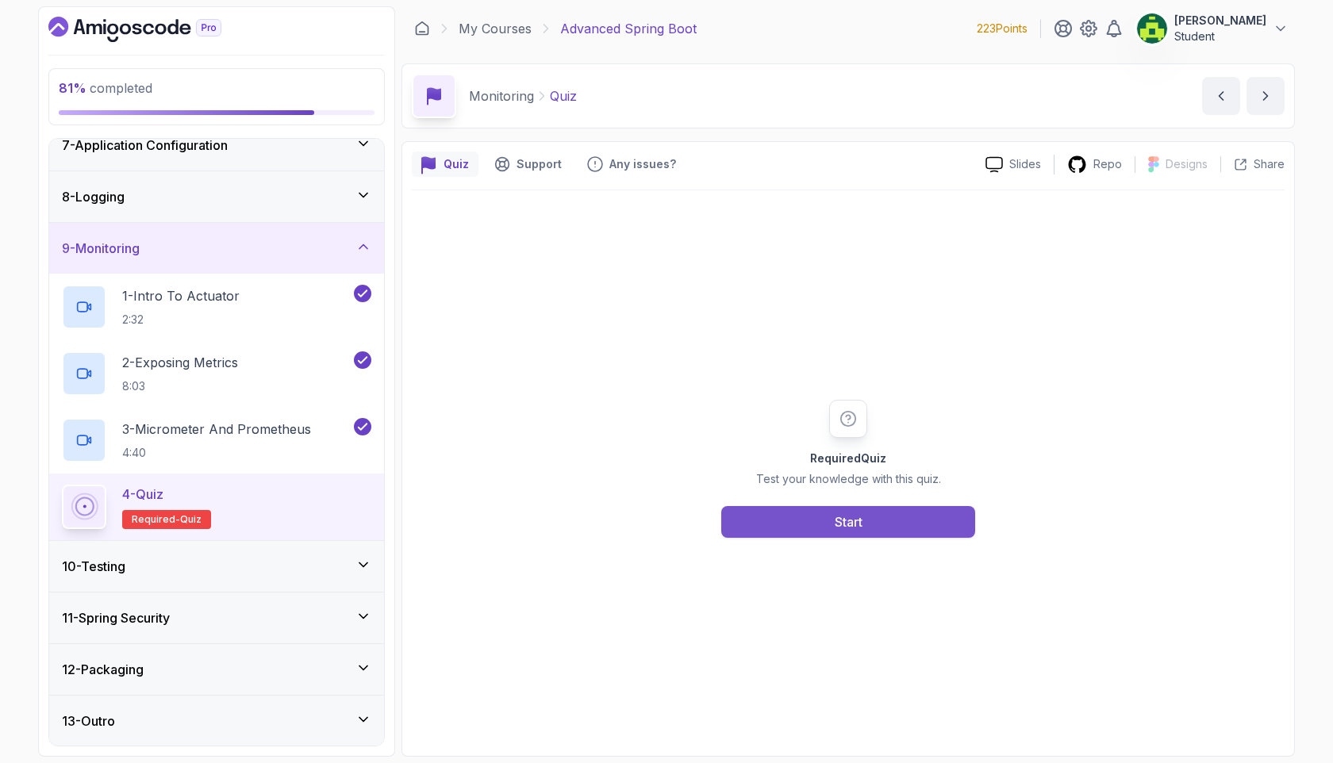
click at [769, 522] on button "Start" at bounding box center [848, 522] width 254 height 32
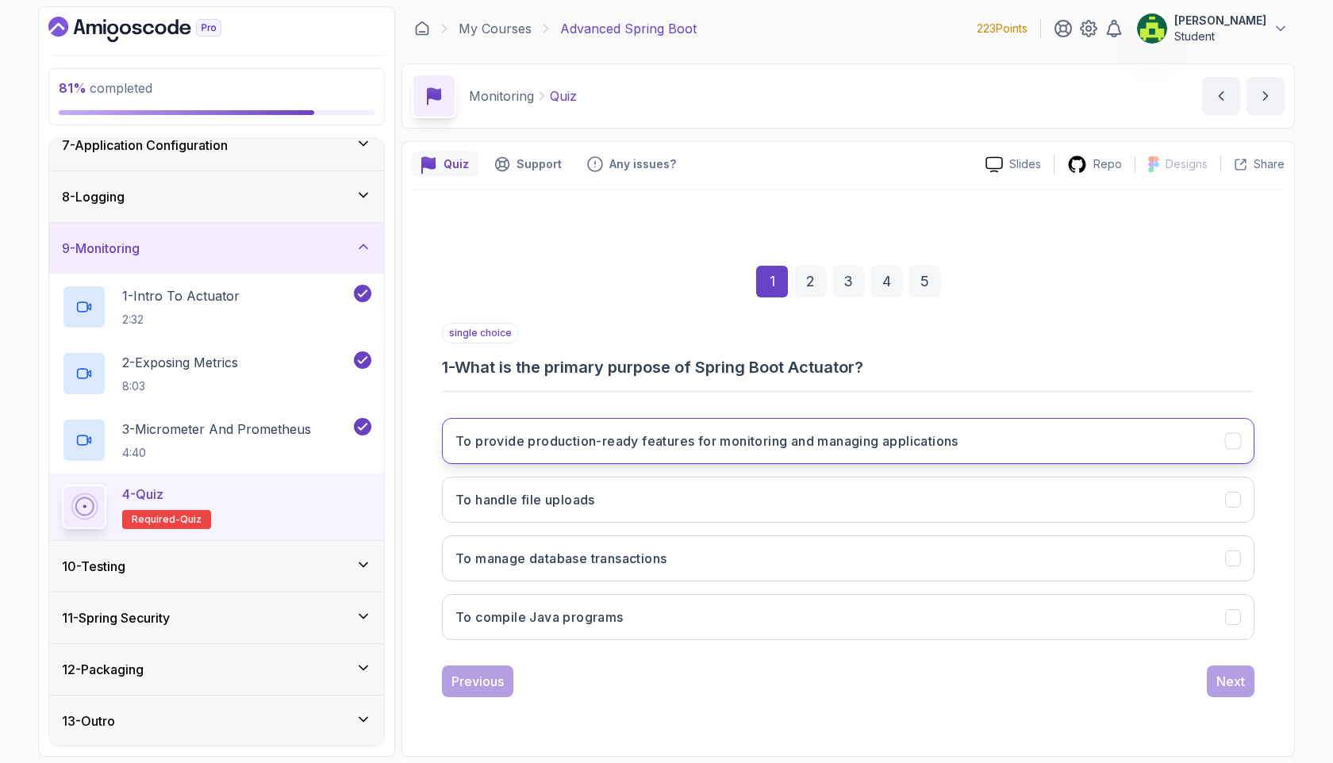
click at [972, 448] on button "To provide production-ready features for monitoring and managing applications" at bounding box center [848, 441] width 812 height 46
click at [1141, 555] on div "Next" at bounding box center [1230, 681] width 29 height 19
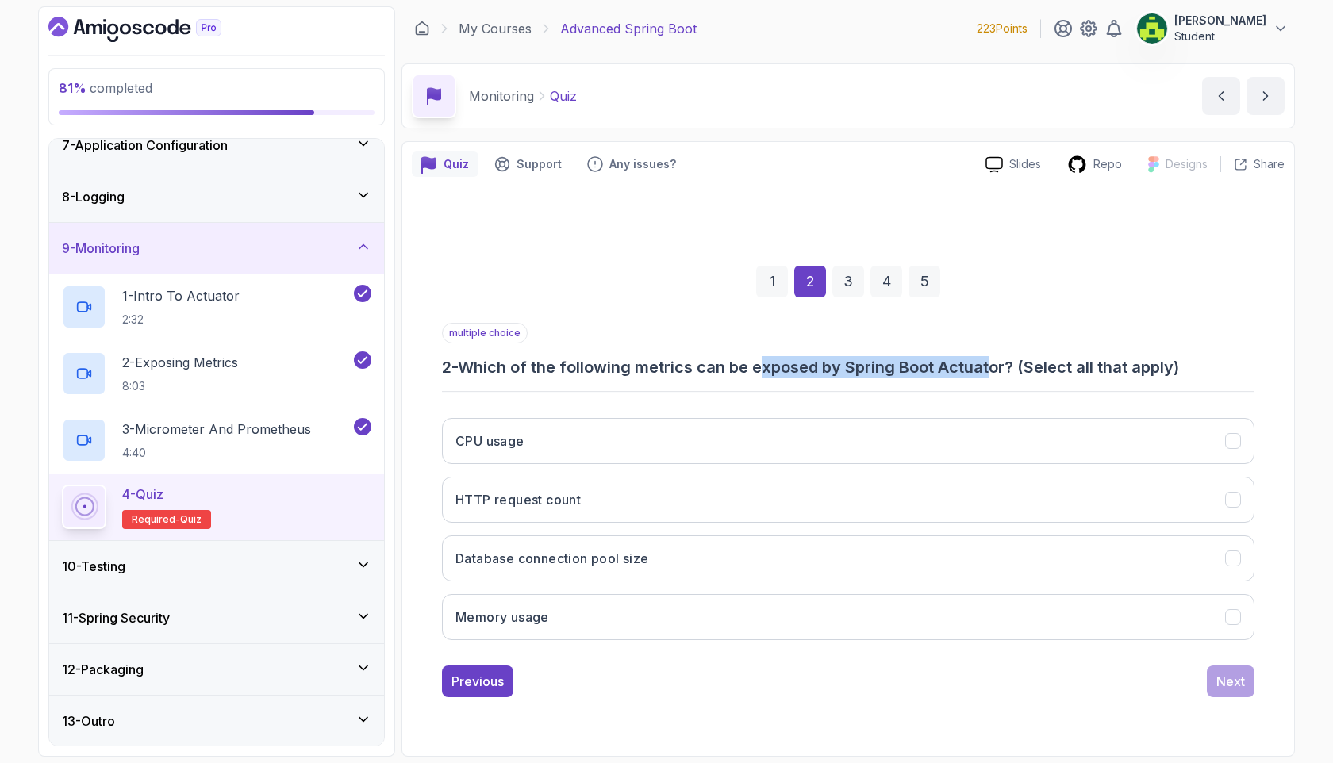
drag, startPoint x: 771, startPoint y: 363, endPoint x: 995, endPoint y: 378, distance: 224.9
click at [995, 378] on h3 "2 - Which of the following metrics can be exposed by Spring Boot Actuator? (Sel…" at bounding box center [848, 367] width 812 height 22
click at [1072, 308] on div "1 2 3 4 5" at bounding box center [848, 281] width 812 height 82
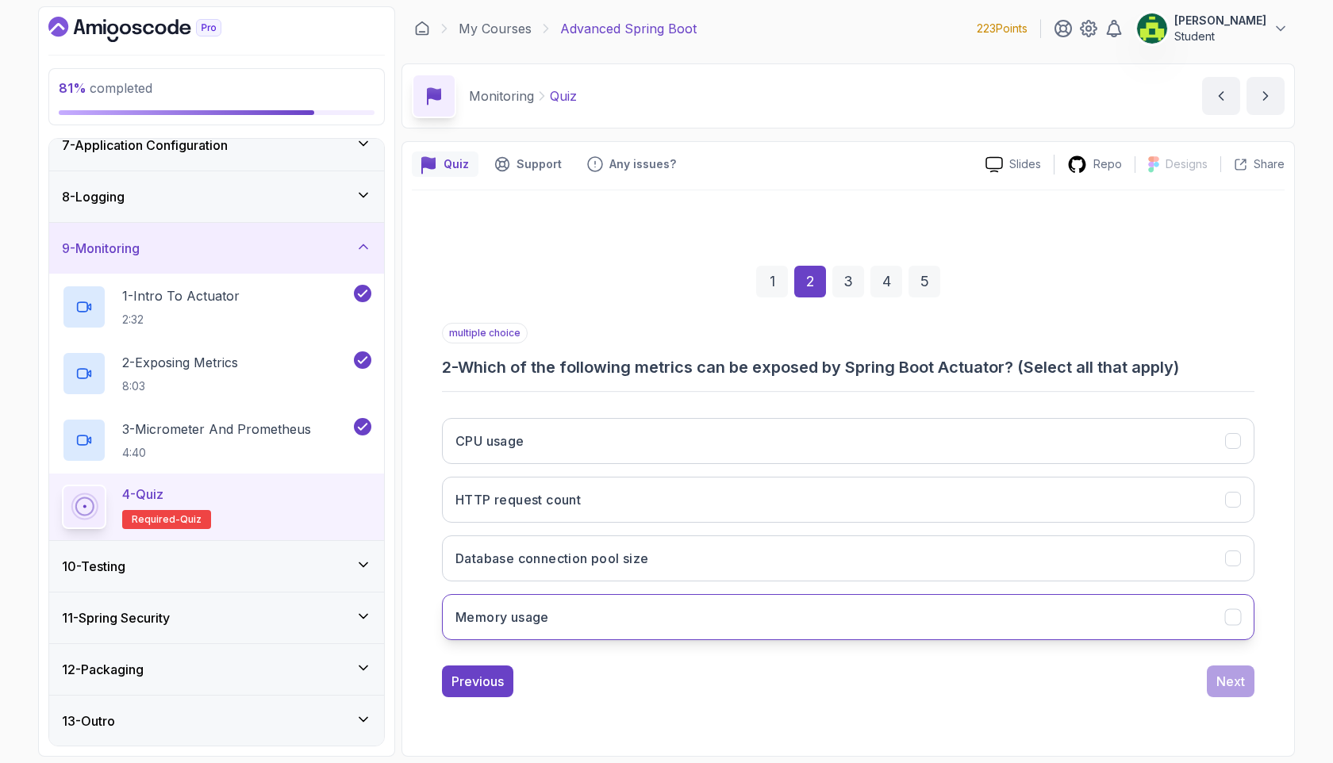
click at [879, 555] on button "Memory usage" at bounding box center [848, 617] width 812 height 46
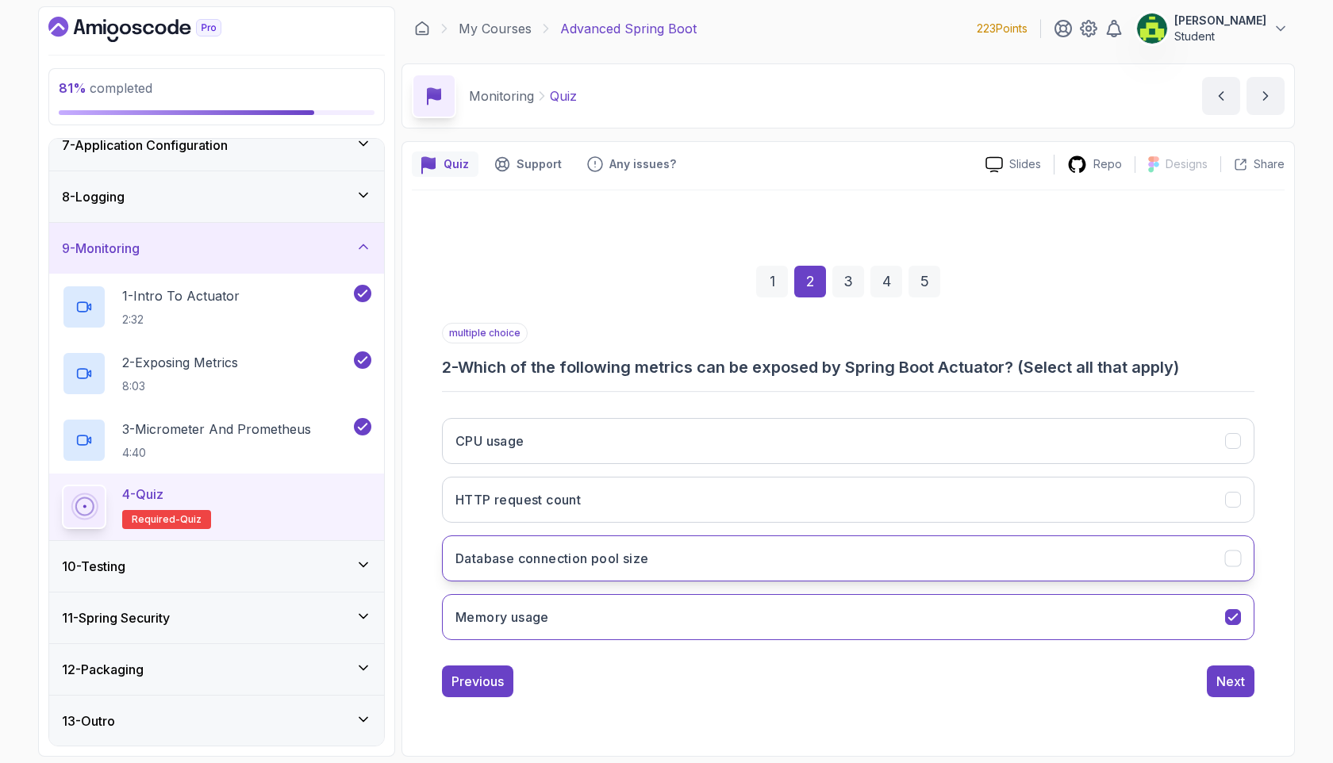
click at [846, 555] on button "Database connection pool size" at bounding box center [848, 558] width 812 height 46
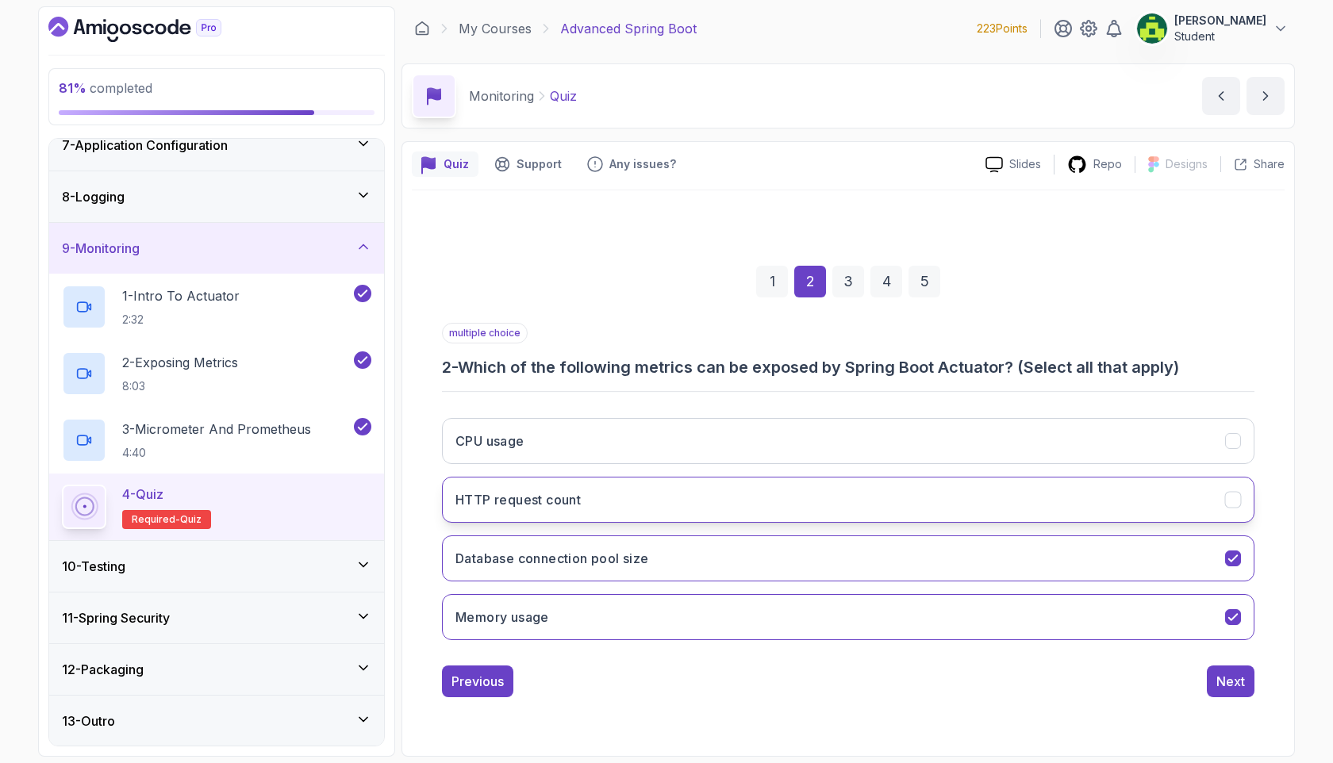
click at [865, 499] on button "HTTP request count" at bounding box center [848, 500] width 812 height 46
click at [1141, 555] on button "Next" at bounding box center [1230, 681] width 48 height 32
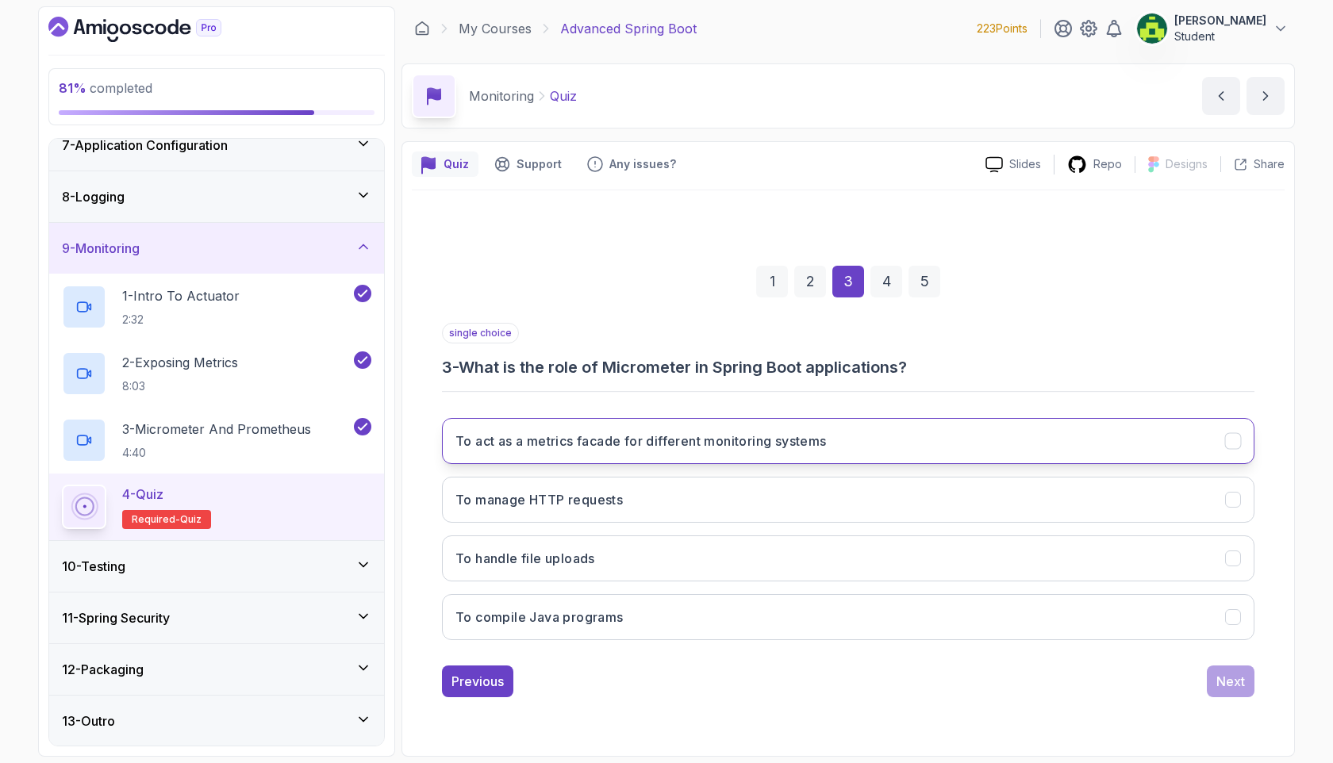
click at [1110, 435] on button "To act as a metrics facade for different monitoring systems" at bounding box center [848, 441] width 812 height 46
click at [1141, 555] on div "Next" at bounding box center [1230, 681] width 29 height 19
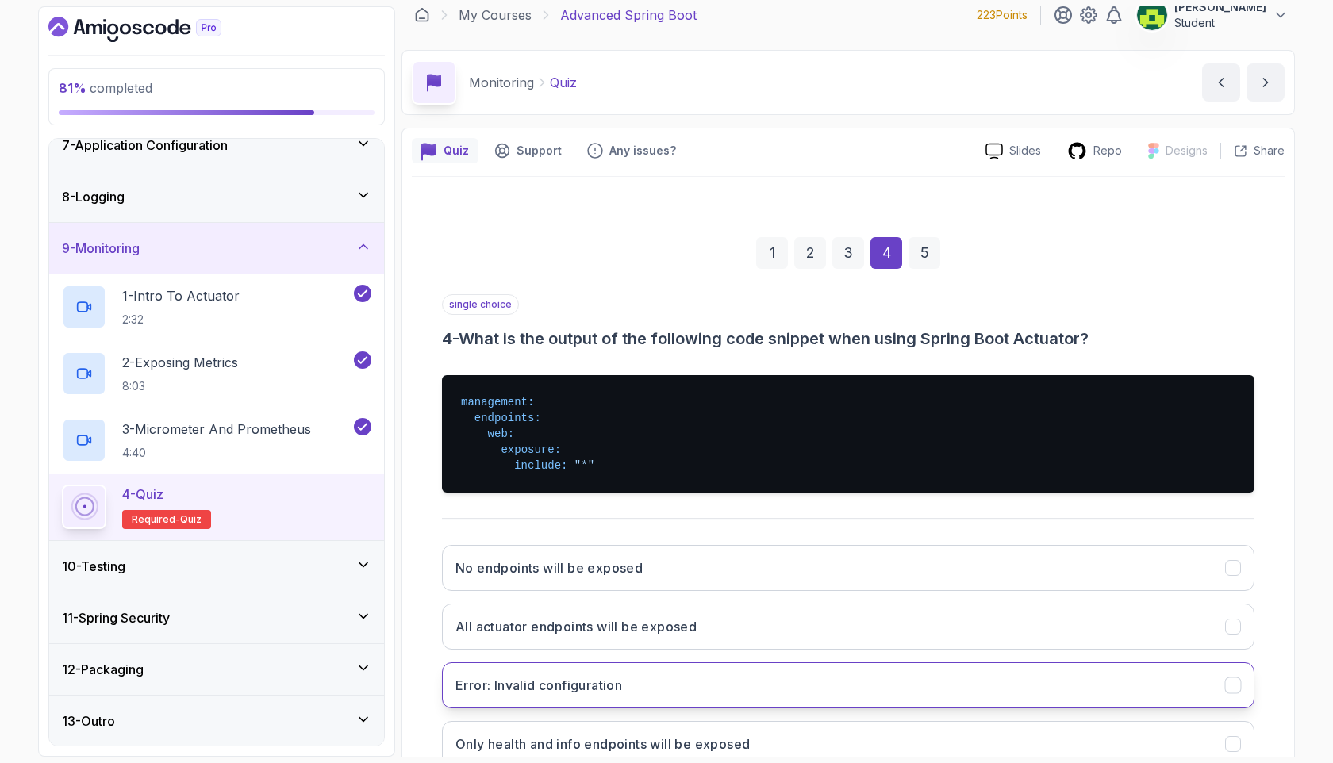
scroll to position [25, 0]
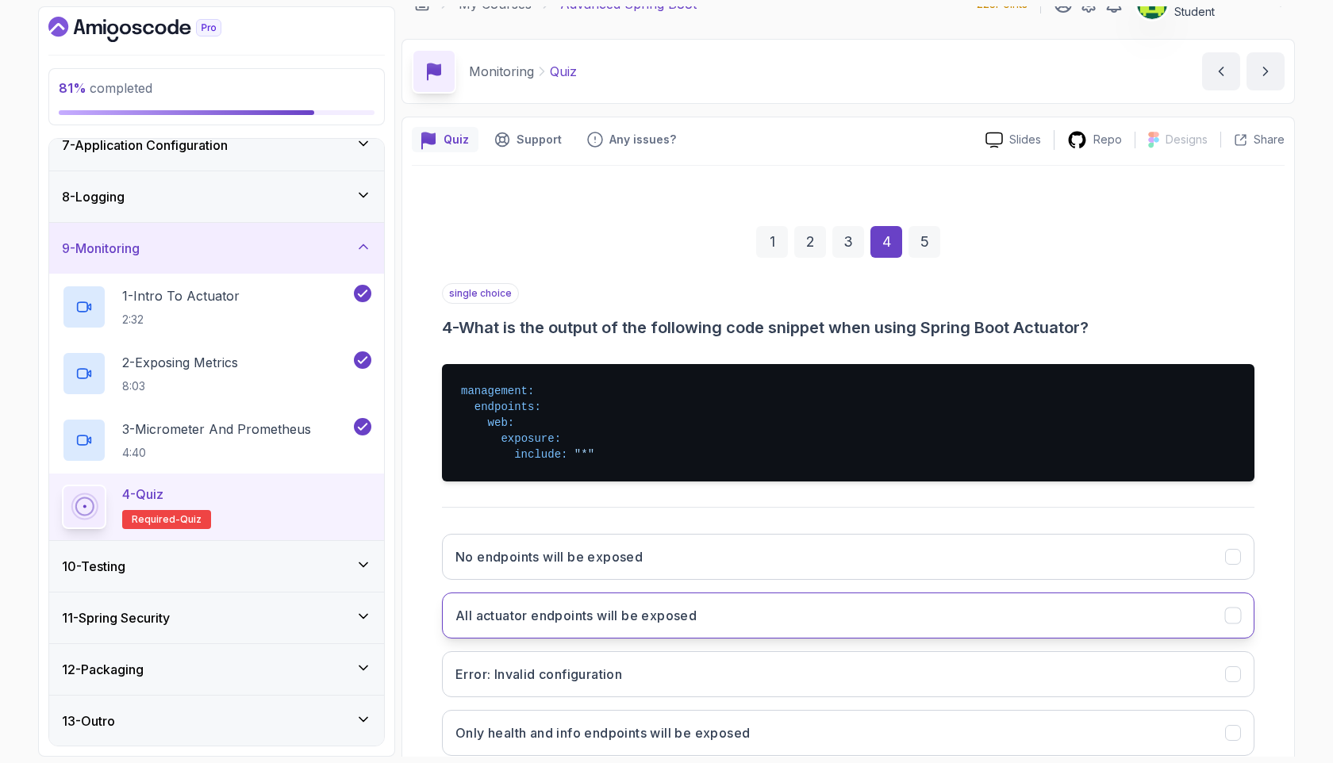
click at [884, 555] on button "All actuator endpoints will be exposed" at bounding box center [848, 615] width 812 height 46
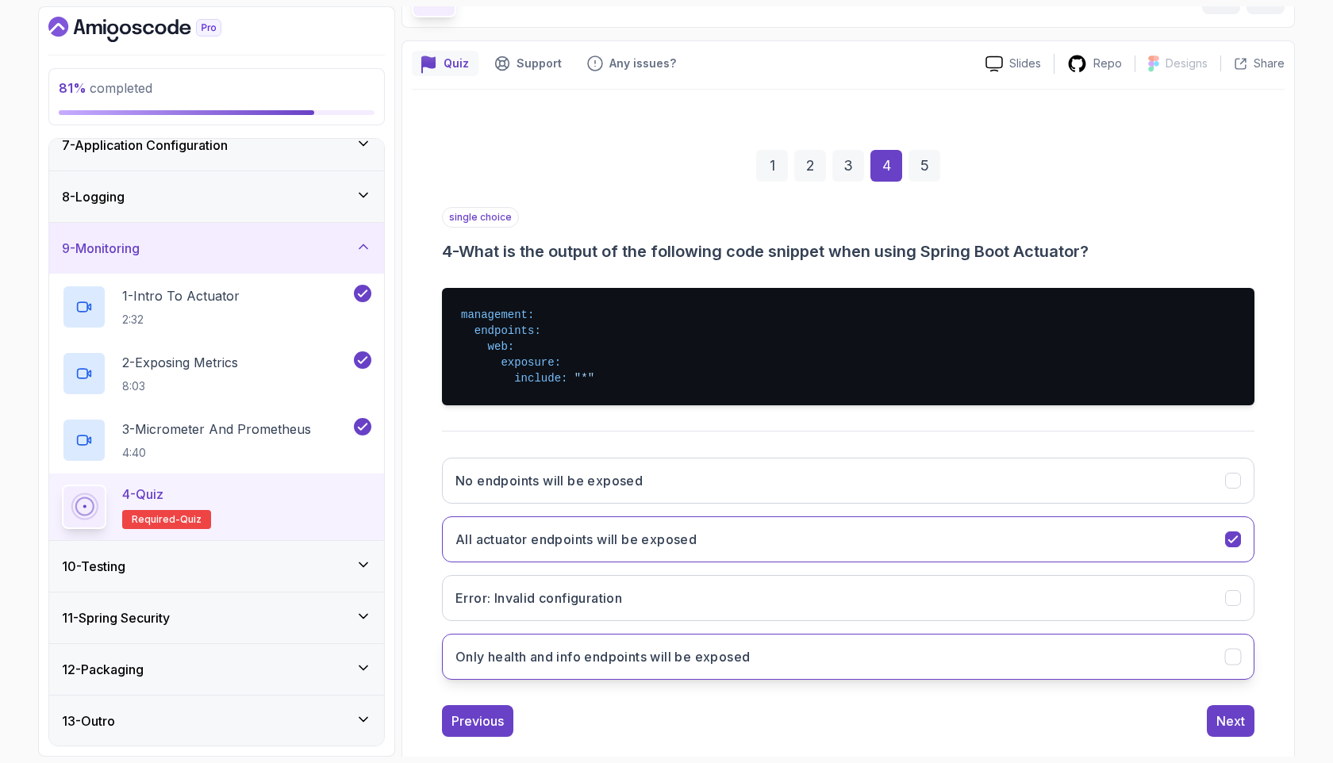
scroll to position [116, 0]
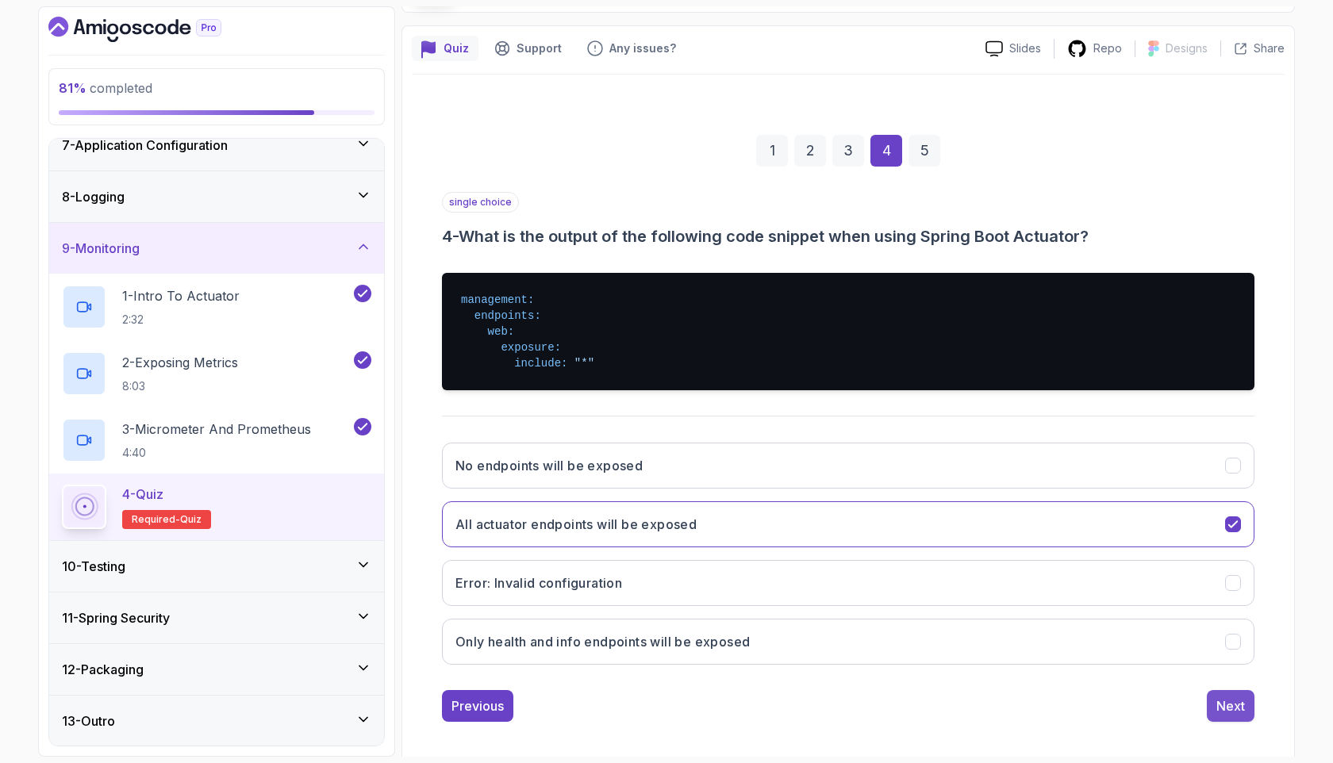
click at [1141, 555] on div "Next" at bounding box center [1230, 705] width 29 height 19
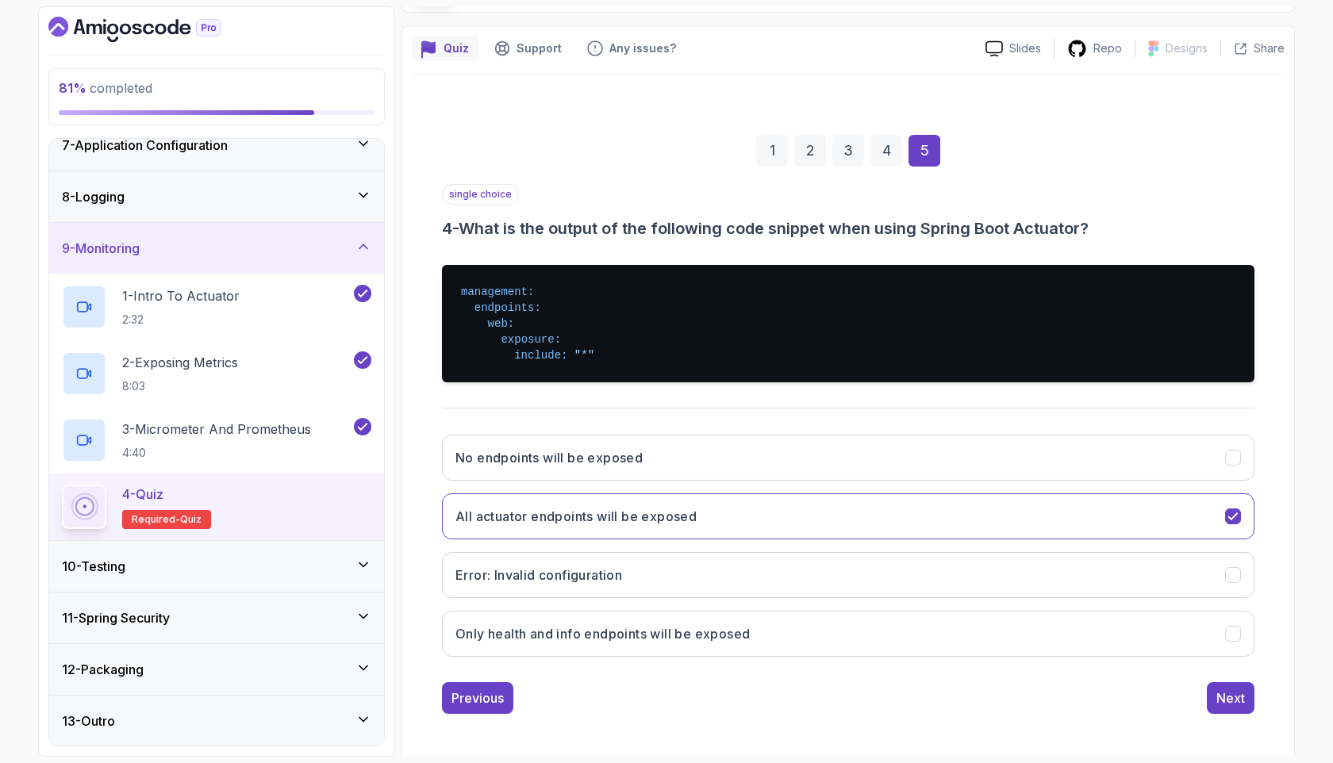
scroll to position [0, 0]
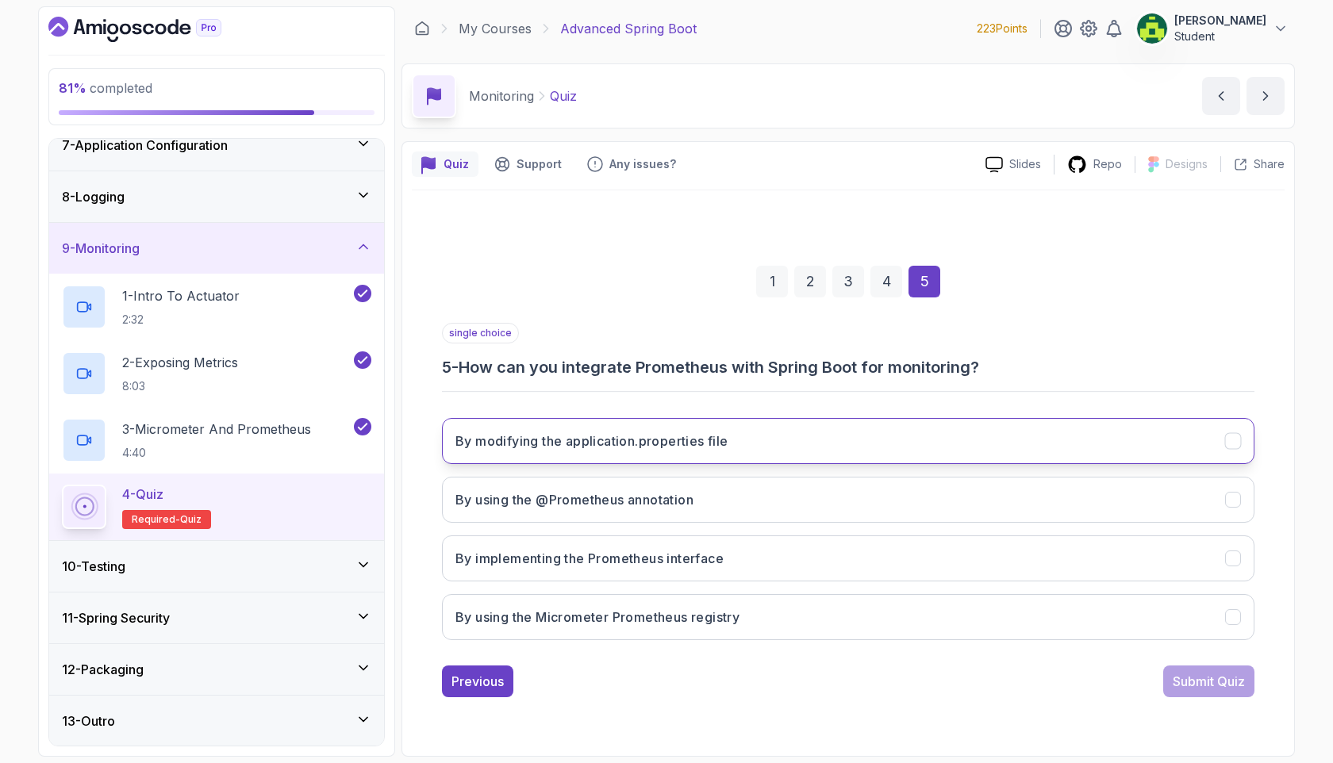
click at [967, 441] on button "By modifying the application.properties file" at bounding box center [848, 441] width 812 height 46
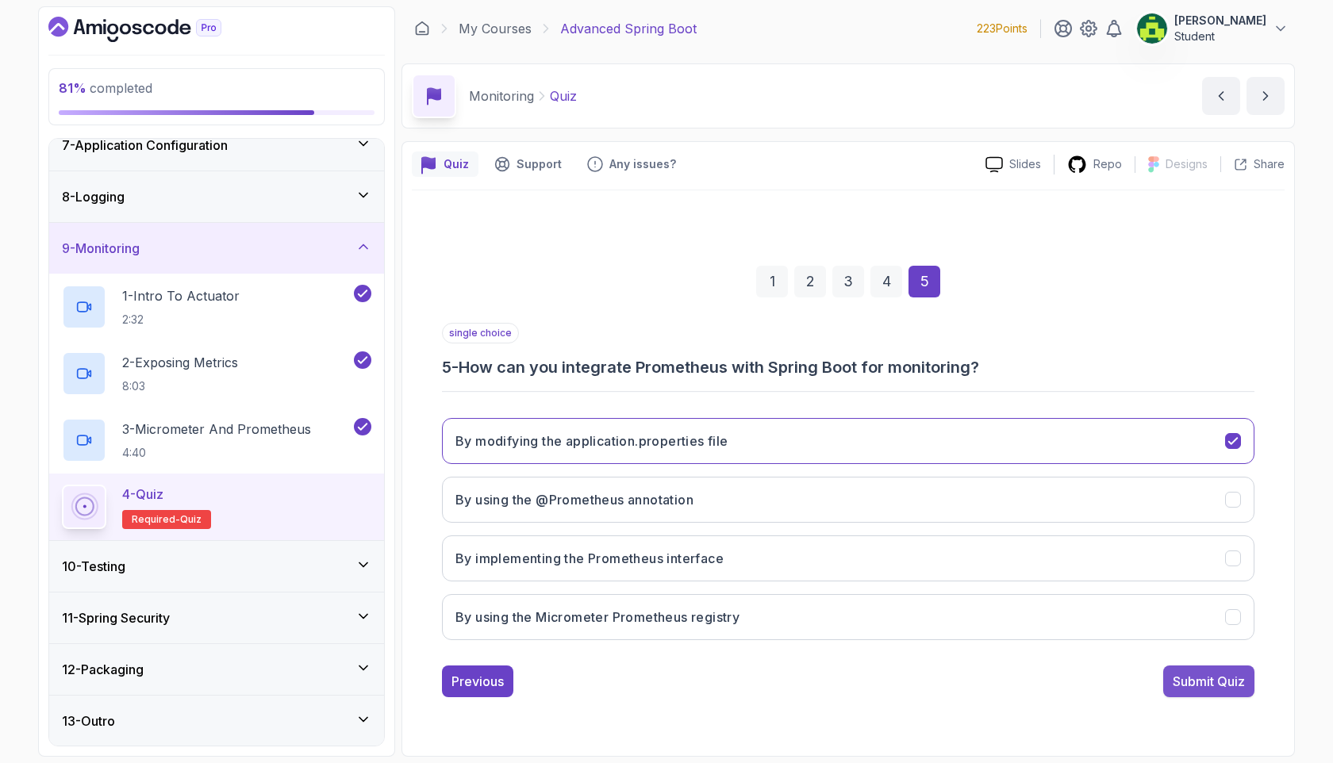
click at [1141, 555] on div "Submit Quiz" at bounding box center [1208, 681] width 72 height 19
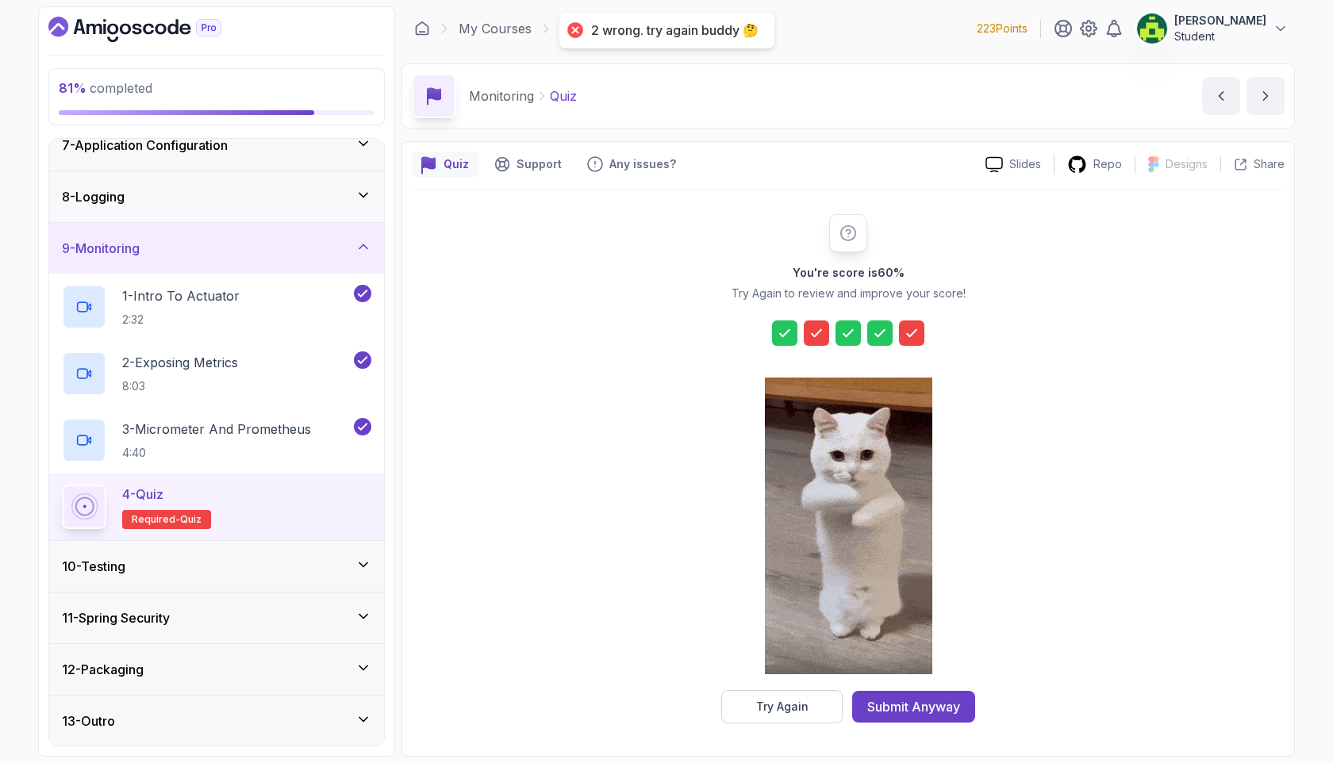
click at [816, 330] on icon at bounding box center [816, 333] width 16 height 16
click at [802, 555] on div at bounding box center [848, 527] width 167 height 325
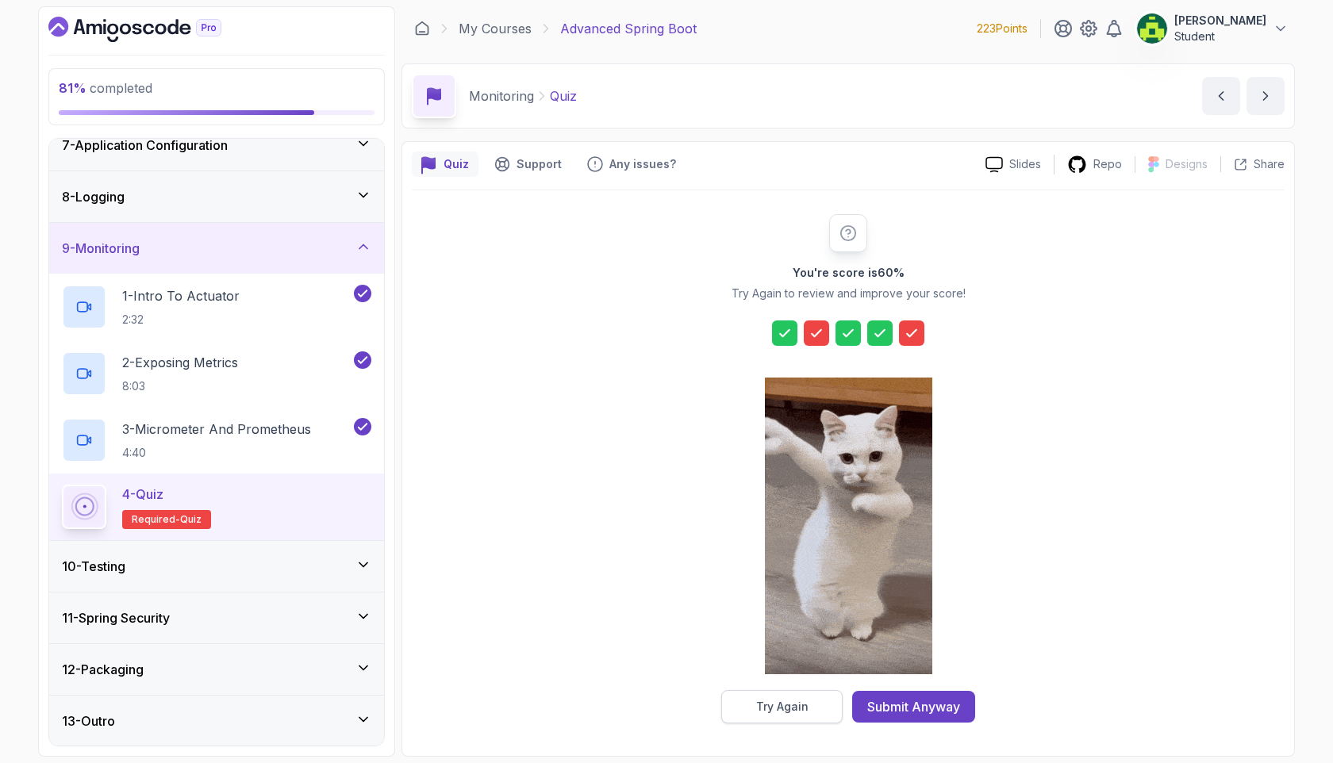
click at [811, 555] on button "Try Again" at bounding box center [781, 706] width 121 height 33
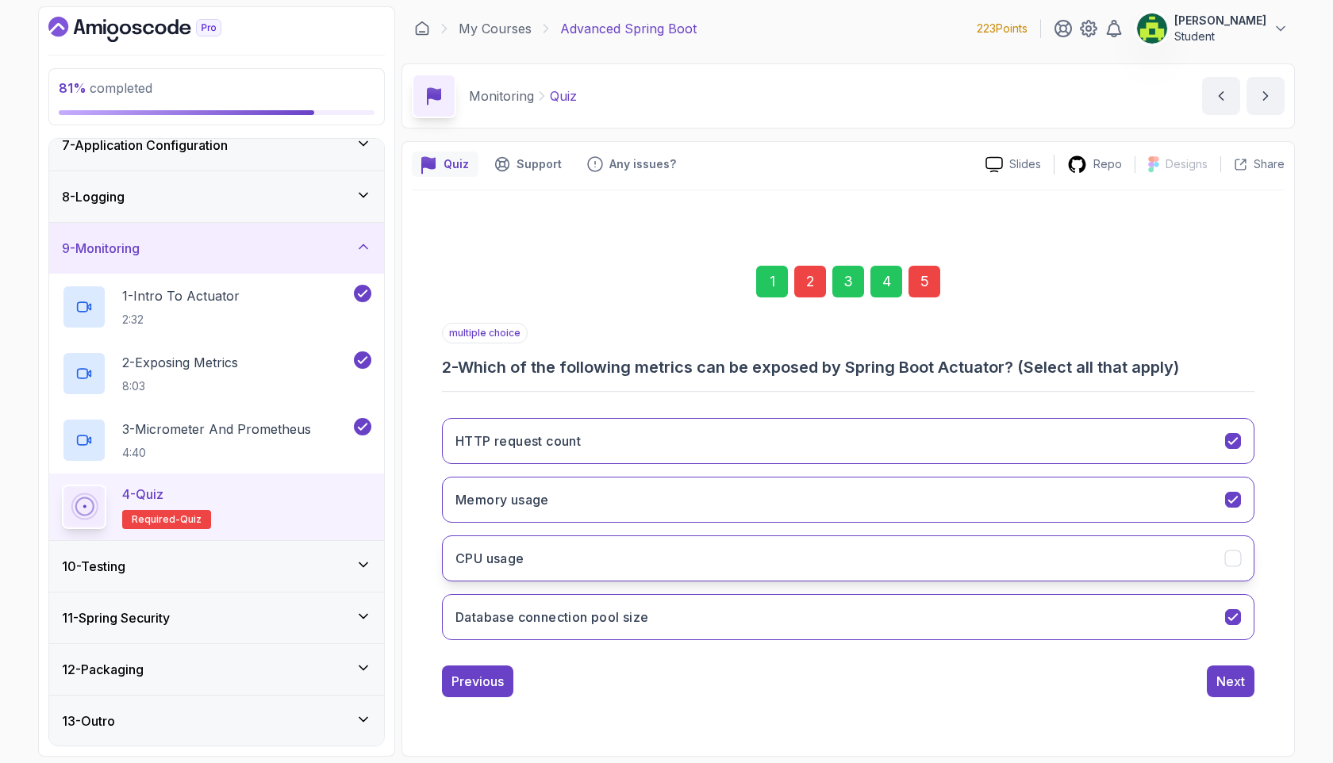
click at [837, 555] on button "CPU usage" at bounding box center [848, 558] width 812 height 46
click at [1141, 555] on div "1 2 3 4 5 multiple choice 2 - Which of the following metrics can be exposed by …" at bounding box center [848, 468] width 872 height 556
click at [1141, 555] on div "1 2 3 4 5 multiple choice 2 - Which of the following metrics can be exposed by …" at bounding box center [848, 469] width 872 height 482
click at [1141, 555] on button "Next" at bounding box center [1230, 681] width 48 height 32
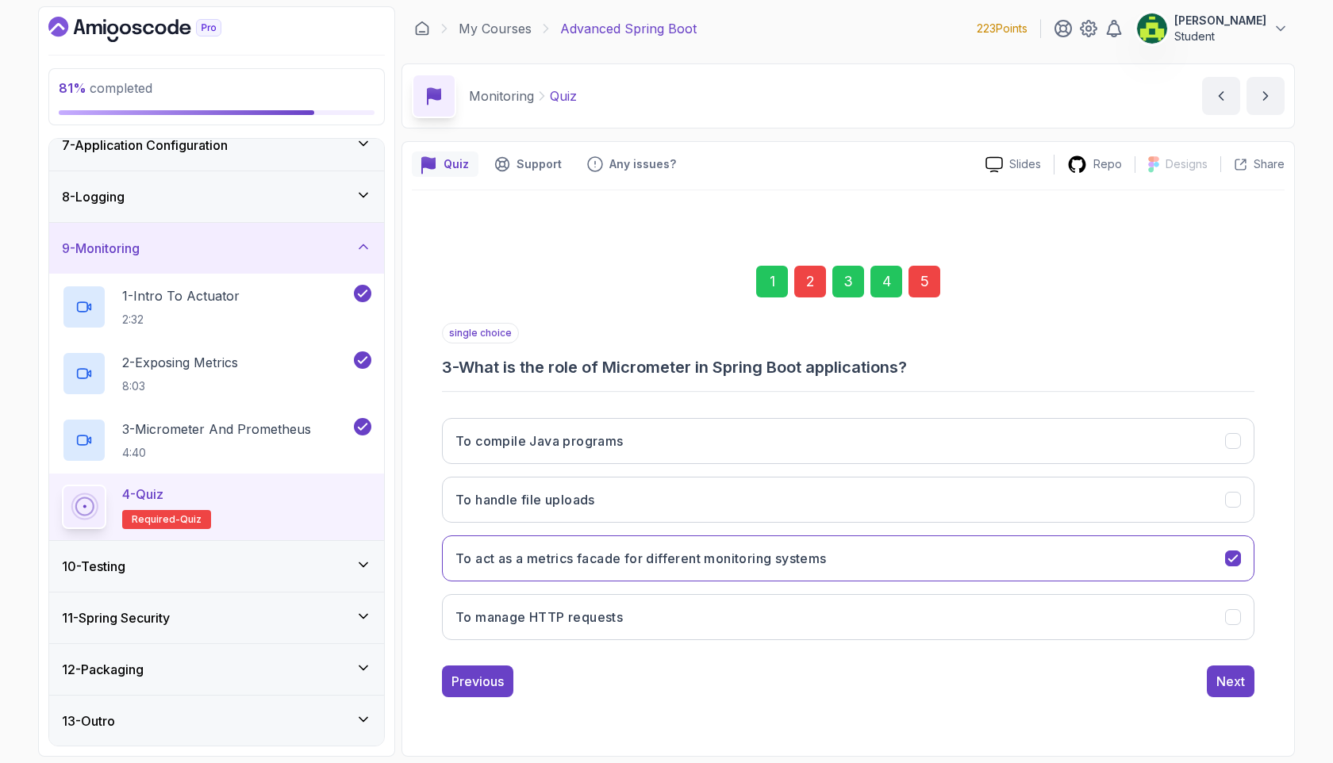
click at [909, 263] on div "1 2 3 4 5" at bounding box center [848, 281] width 812 height 82
click at [936, 298] on div "1 2 3 4 5" at bounding box center [848, 281] width 812 height 82
click at [918, 289] on div "5" at bounding box center [924, 282] width 32 height 32
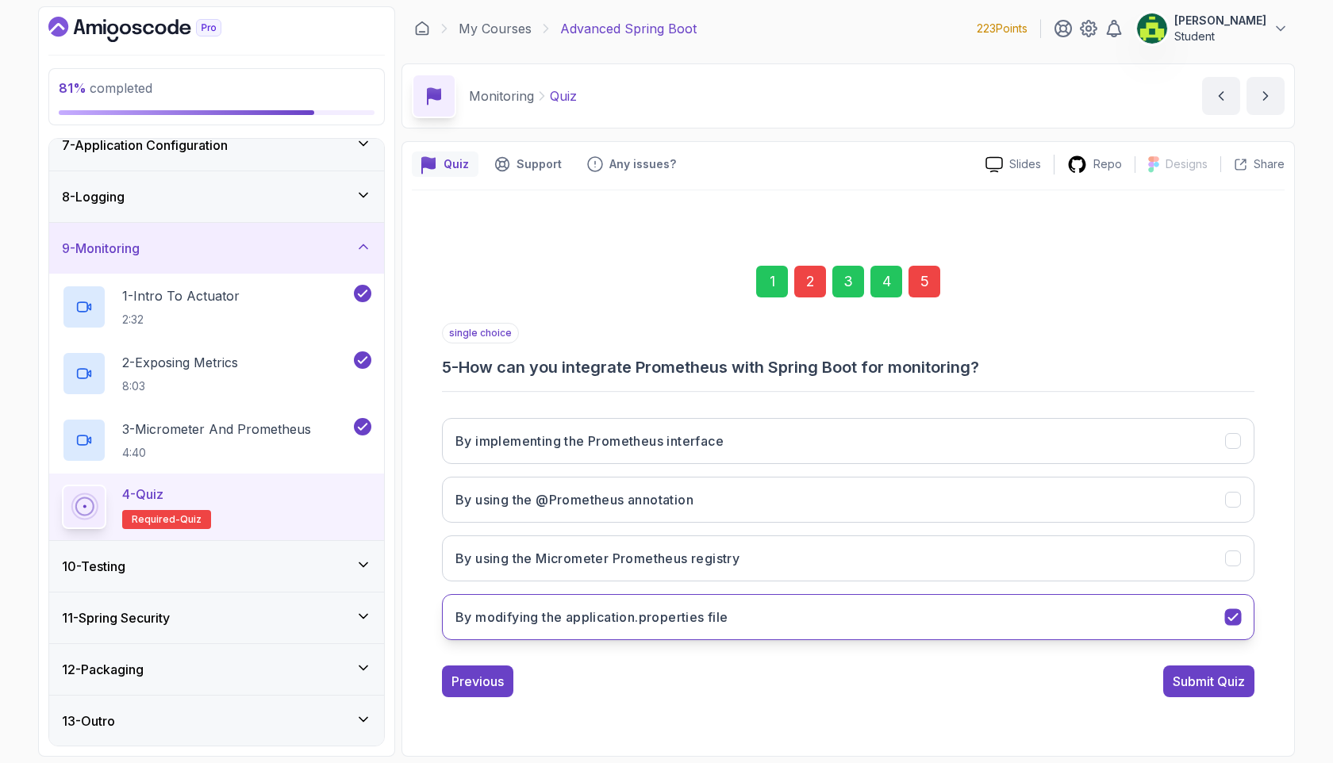
click at [897, 555] on button "By modifying the application.properties file" at bounding box center [848, 617] width 812 height 46
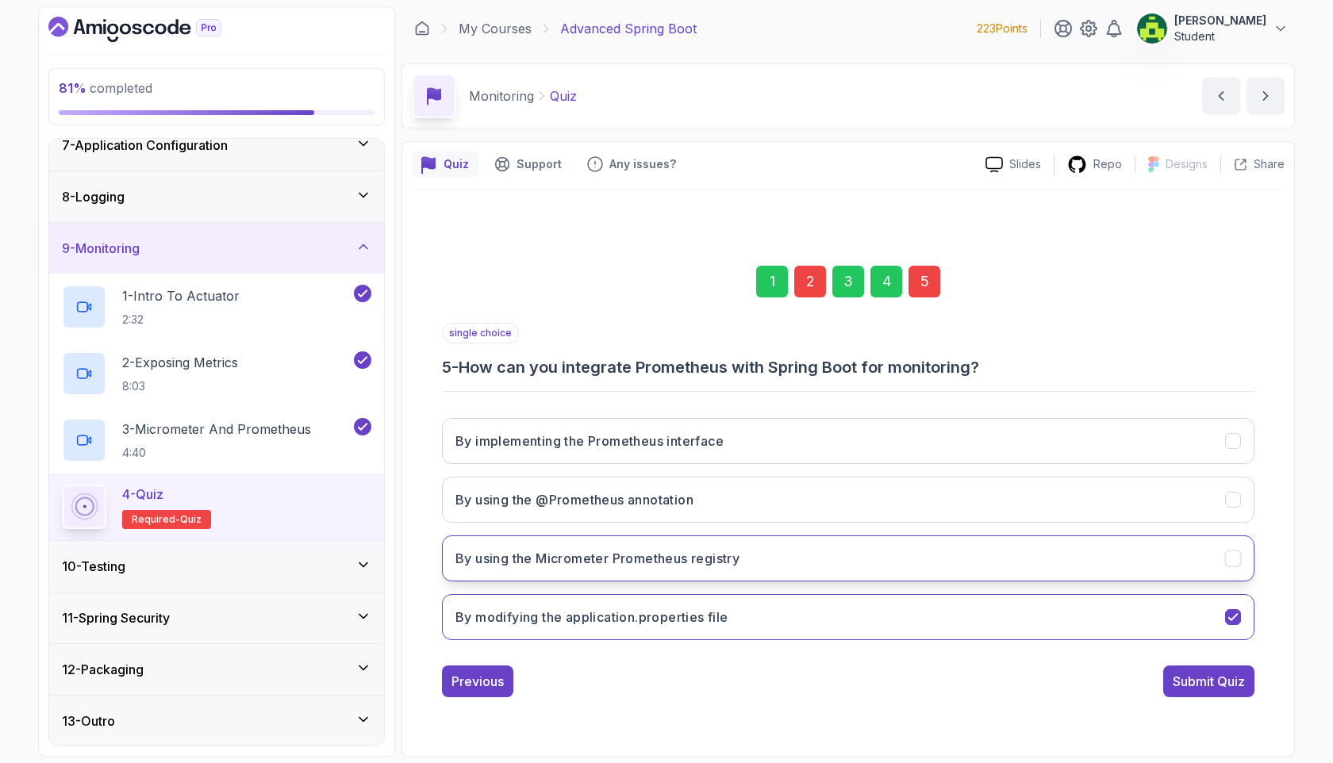
click at [895, 555] on button "By using the Micrometer Prometheus registry" at bounding box center [848, 558] width 812 height 46
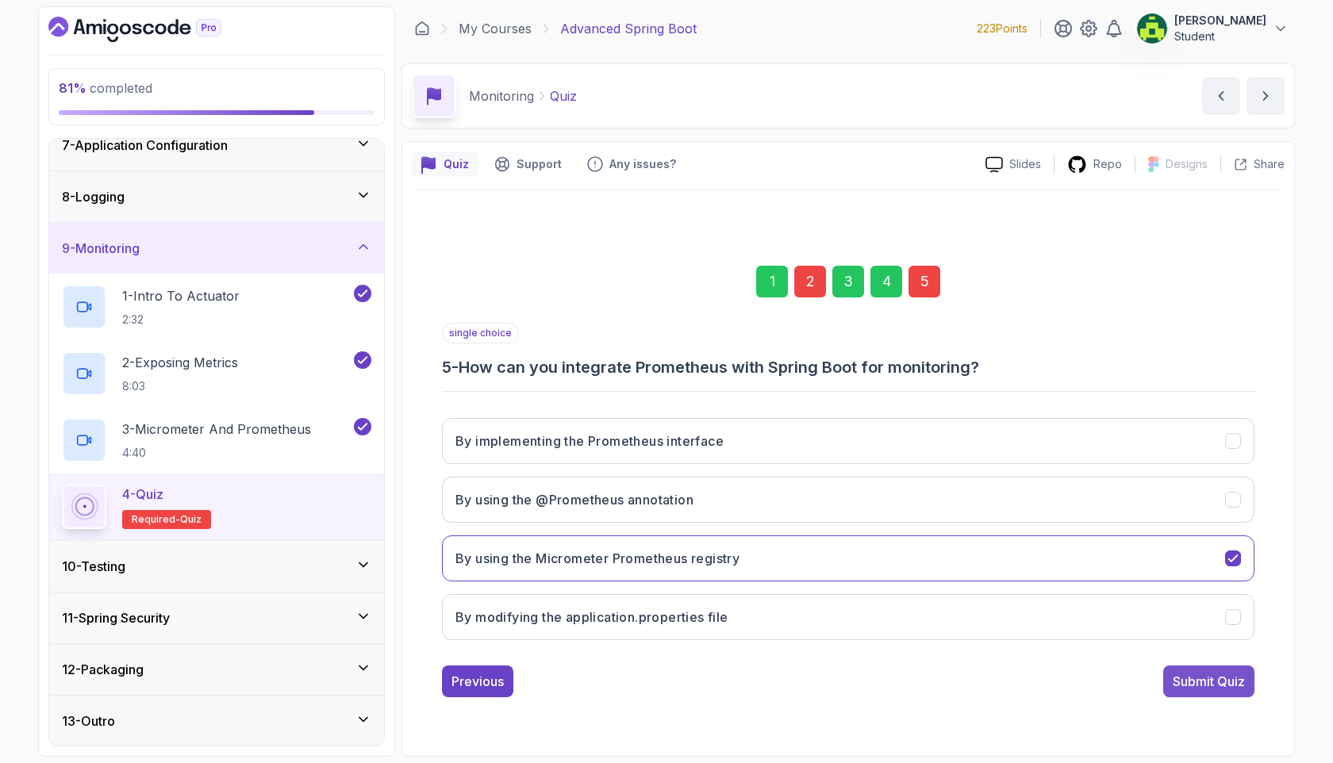
click at [1141, 555] on div "Submit Quiz" at bounding box center [1208, 681] width 72 height 19
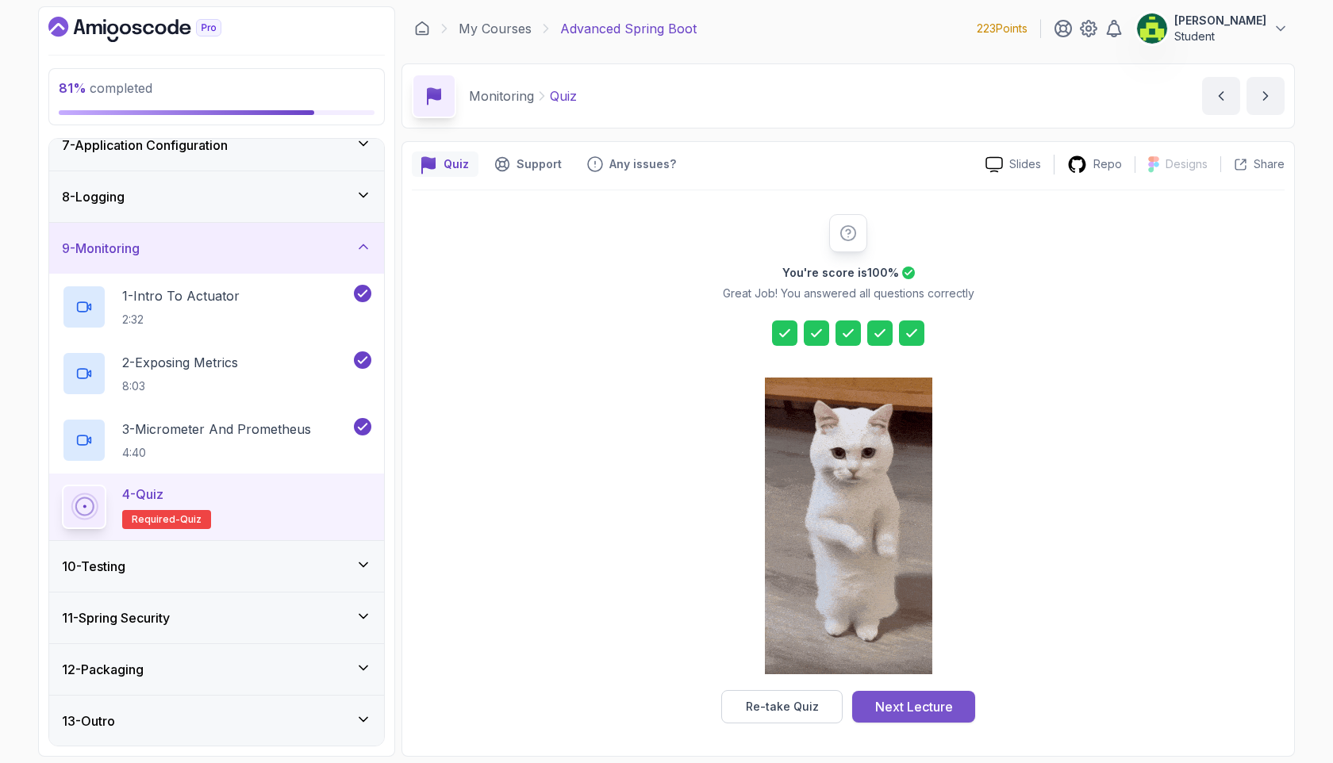
click at [931, 555] on div "Next Lecture" at bounding box center [914, 706] width 78 height 19
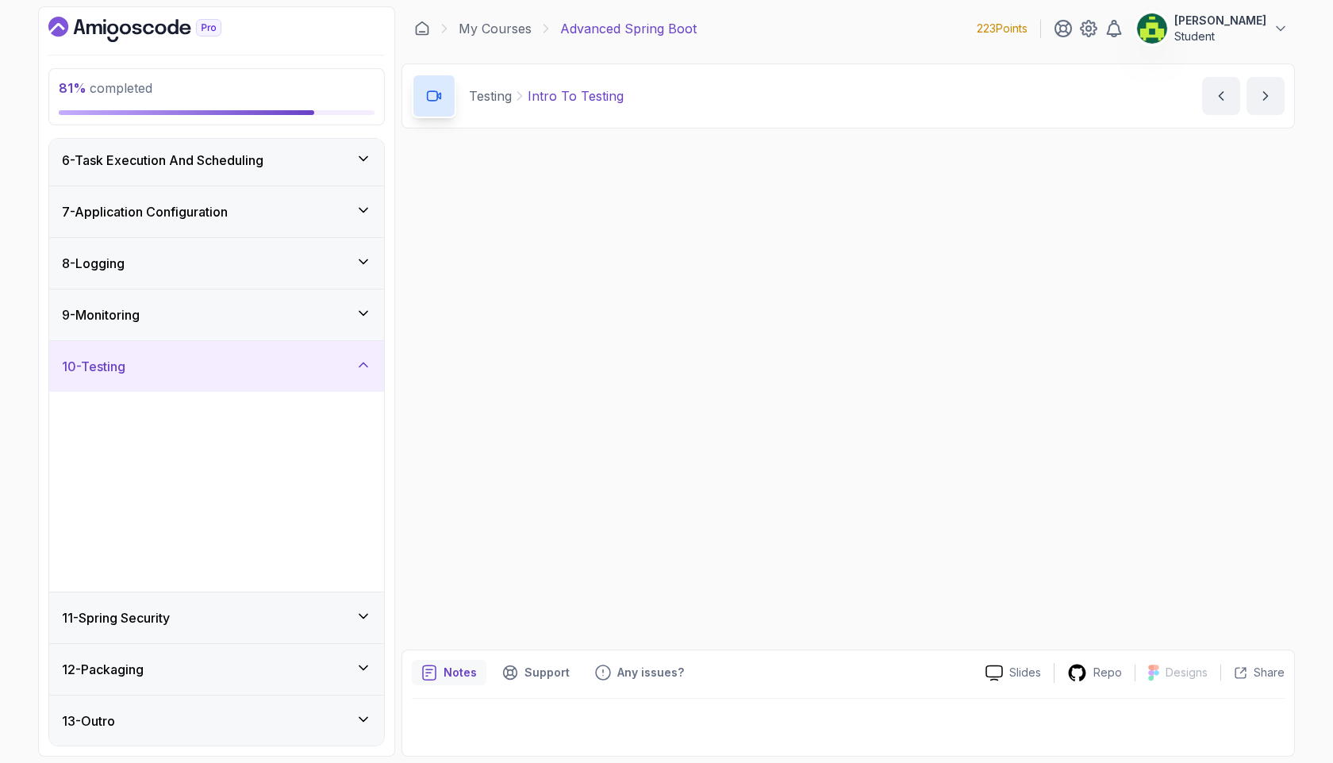
scroll to position [262, 0]
